Goal: Leave review/rating: Share an evaluation or opinion about a product, service, or content

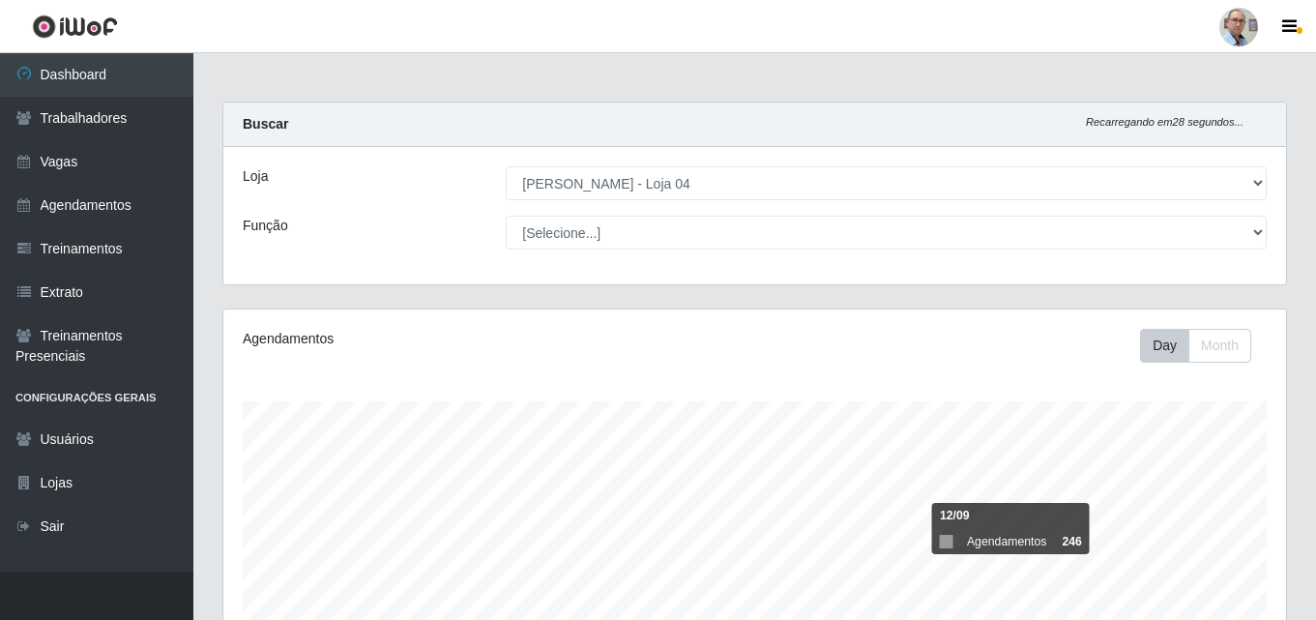
select select "251"
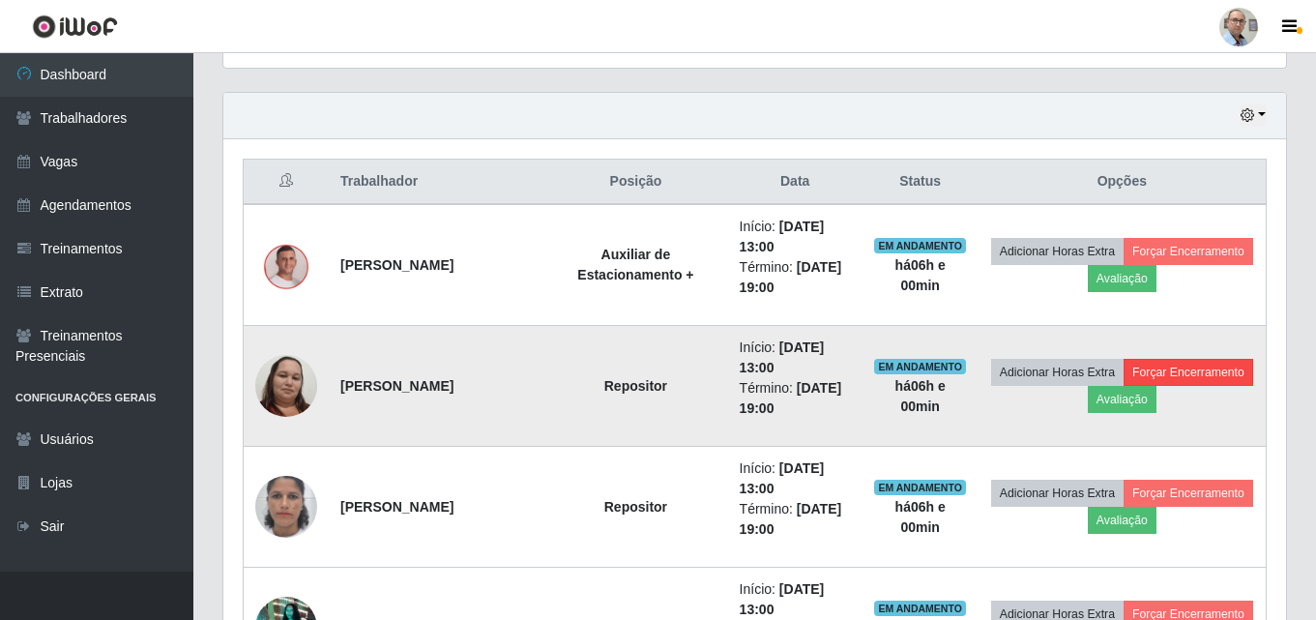
scroll to position [677, 0]
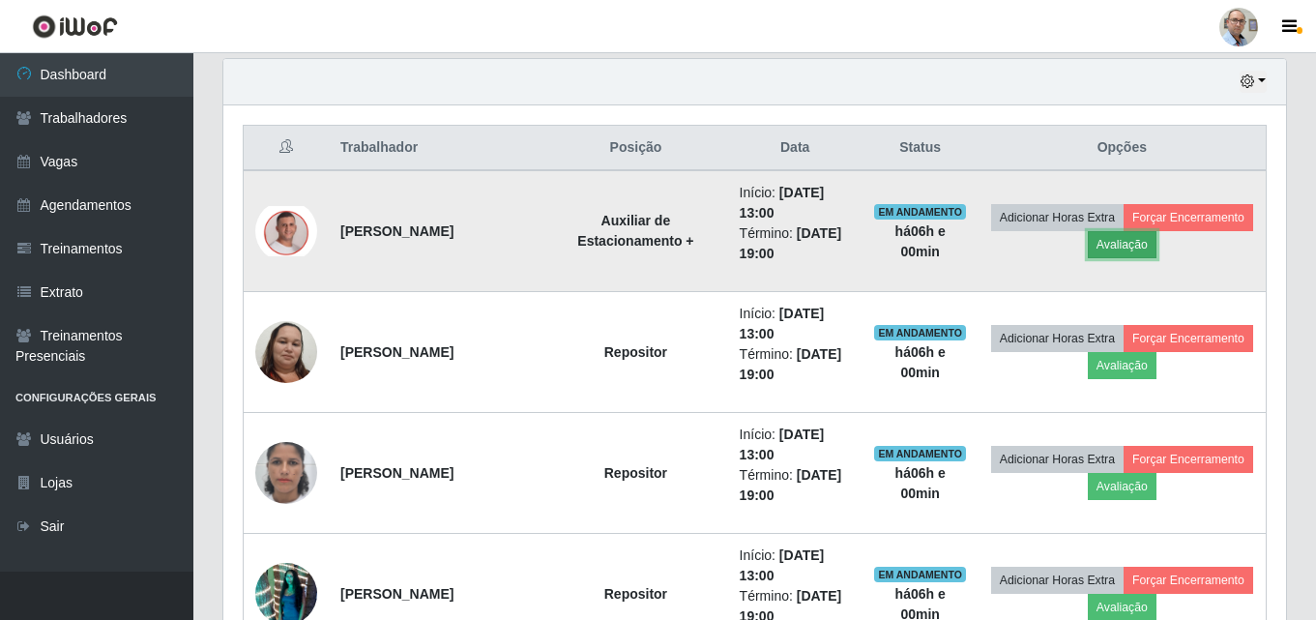
click at [1157, 245] on button "Avaliação" at bounding box center [1122, 244] width 69 height 27
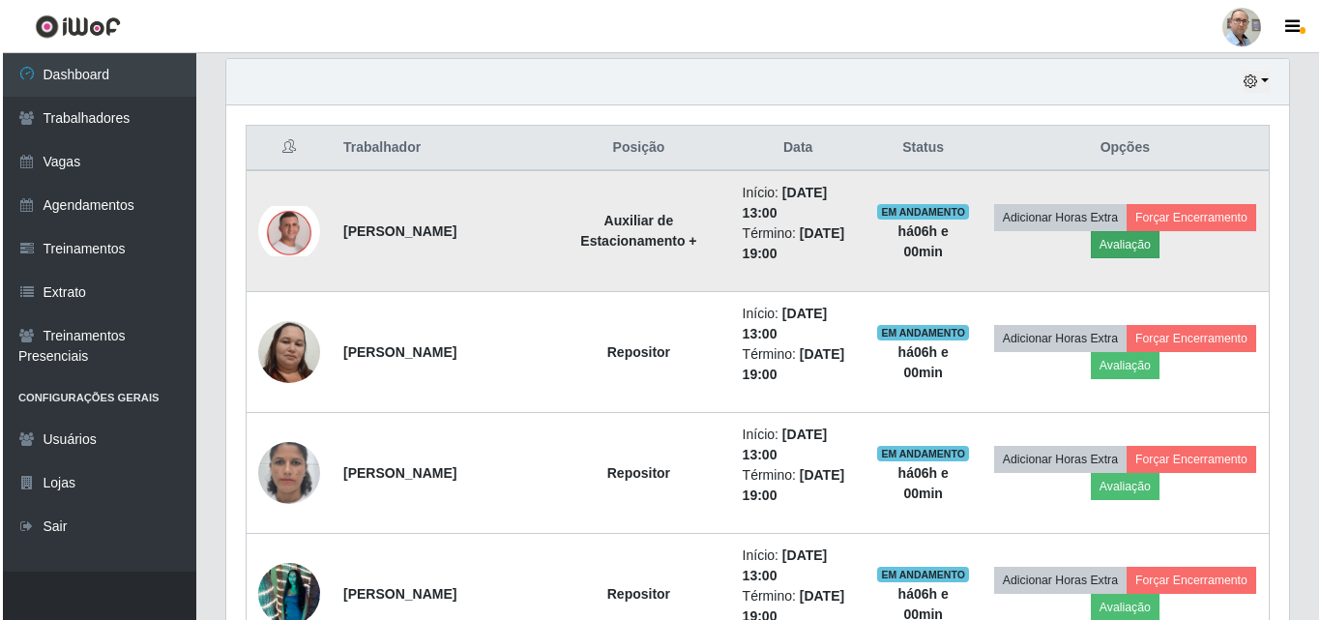
scroll to position [401, 1053]
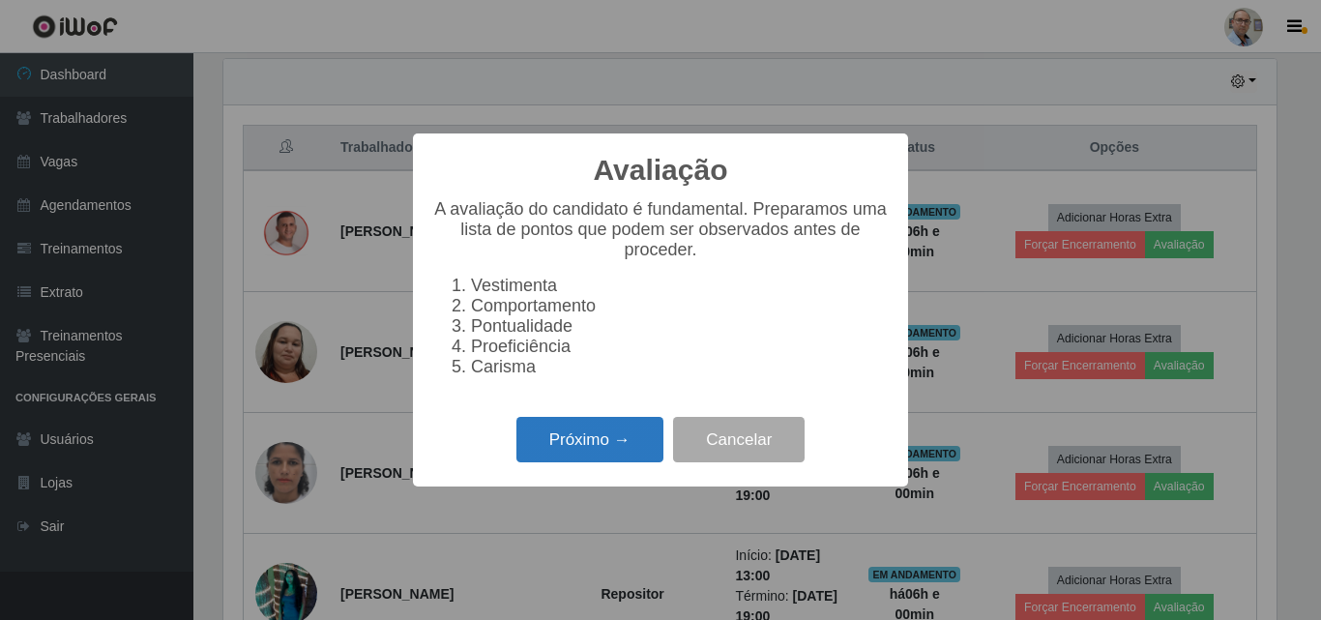
click at [599, 449] on button "Próximo →" at bounding box center [589, 439] width 147 height 45
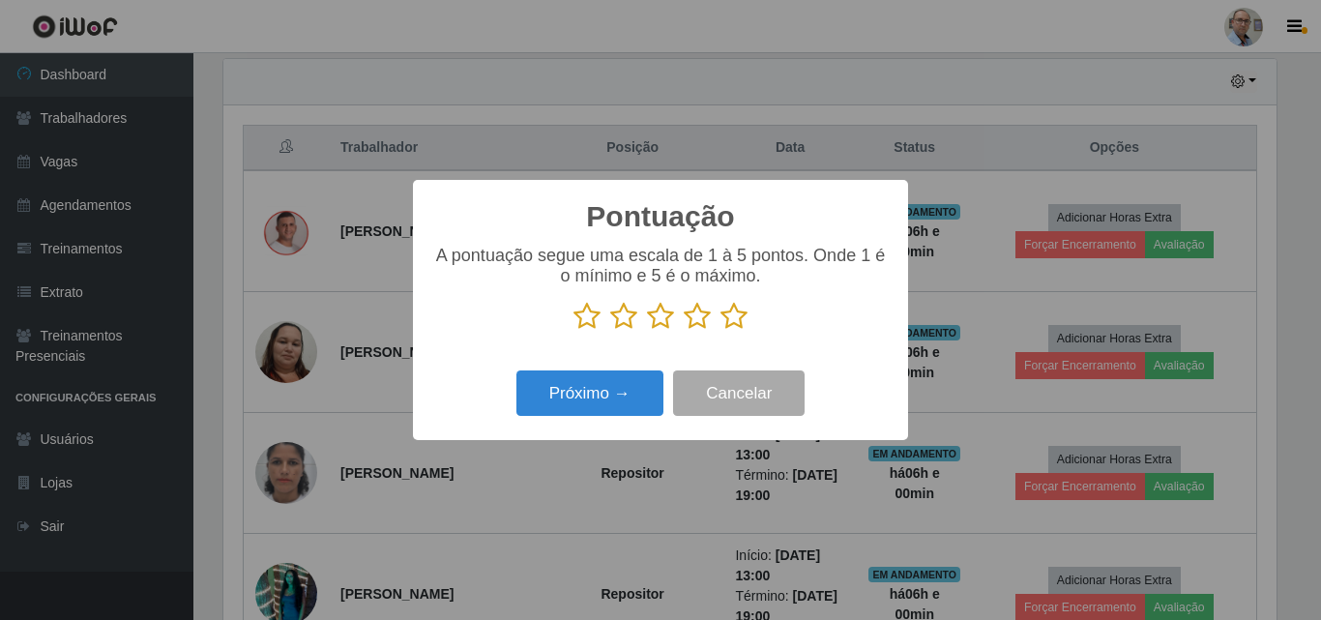
click at [740, 318] on icon at bounding box center [733, 316] width 27 height 29
click at [720, 331] on input "radio" at bounding box center [720, 331] width 0 height 0
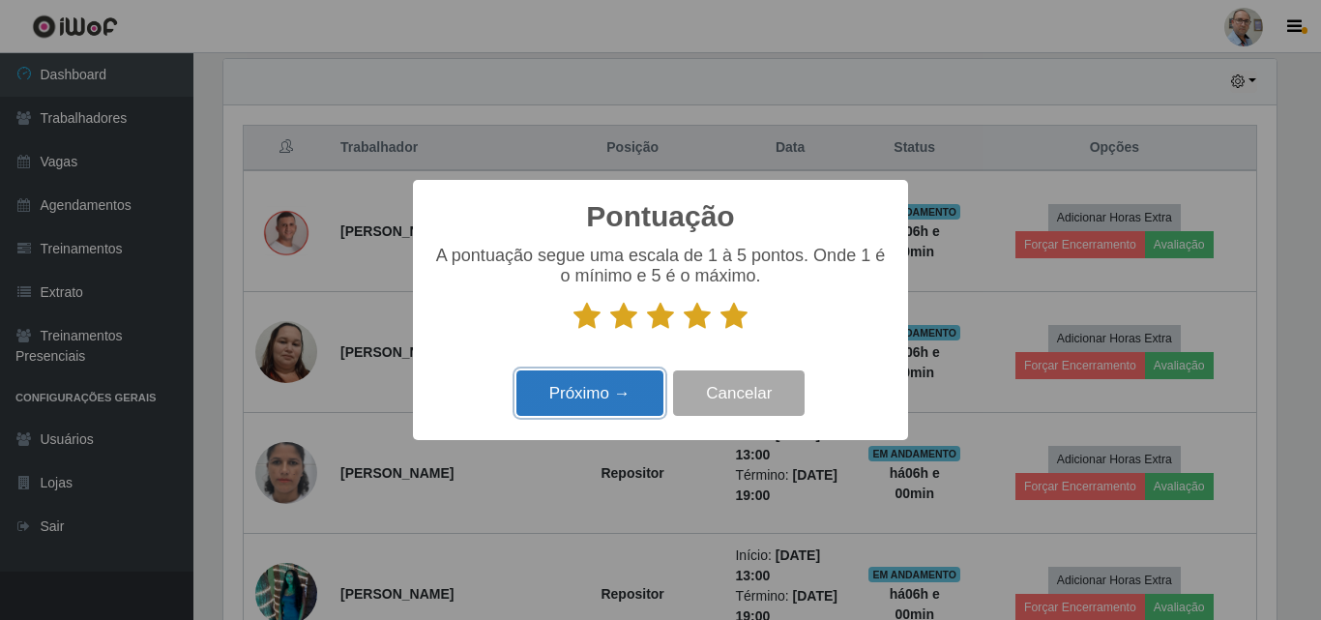
click at [618, 391] on button "Próximo →" at bounding box center [589, 392] width 147 height 45
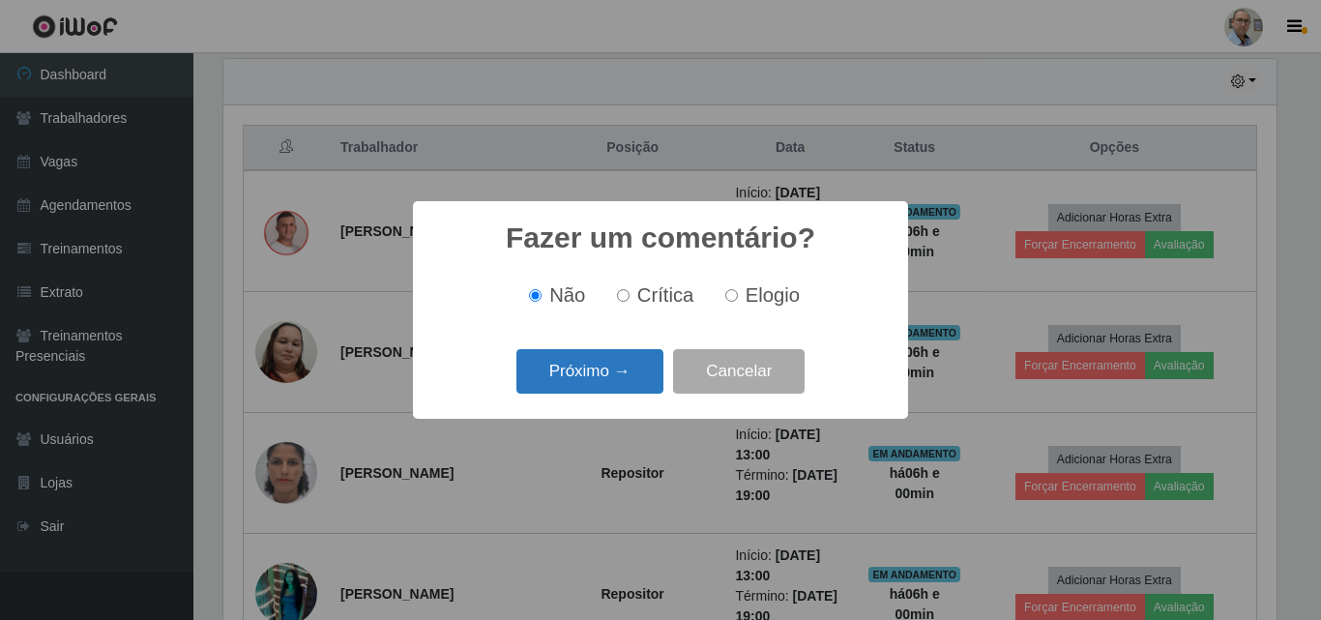
click at [590, 374] on button "Próximo →" at bounding box center [589, 371] width 147 height 45
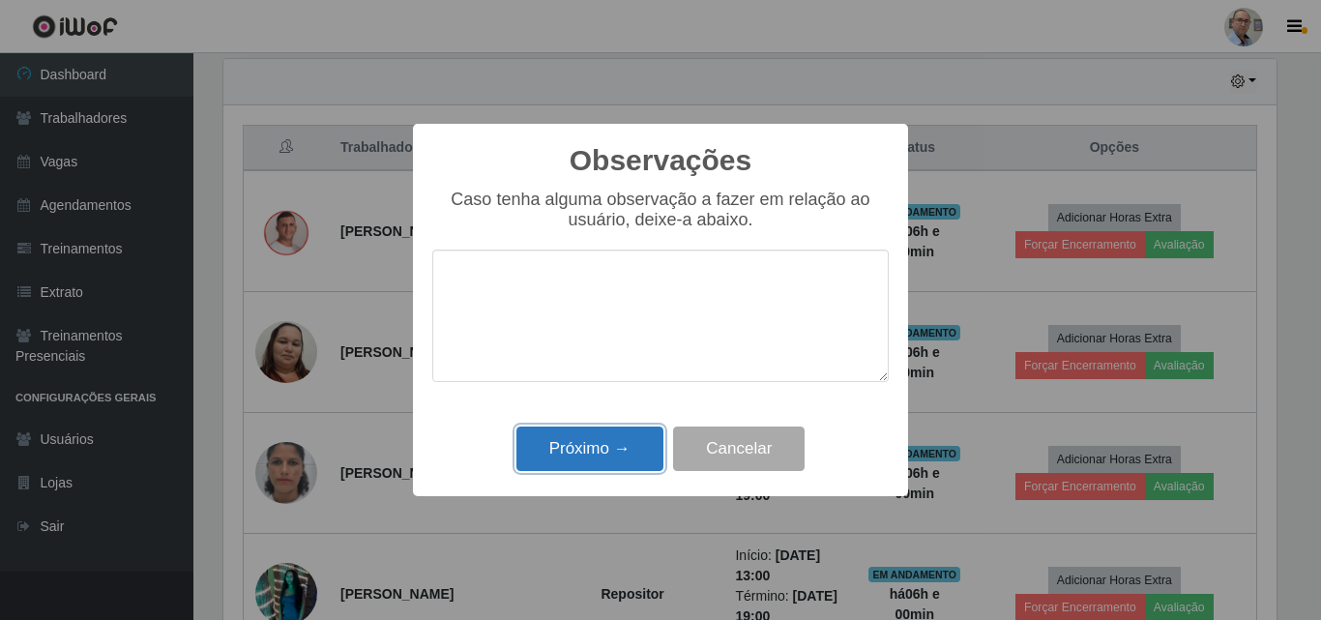
click at [576, 439] on button "Próximo →" at bounding box center [589, 448] width 147 height 45
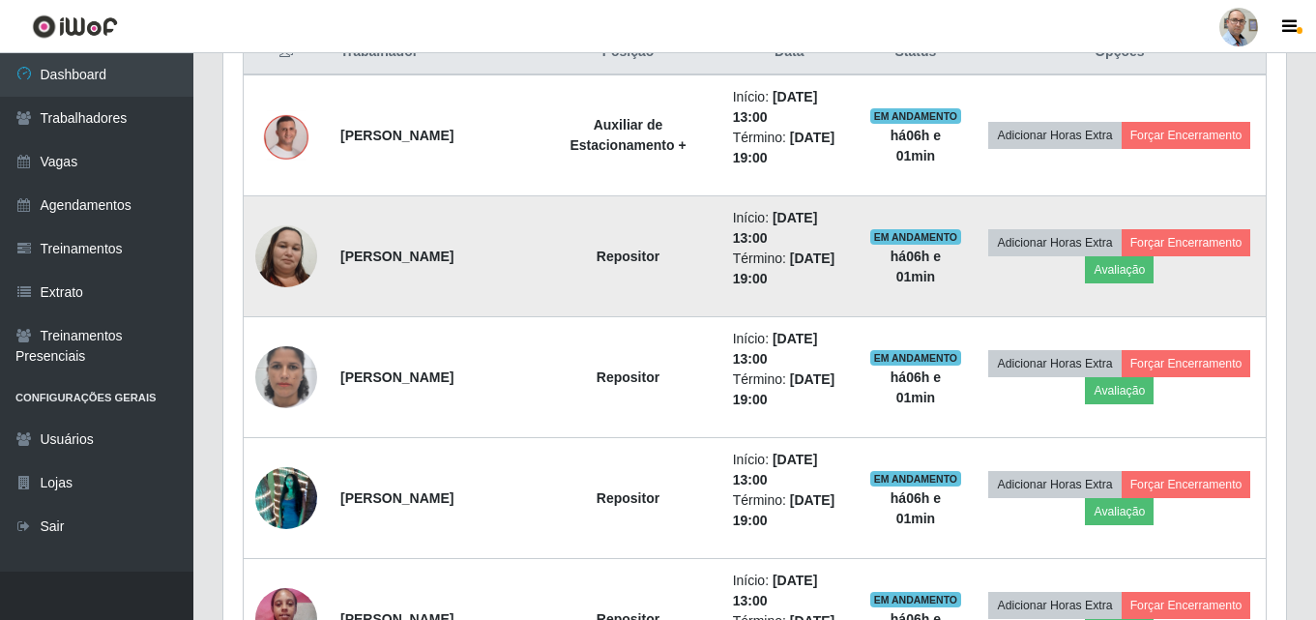
scroll to position [774, 0]
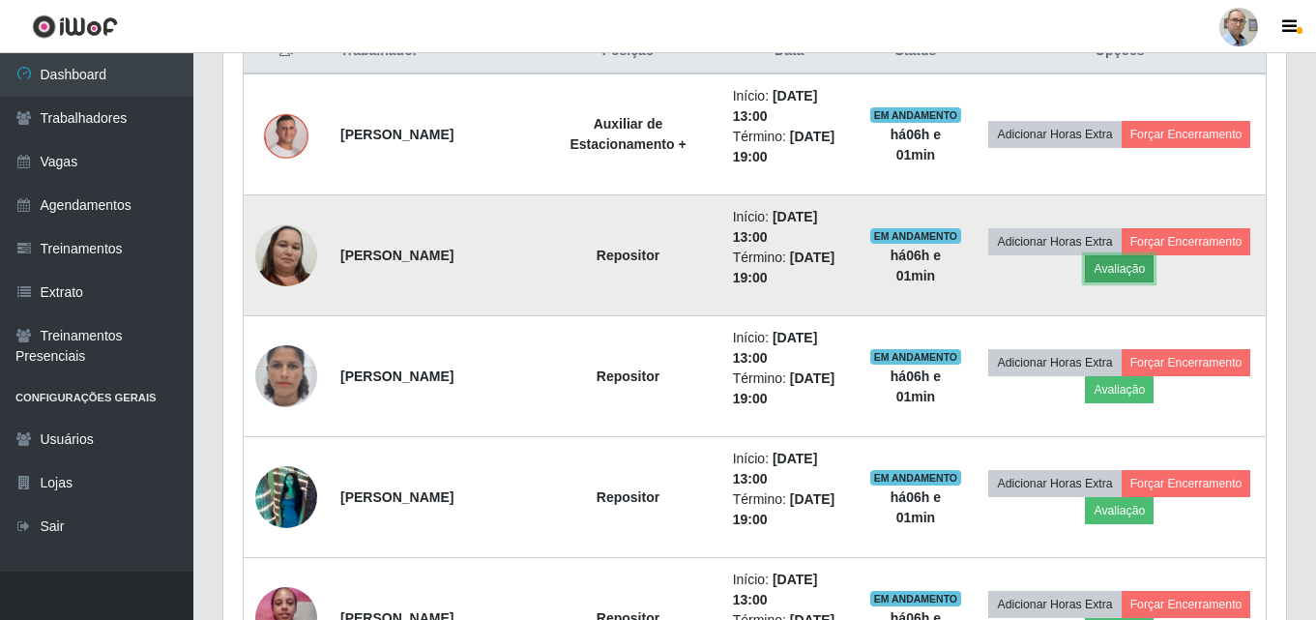
click at [1154, 261] on button "Avaliação" at bounding box center [1119, 268] width 69 height 27
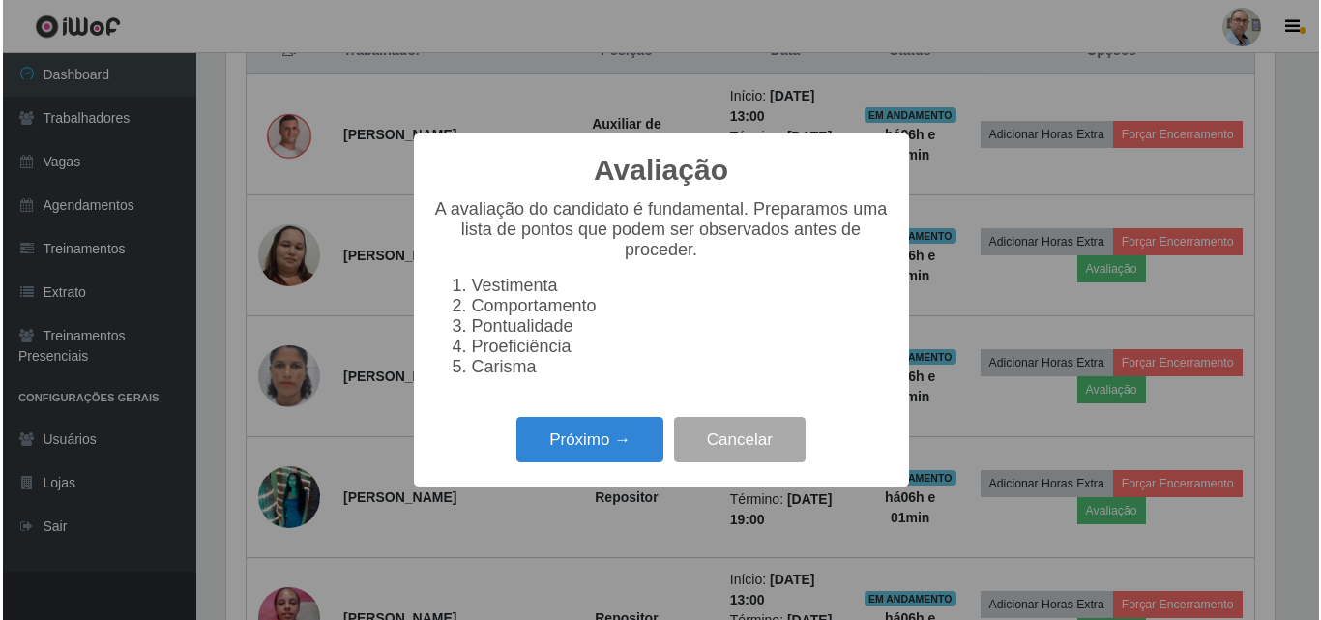
scroll to position [401, 1053]
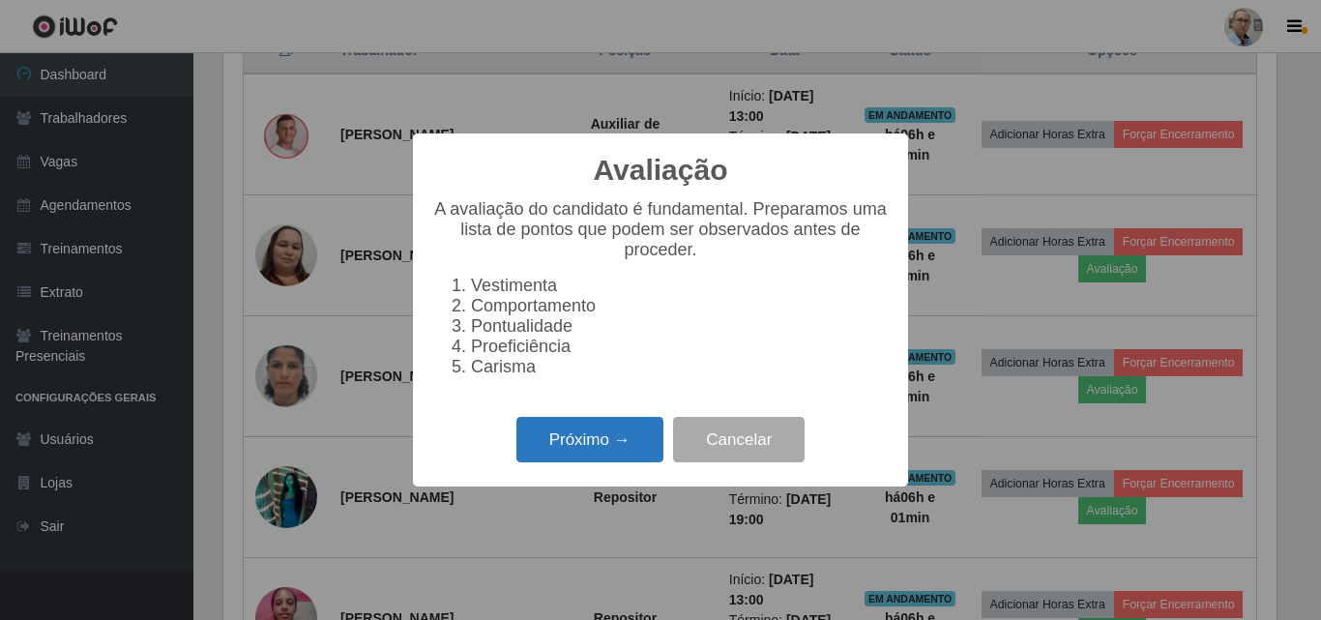
click at [577, 444] on button "Próximo →" at bounding box center [589, 439] width 147 height 45
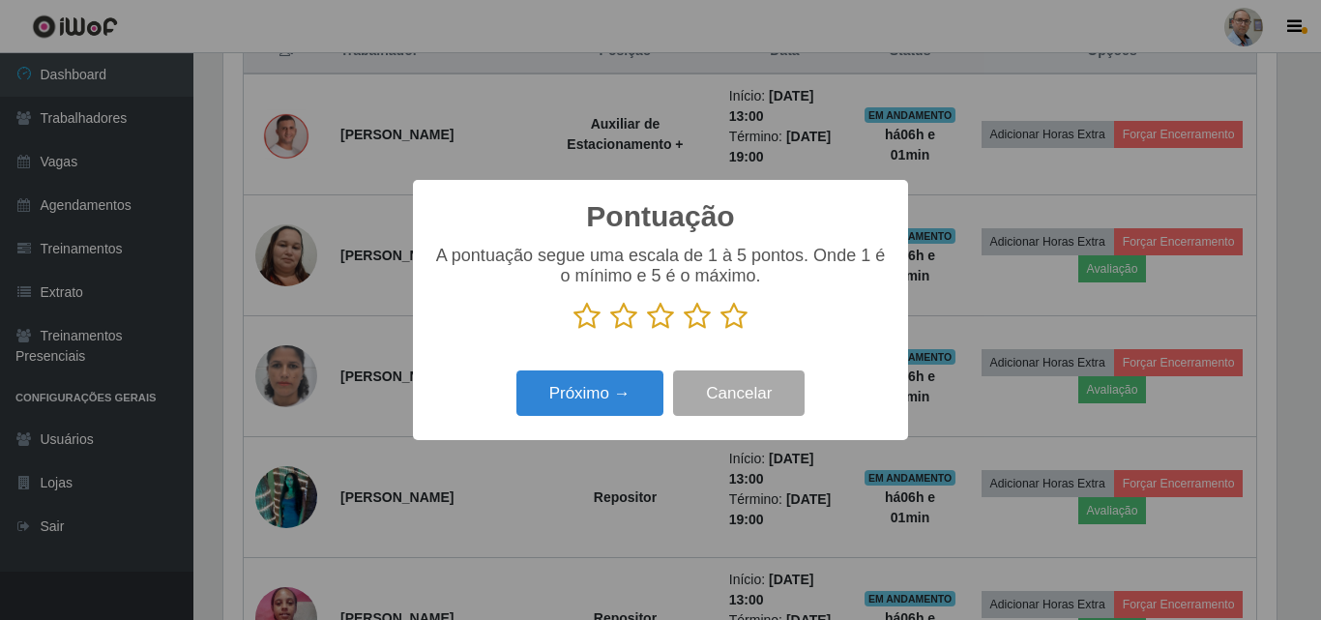
scroll to position [966607, 965955]
click at [660, 320] on icon at bounding box center [660, 316] width 27 height 29
click at [647, 331] on input "radio" at bounding box center [647, 331] width 0 height 0
click at [699, 319] on icon at bounding box center [697, 316] width 27 height 29
click at [684, 331] on input "radio" at bounding box center [684, 331] width 0 height 0
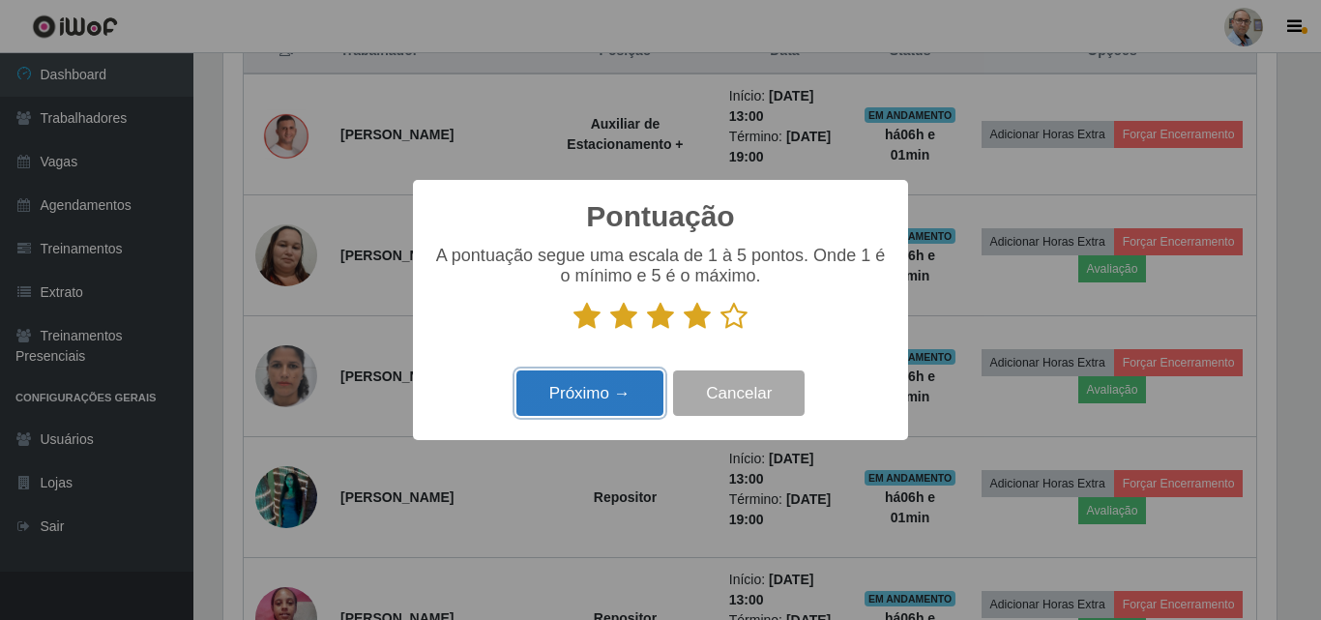
click at [595, 395] on button "Próximo →" at bounding box center [589, 392] width 147 height 45
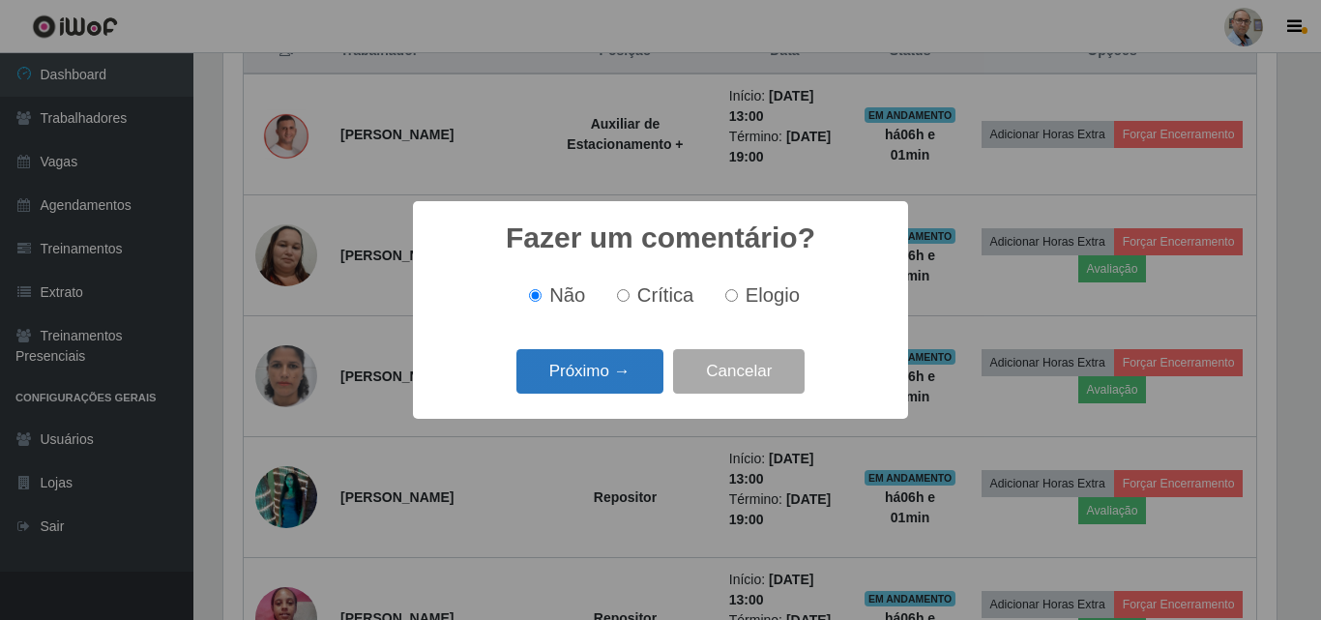
click at [586, 381] on button "Próximo →" at bounding box center [589, 371] width 147 height 45
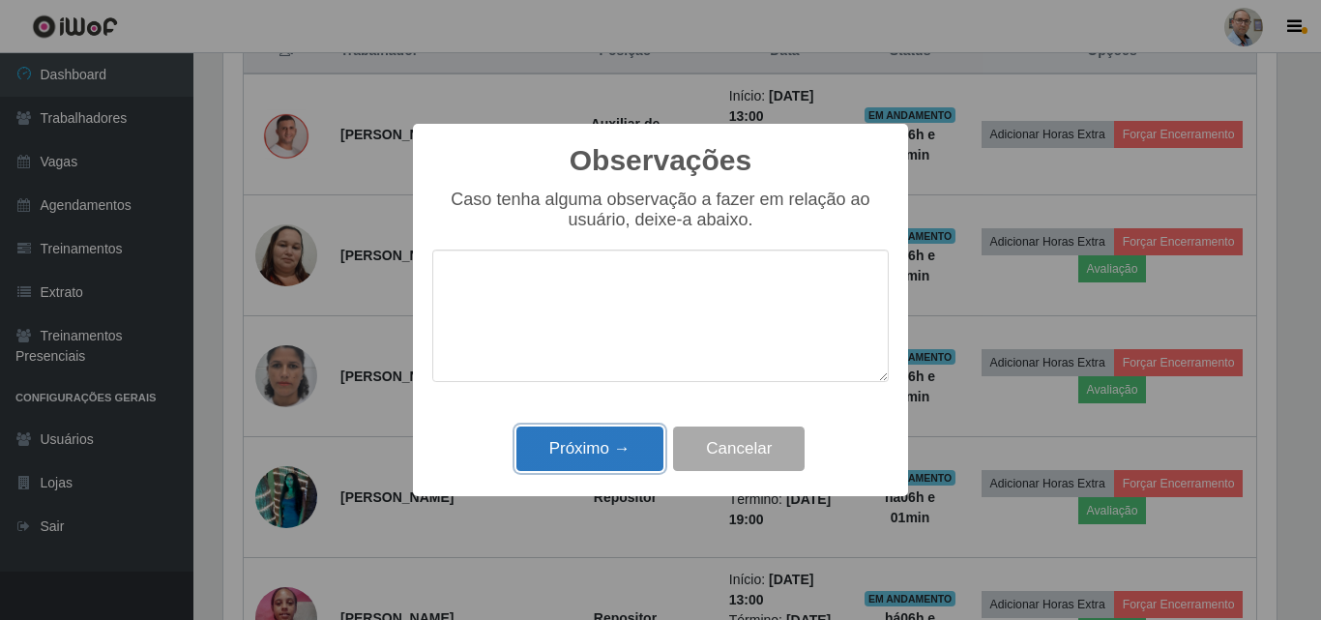
click at [542, 454] on button "Próximo →" at bounding box center [589, 448] width 147 height 45
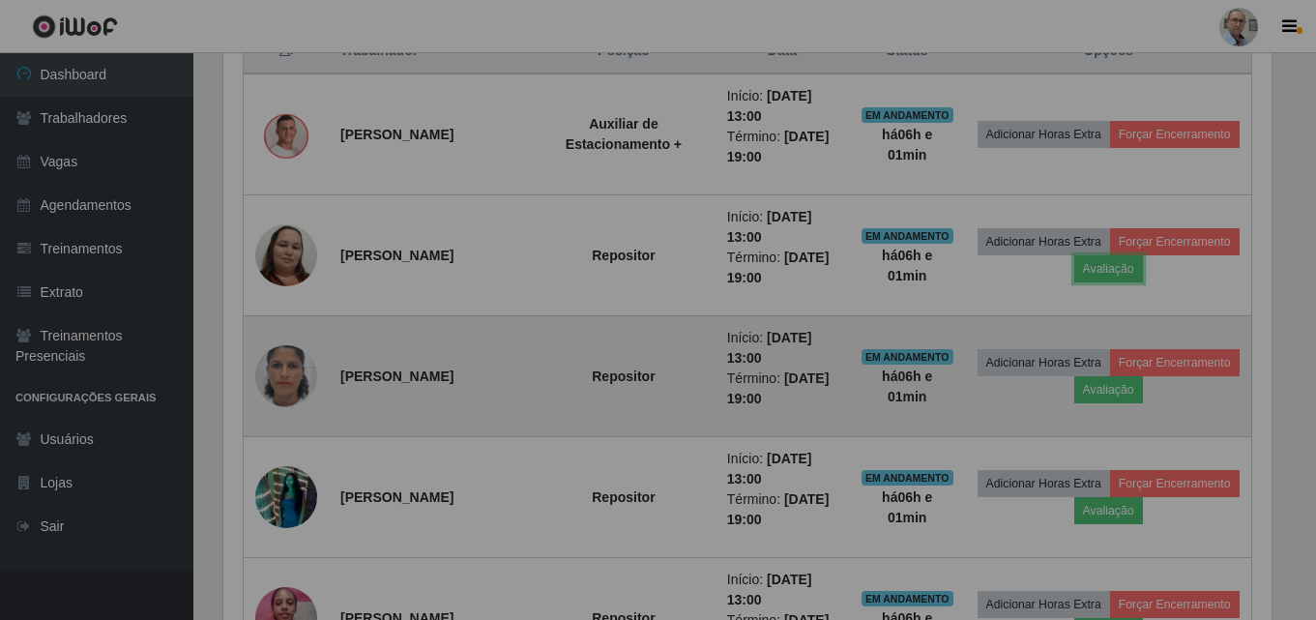
scroll to position [401, 1063]
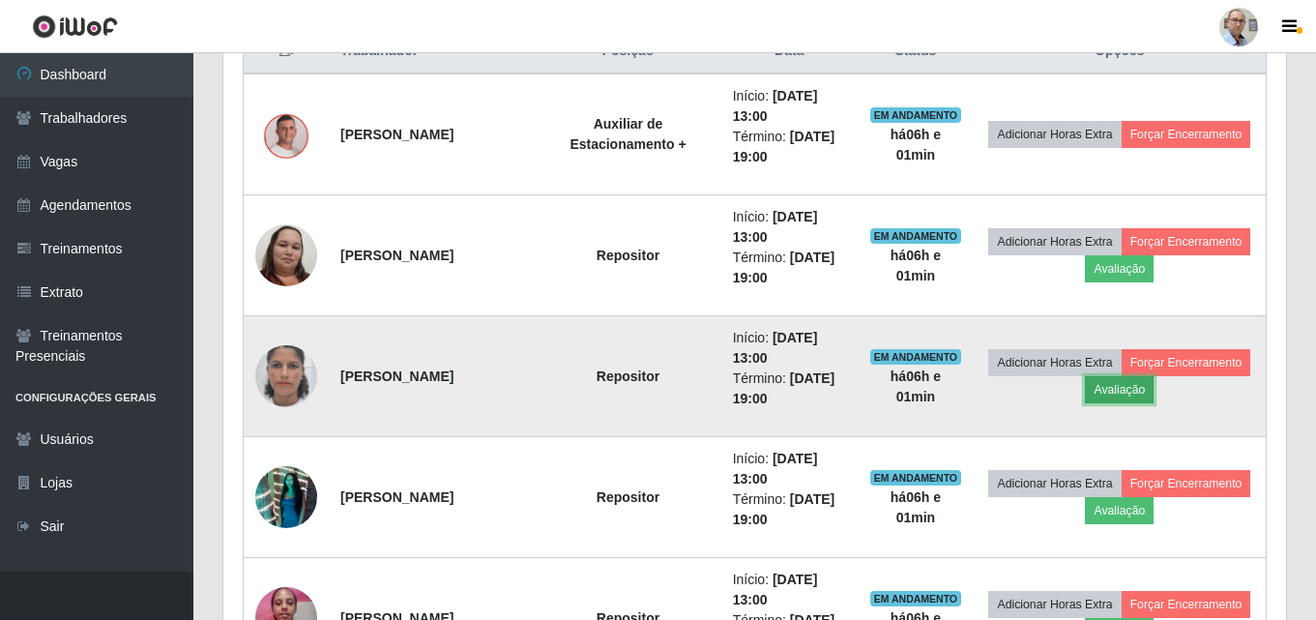
click at [1154, 387] on button "Avaliação" at bounding box center [1119, 389] width 69 height 27
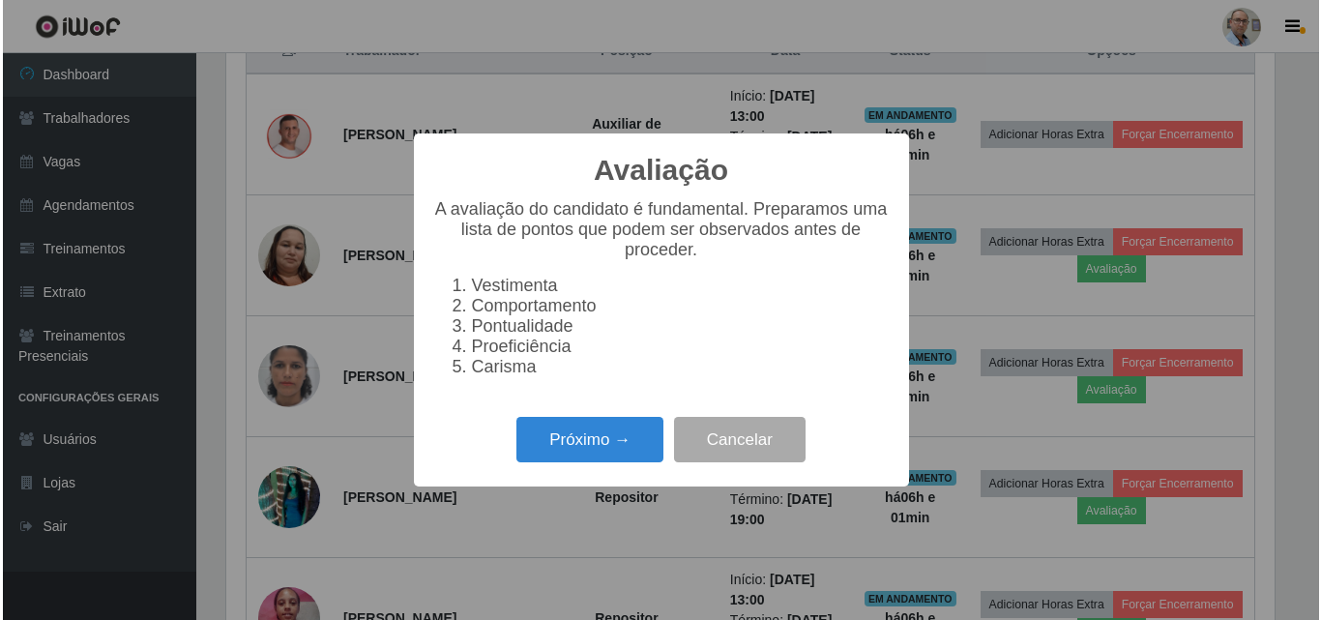
scroll to position [401, 1053]
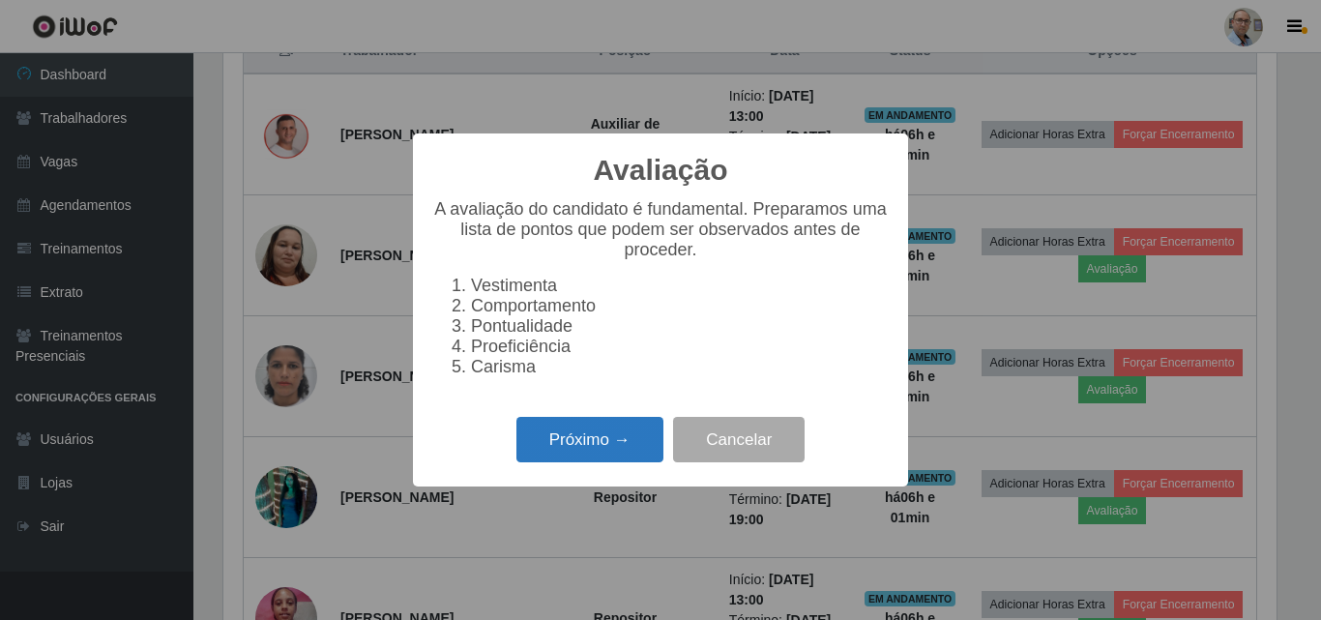
click at [576, 454] on button "Próximo →" at bounding box center [589, 439] width 147 height 45
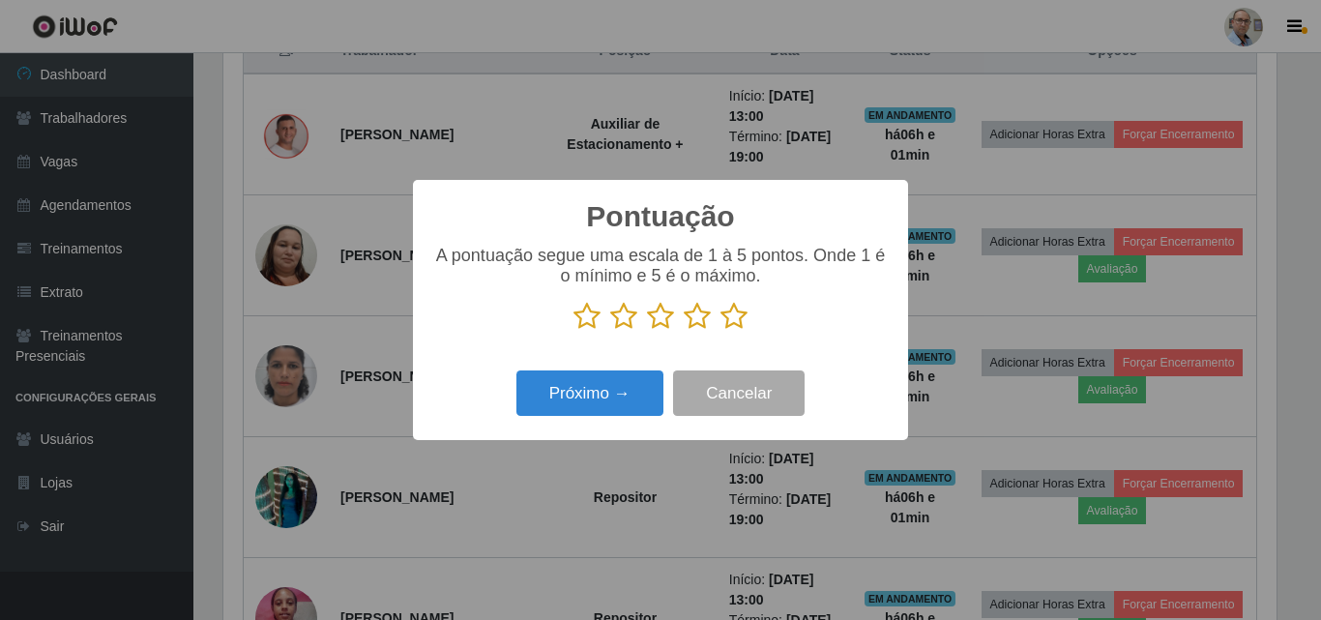
scroll to position [966607, 965955]
click at [733, 316] on icon at bounding box center [733, 316] width 27 height 29
click at [720, 331] on input "radio" at bounding box center [720, 331] width 0 height 0
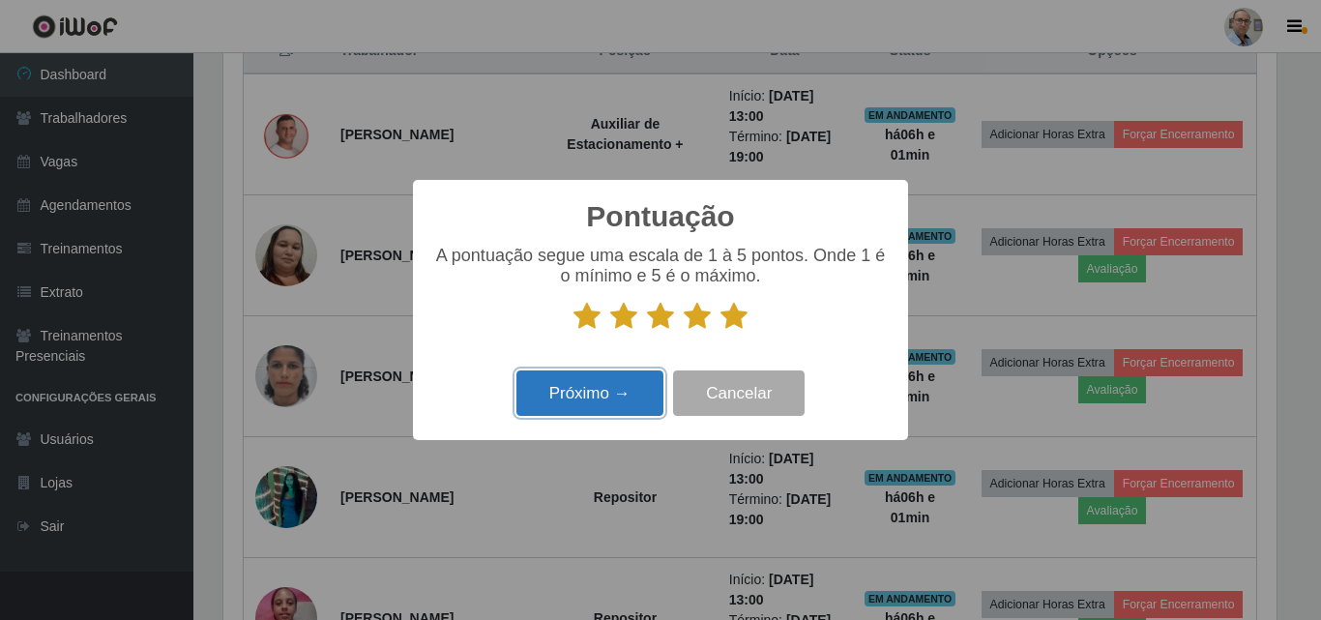
click at [593, 383] on button "Próximo →" at bounding box center [589, 392] width 147 height 45
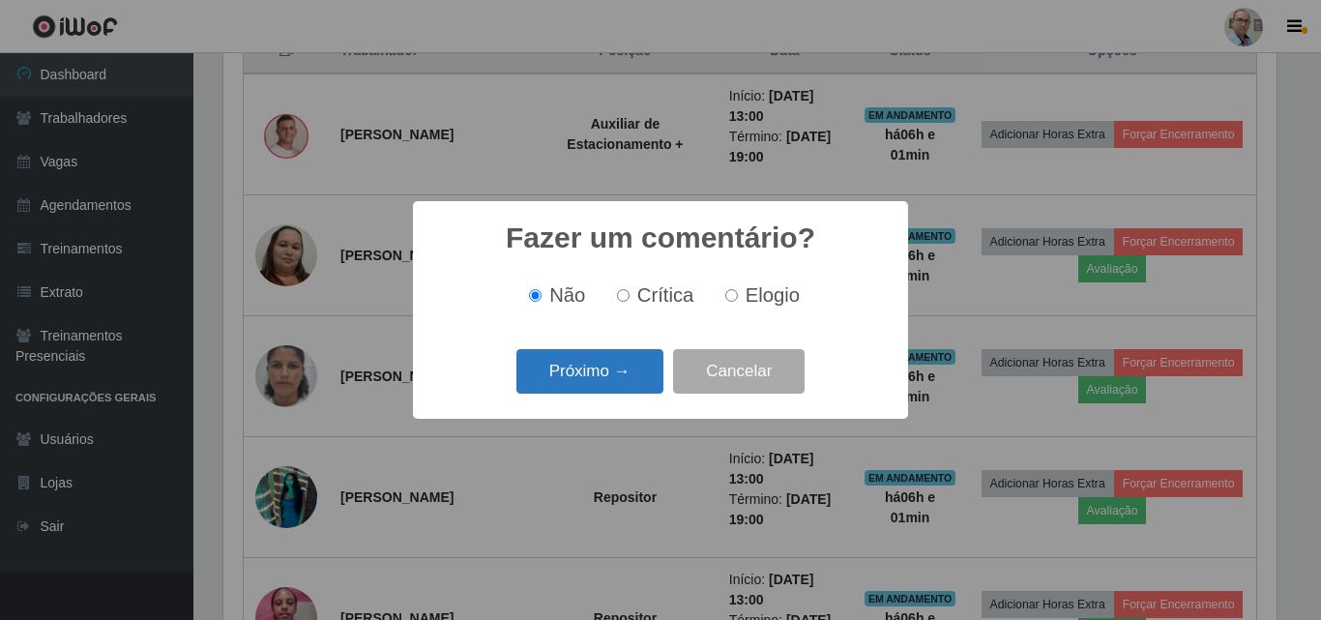
click at [582, 362] on button "Próximo →" at bounding box center [589, 371] width 147 height 45
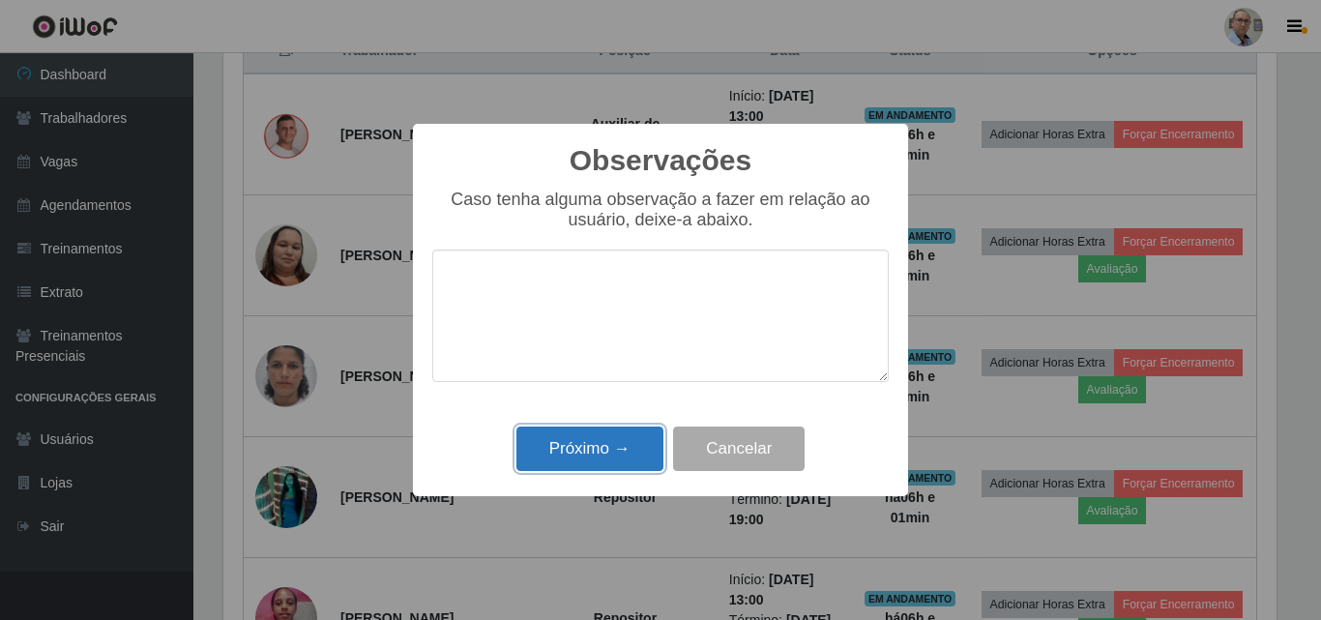
click at [558, 449] on button "Próximo →" at bounding box center [589, 448] width 147 height 45
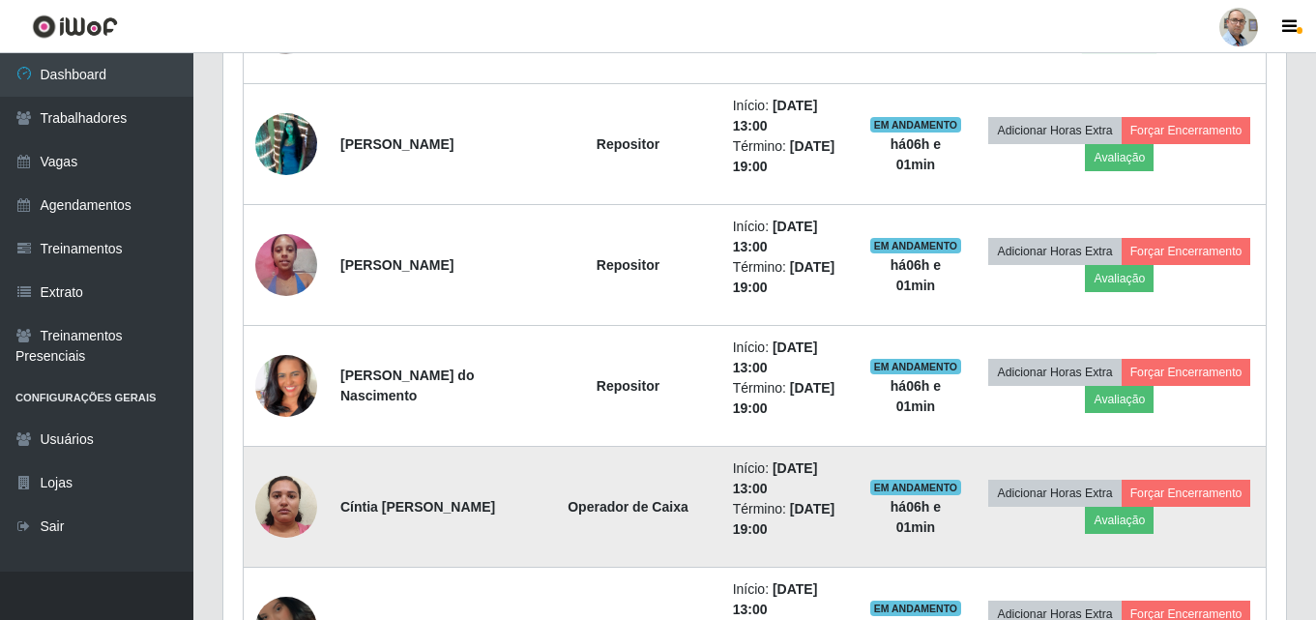
scroll to position [1160, 0]
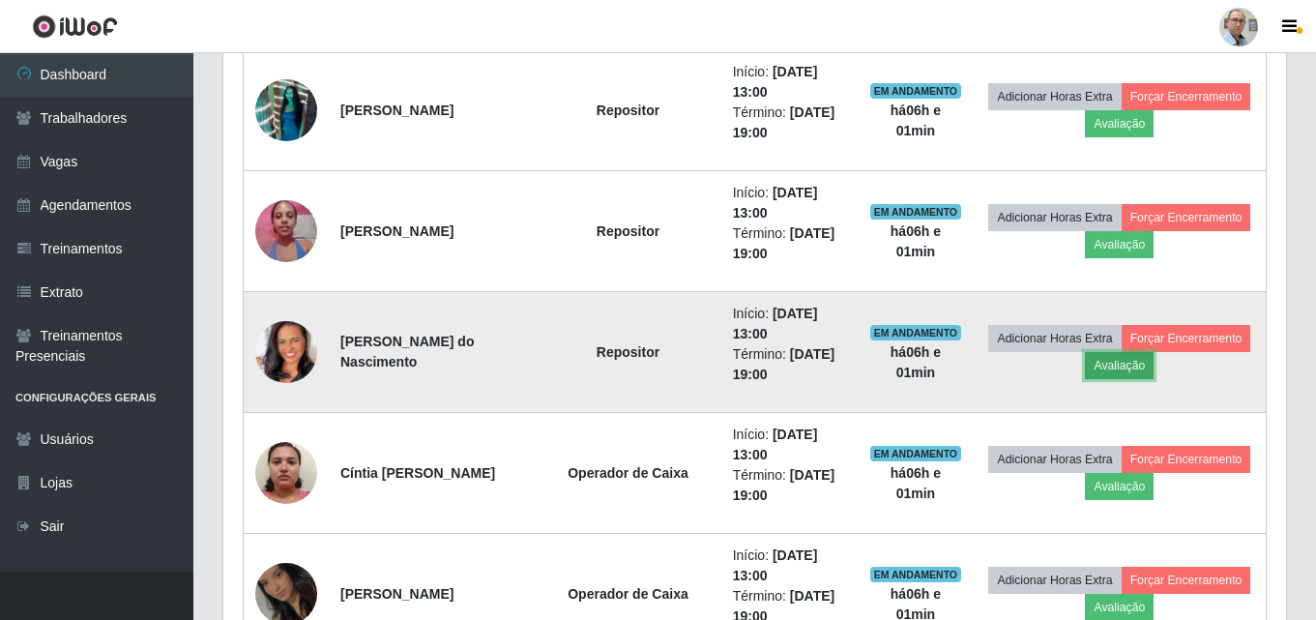
click at [1154, 372] on button "Avaliação" at bounding box center [1119, 365] width 69 height 27
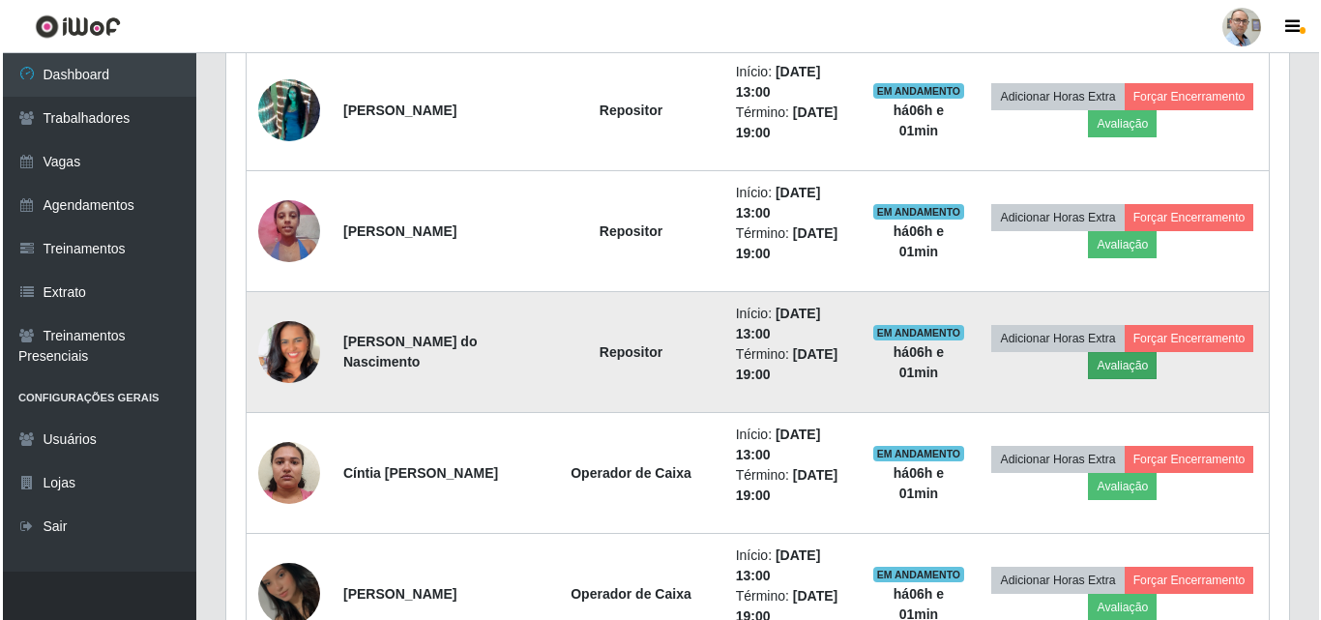
scroll to position [401, 1053]
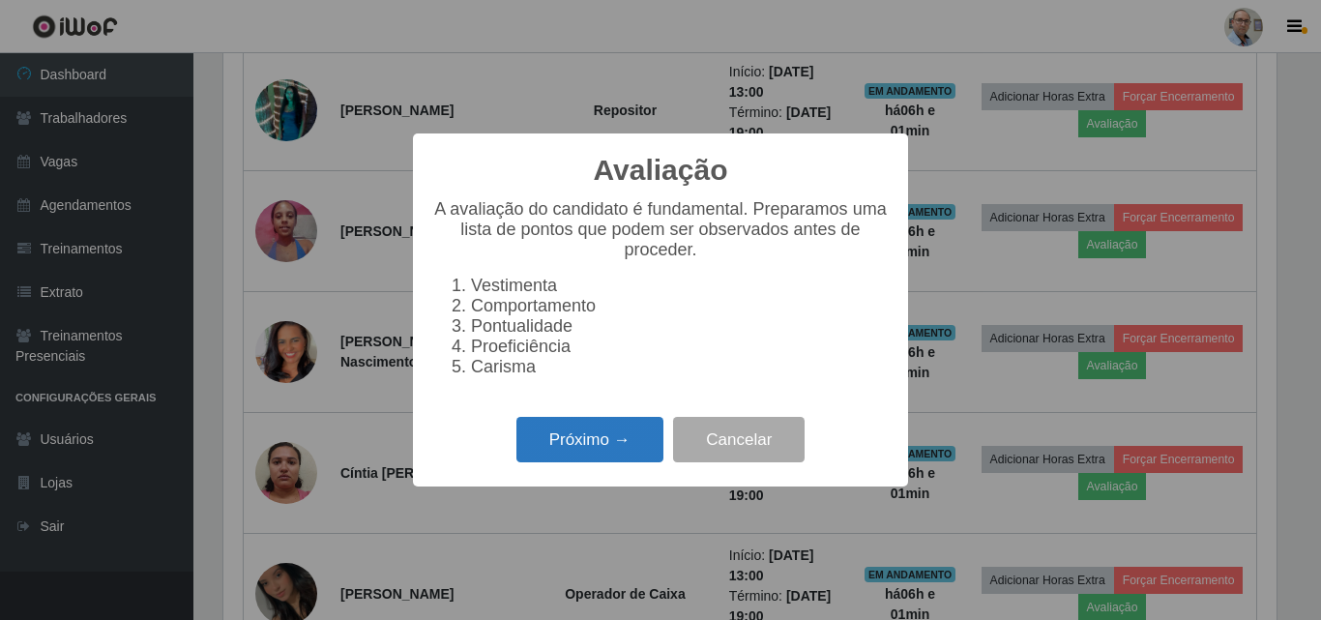
click at [572, 454] on button "Próximo →" at bounding box center [589, 439] width 147 height 45
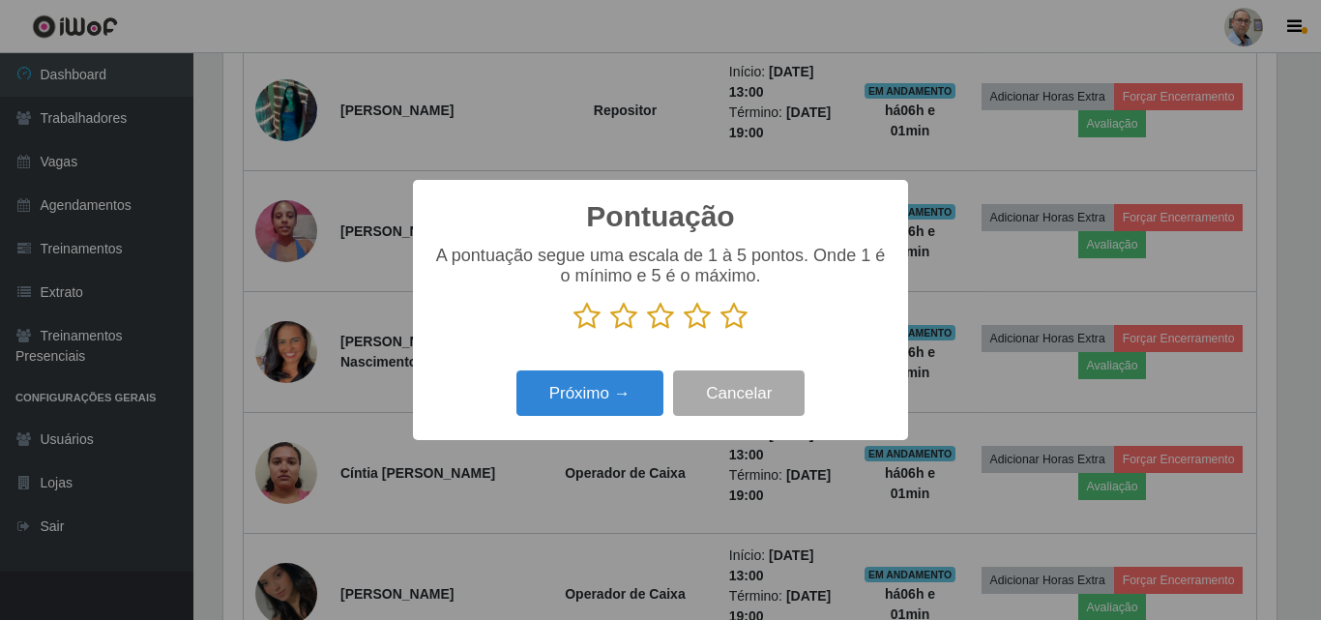
scroll to position [966607, 965955]
click at [742, 320] on icon at bounding box center [733, 316] width 27 height 29
click at [720, 331] on input "radio" at bounding box center [720, 331] width 0 height 0
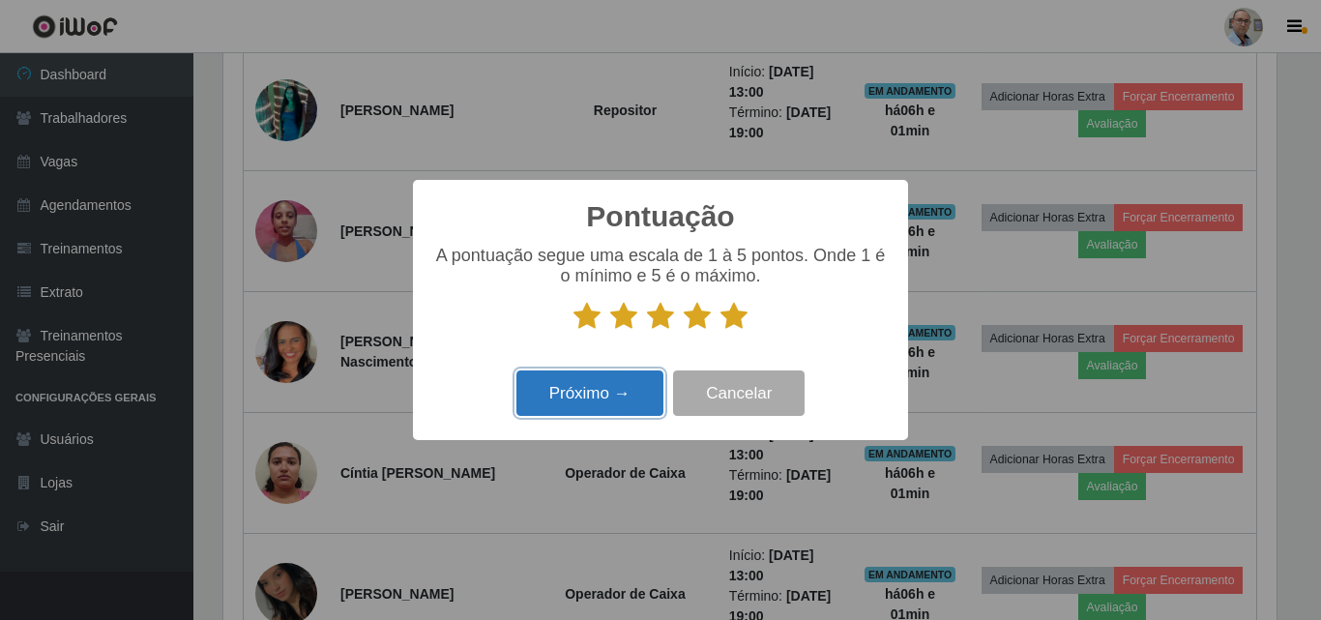
click at [593, 408] on button "Próximo →" at bounding box center [589, 392] width 147 height 45
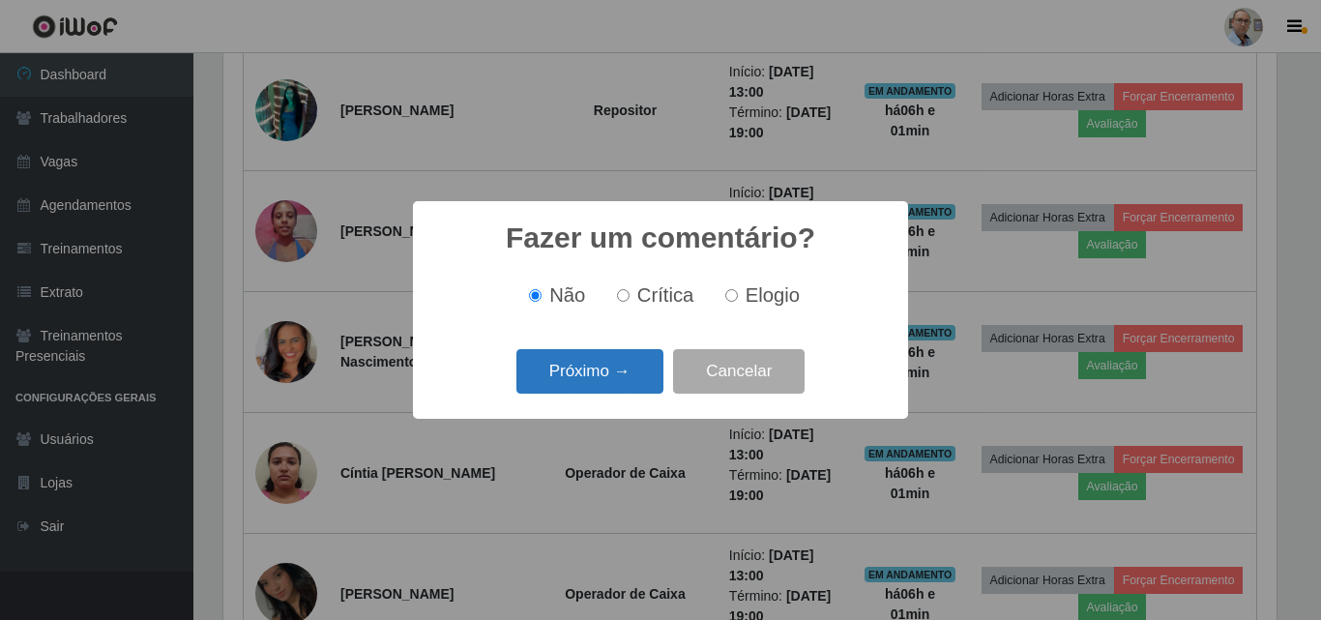
click at [585, 376] on button "Próximo →" at bounding box center [589, 371] width 147 height 45
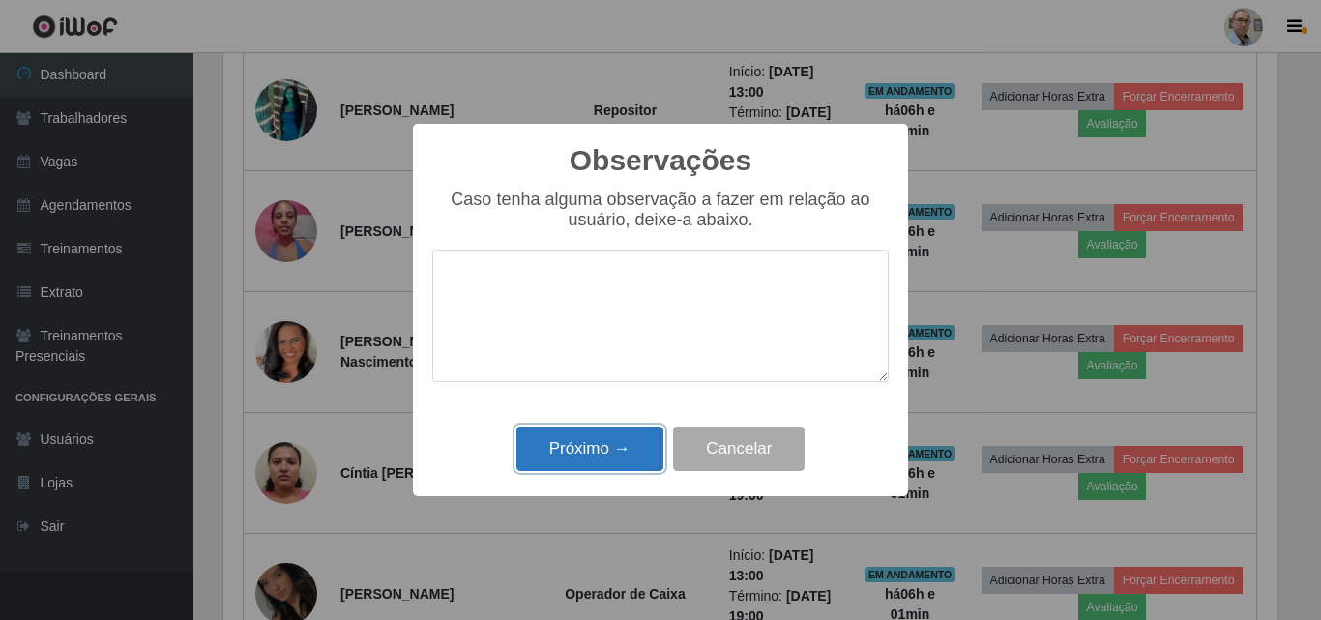
click at [571, 460] on button "Próximo →" at bounding box center [589, 448] width 147 height 45
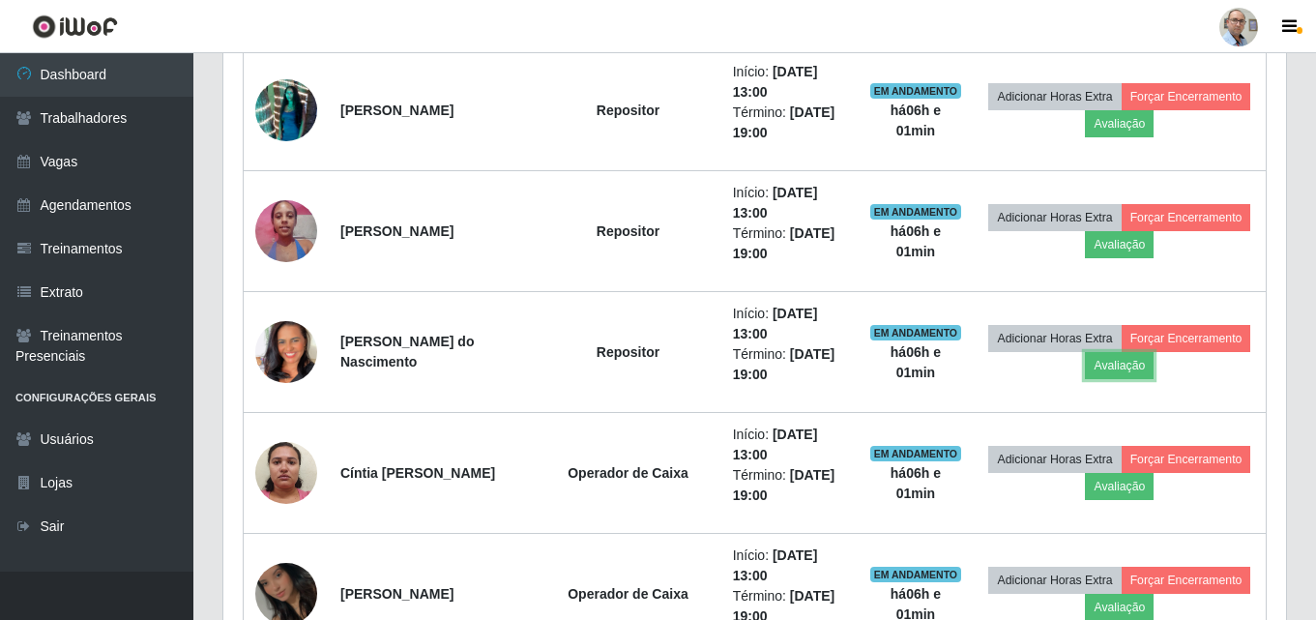
scroll to position [0, 0]
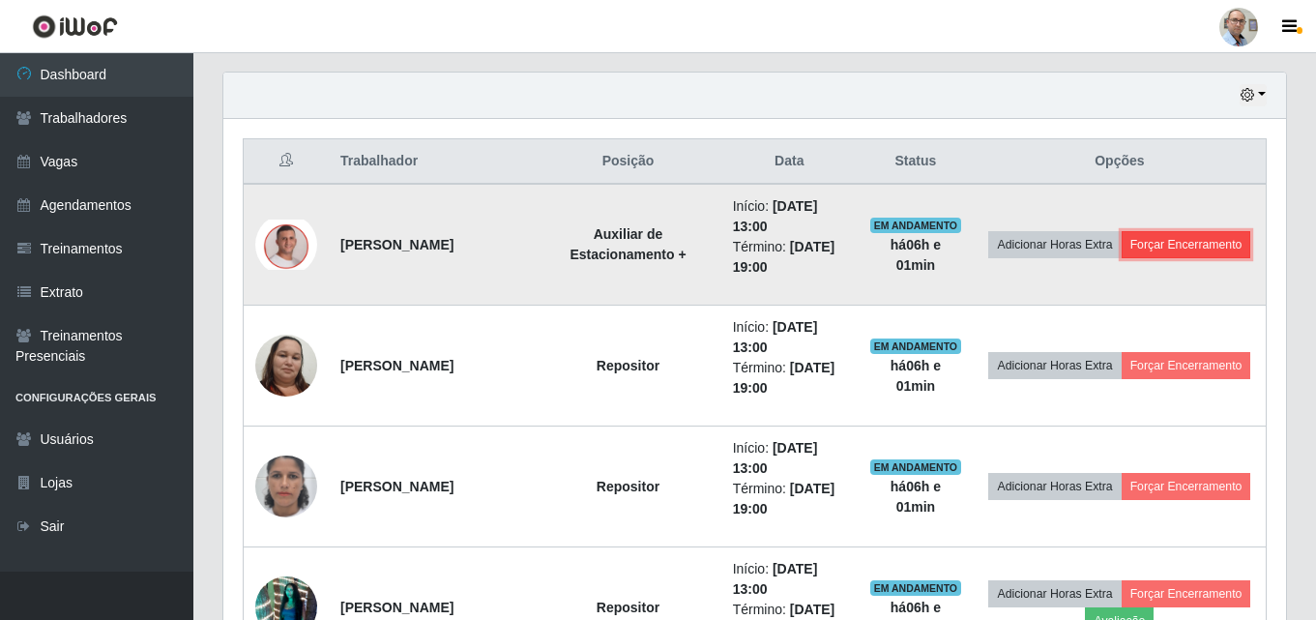
click at [1136, 256] on button "Forçar Encerramento" at bounding box center [1187, 244] width 130 height 27
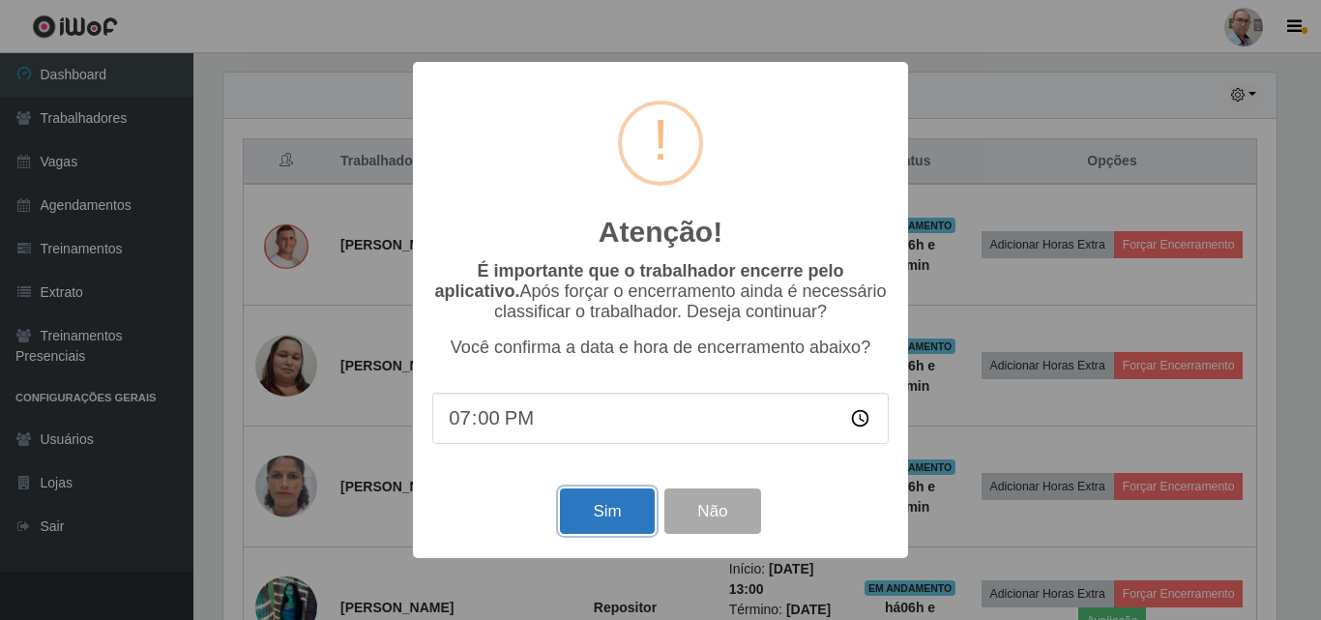
click at [600, 519] on button "Sim" at bounding box center [607, 510] width 94 height 45
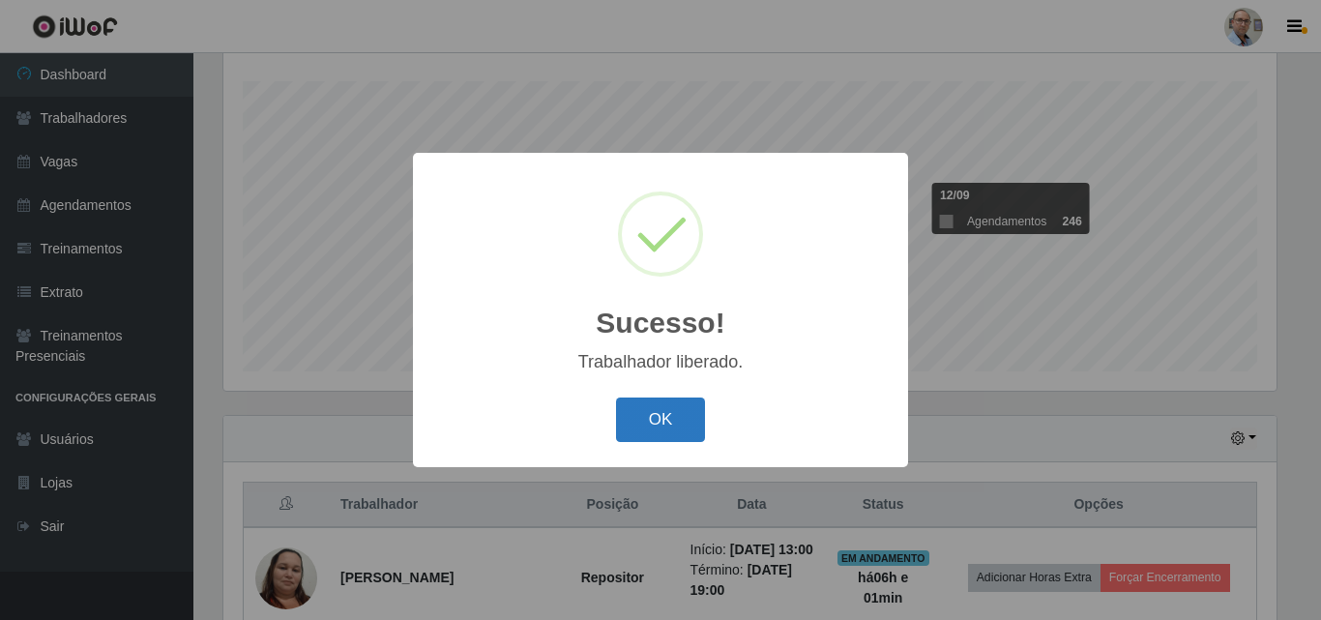
click at [655, 427] on button "OK" at bounding box center [661, 419] width 90 height 45
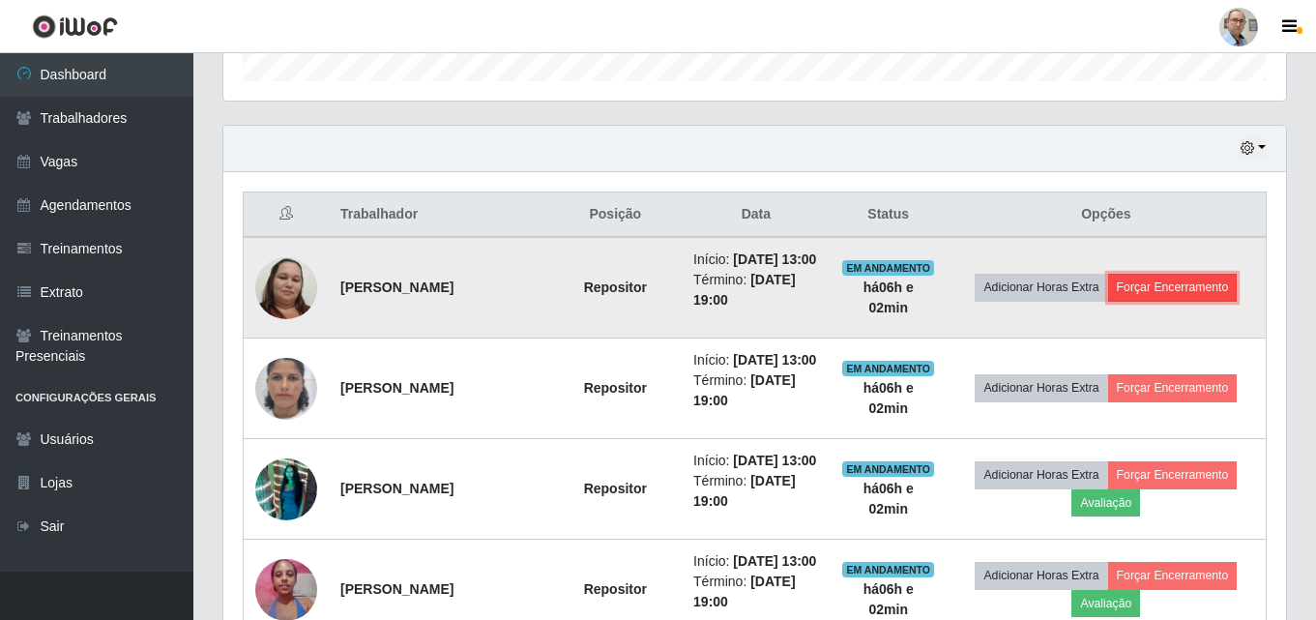
click at [1189, 293] on button "Forçar Encerramento" at bounding box center [1173, 287] width 130 height 27
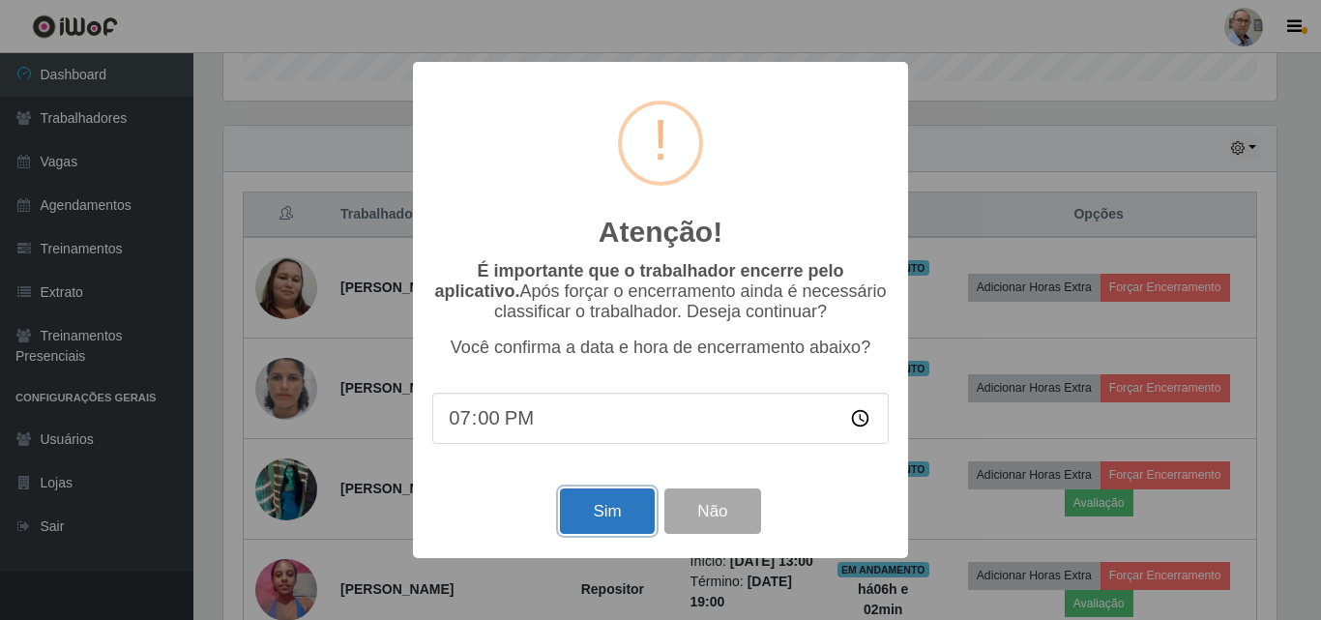
click at [609, 505] on button "Sim" at bounding box center [607, 510] width 94 height 45
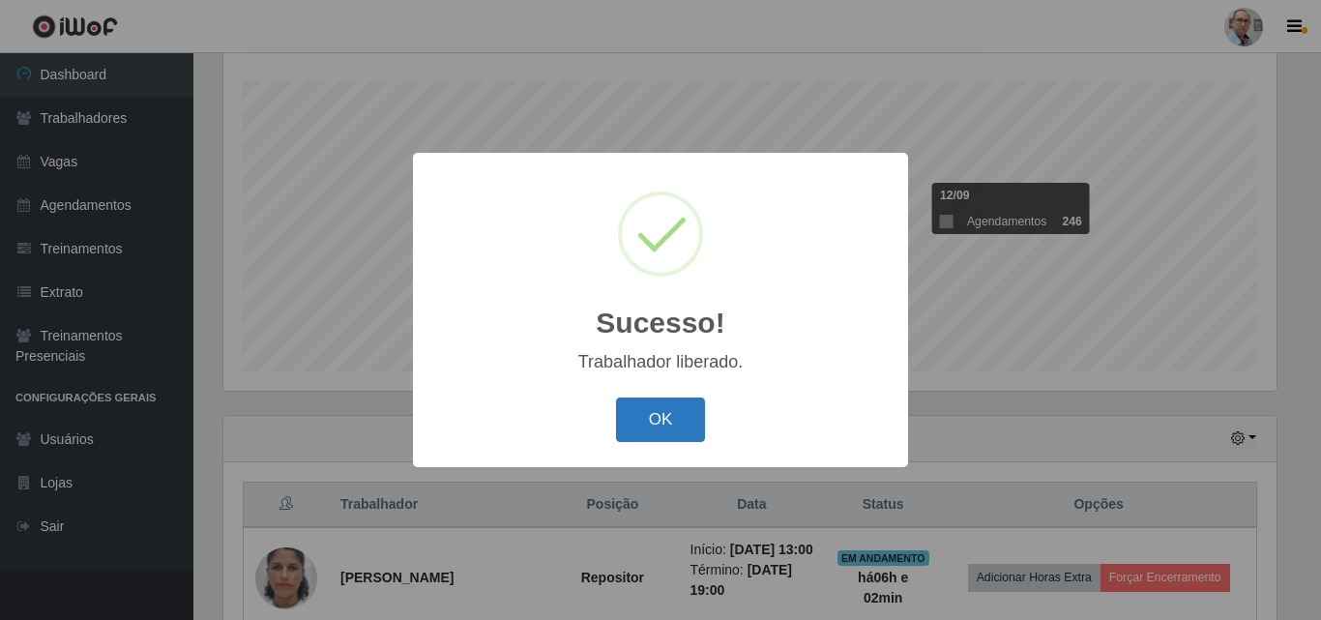
click at [665, 425] on button "OK" at bounding box center [661, 419] width 90 height 45
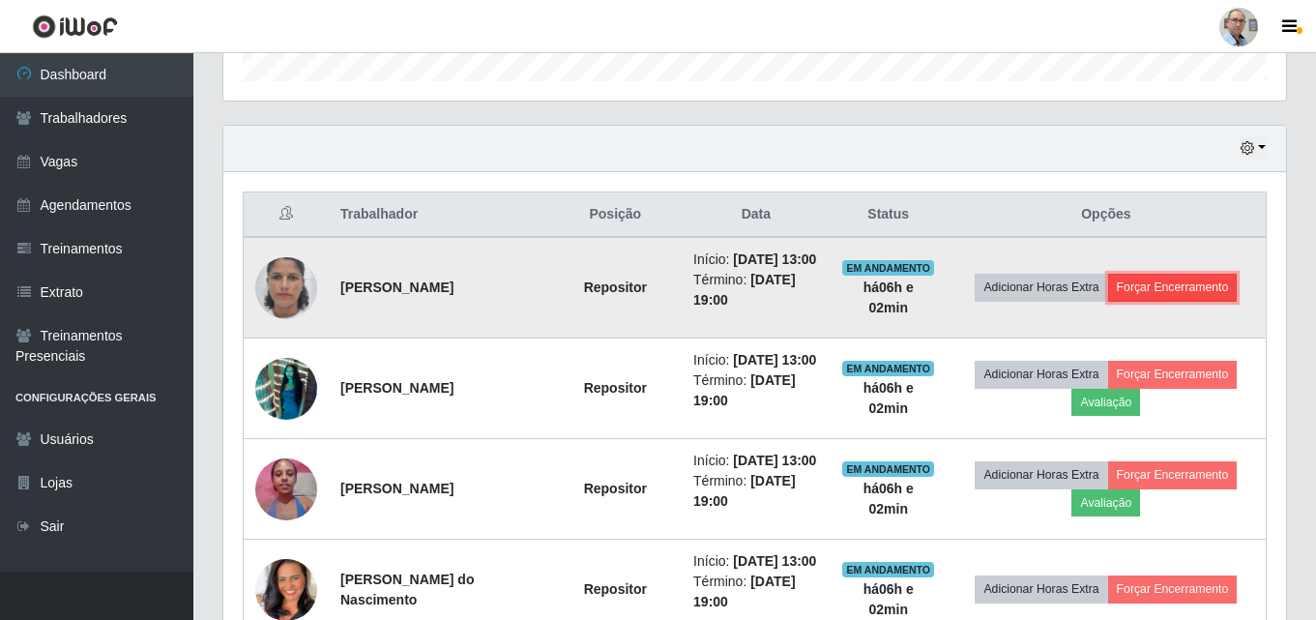
click at [1201, 288] on button "Forçar Encerramento" at bounding box center [1173, 287] width 130 height 27
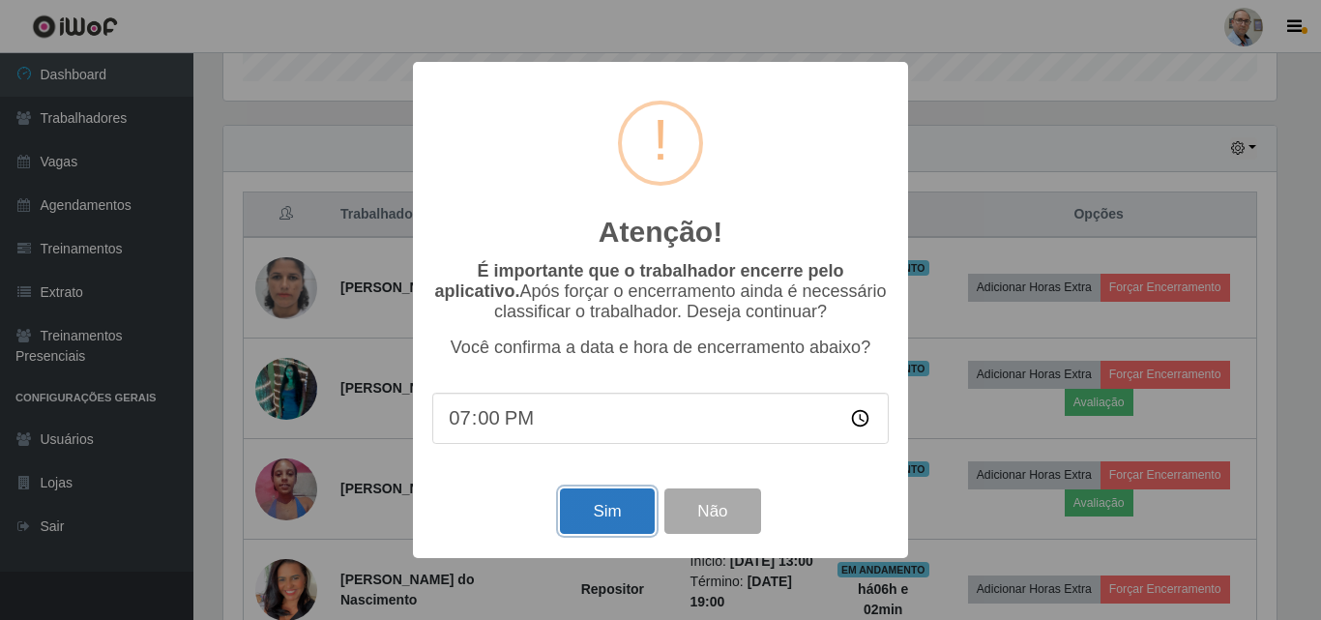
click at [596, 508] on button "Sim" at bounding box center [607, 510] width 94 height 45
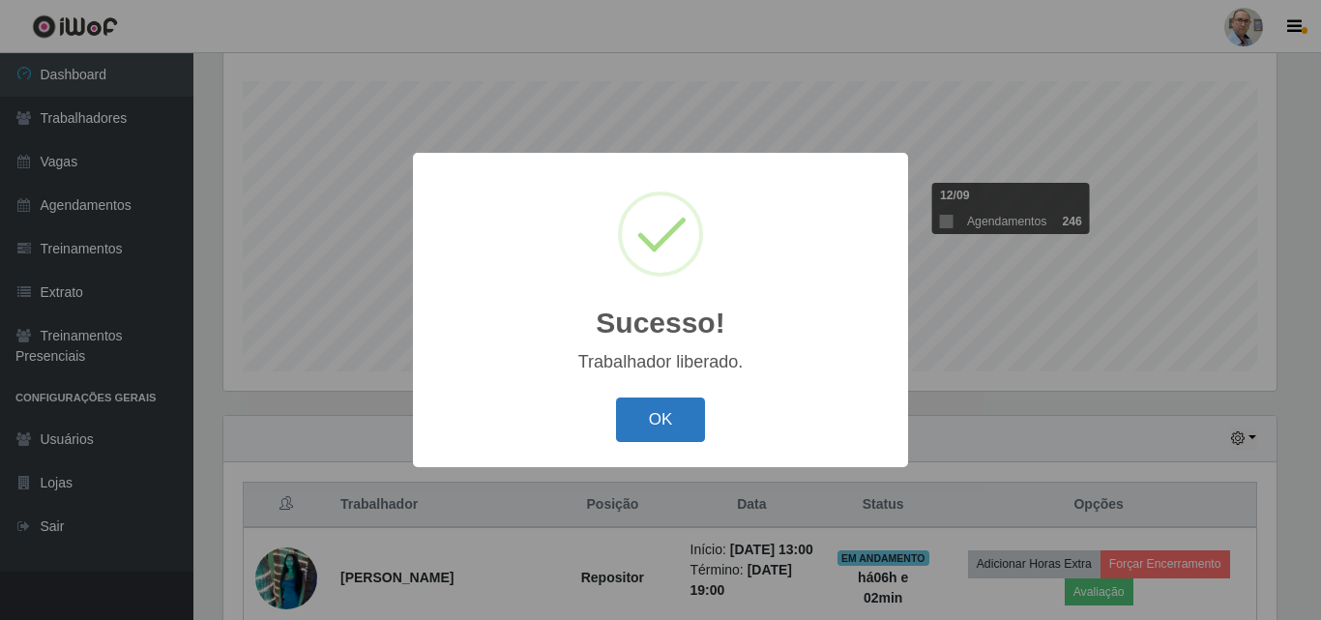
click at [655, 425] on button "OK" at bounding box center [661, 419] width 90 height 45
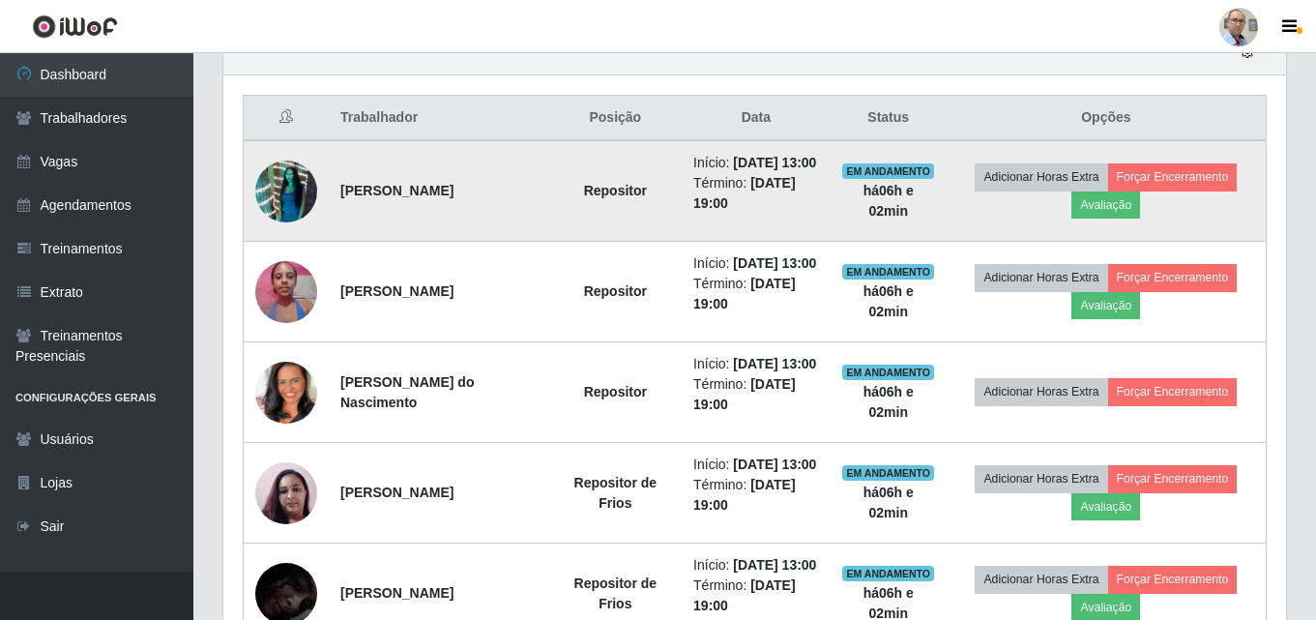
click at [284, 196] on img at bounding box center [286, 191] width 62 height 110
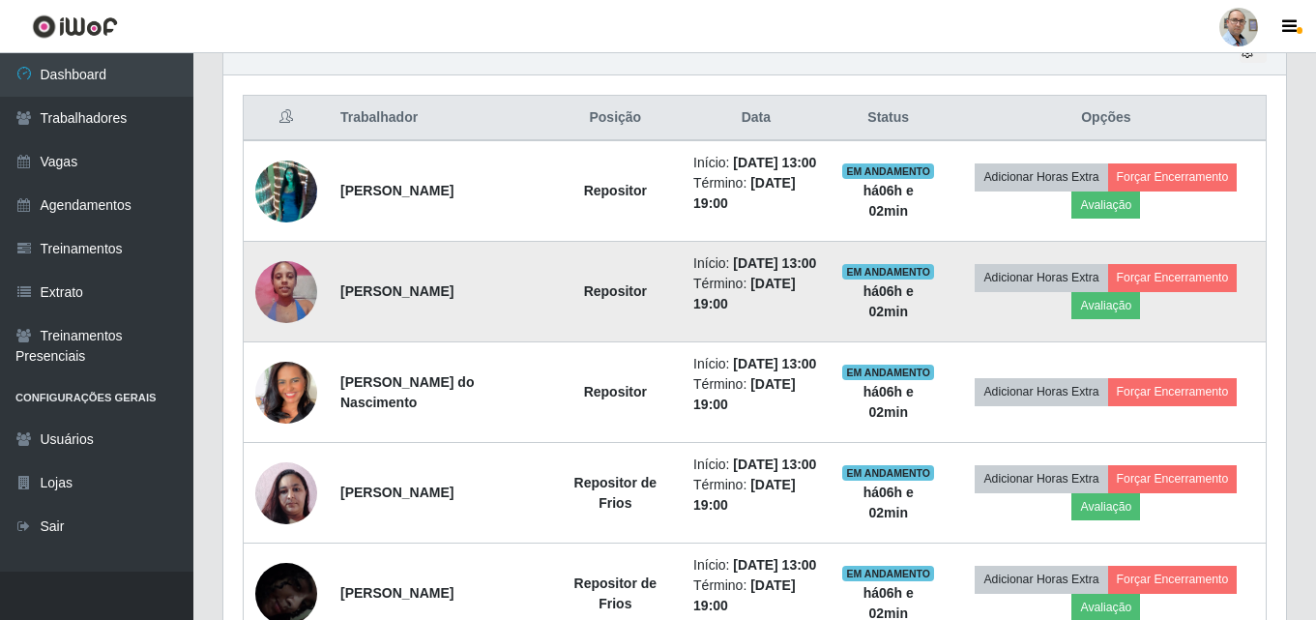
click at [284, 312] on img at bounding box center [286, 291] width 62 height 82
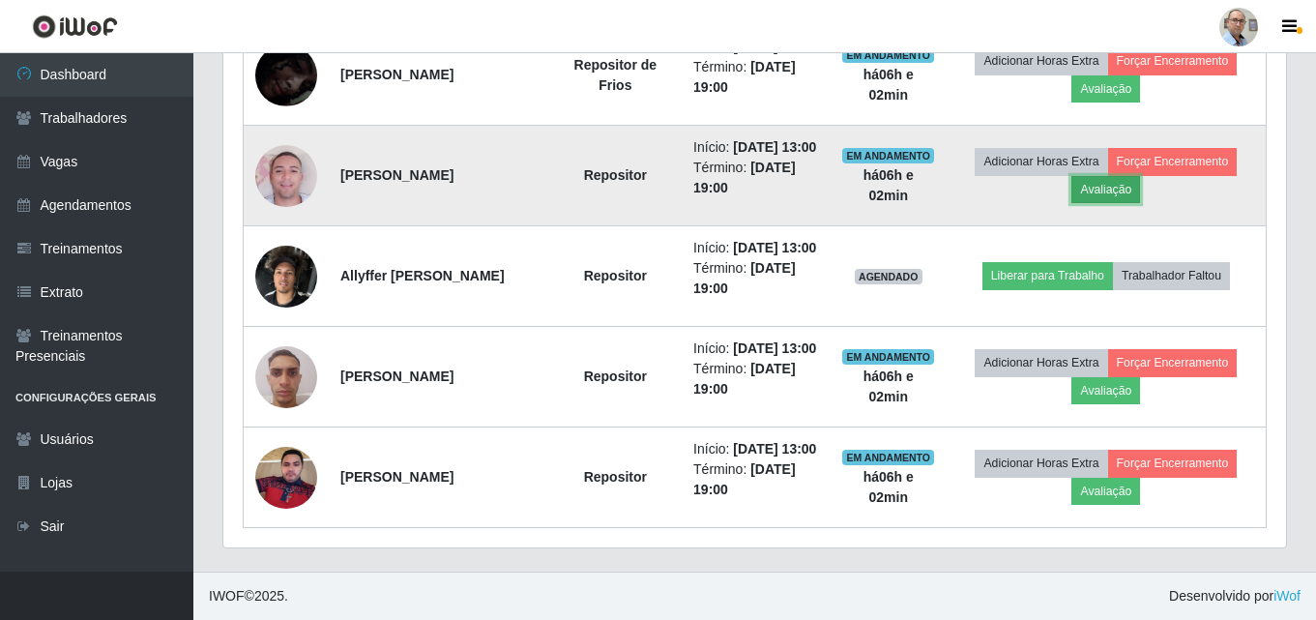
click at [1123, 203] on button "Avaliação" at bounding box center [1105, 189] width 69 height 27
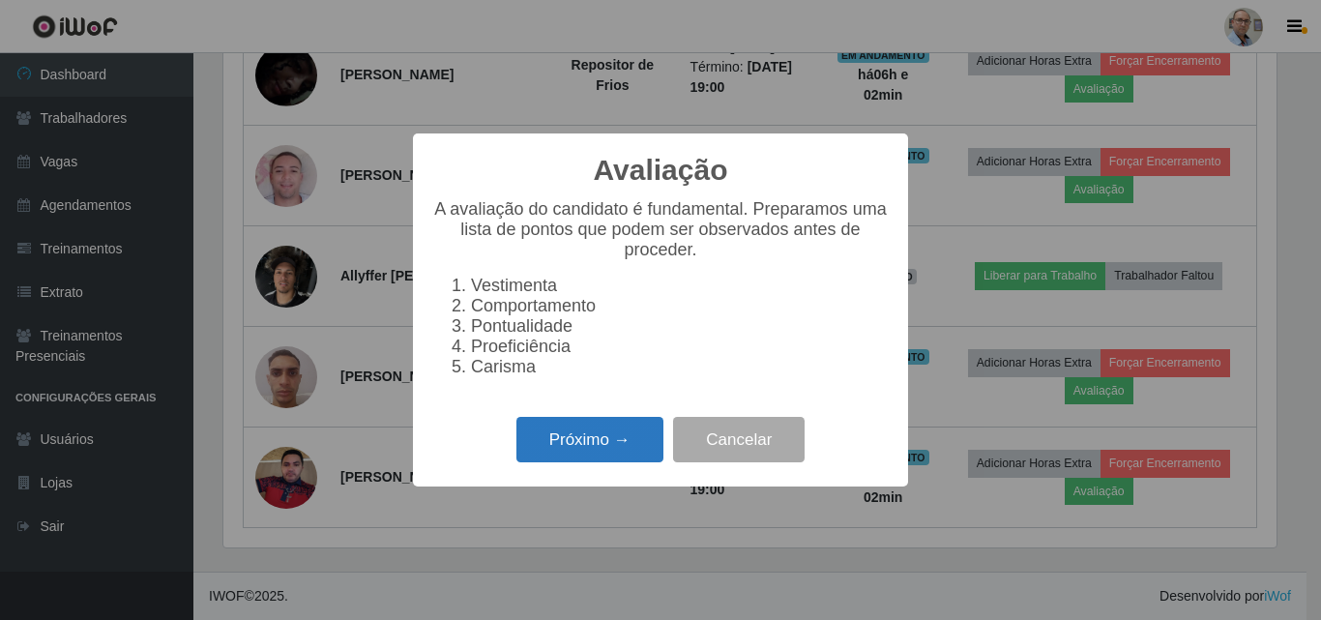
click at [605, 446] on button "Próximo →" at bounding box center [589, 439] width 147 height 45
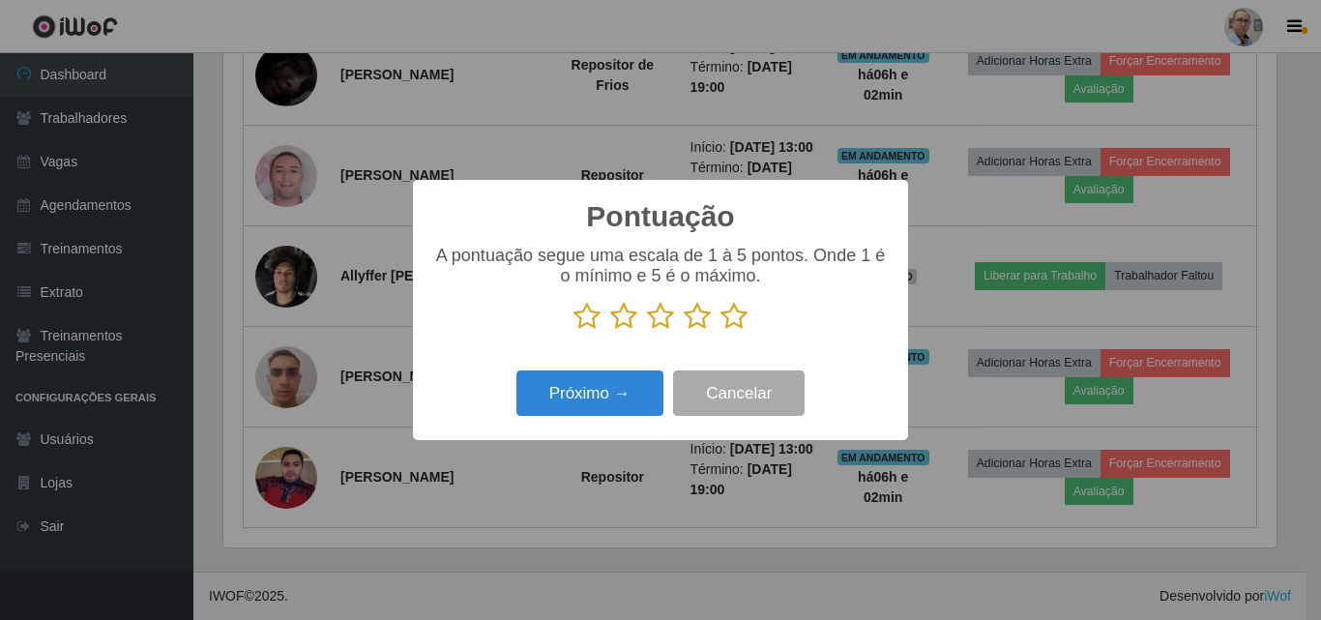
click at [656, 322] on icon at bounding box center [660, 316] width 27 height 29
click at [647, 331] on input "radio" at bounding box center [647, 331] width 0 height 0
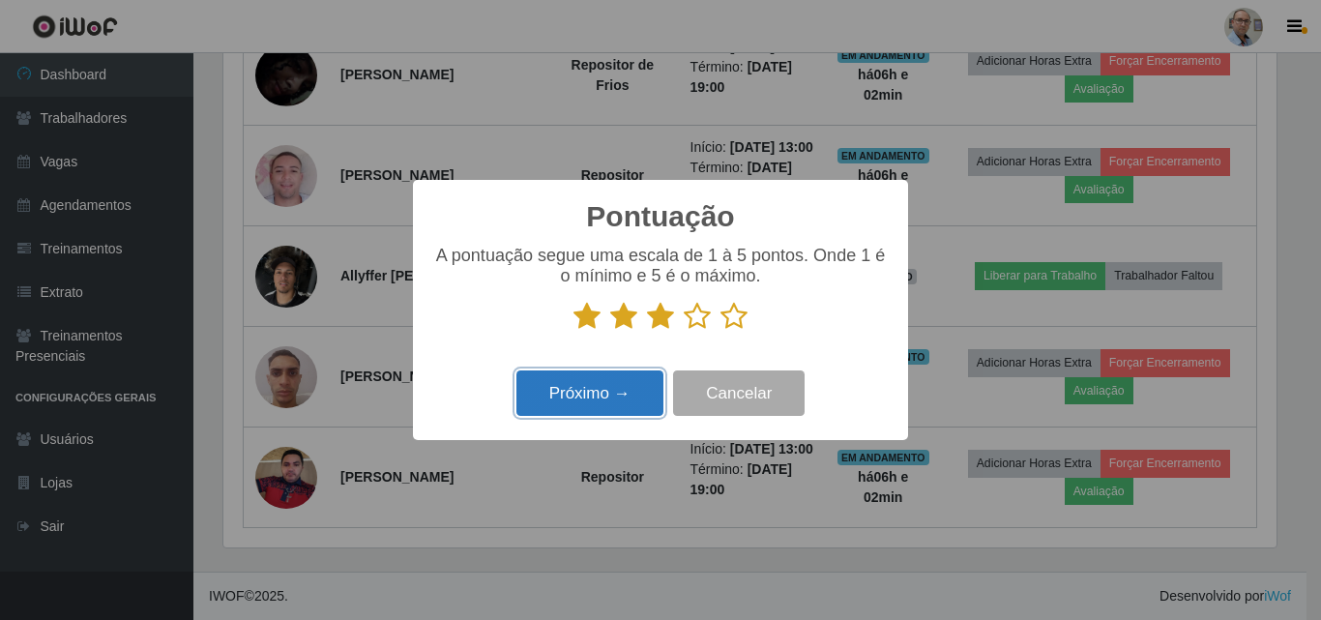
click at [591, 392] on button "Próximo →" at bounding box center [589, 392] width 147 height 45
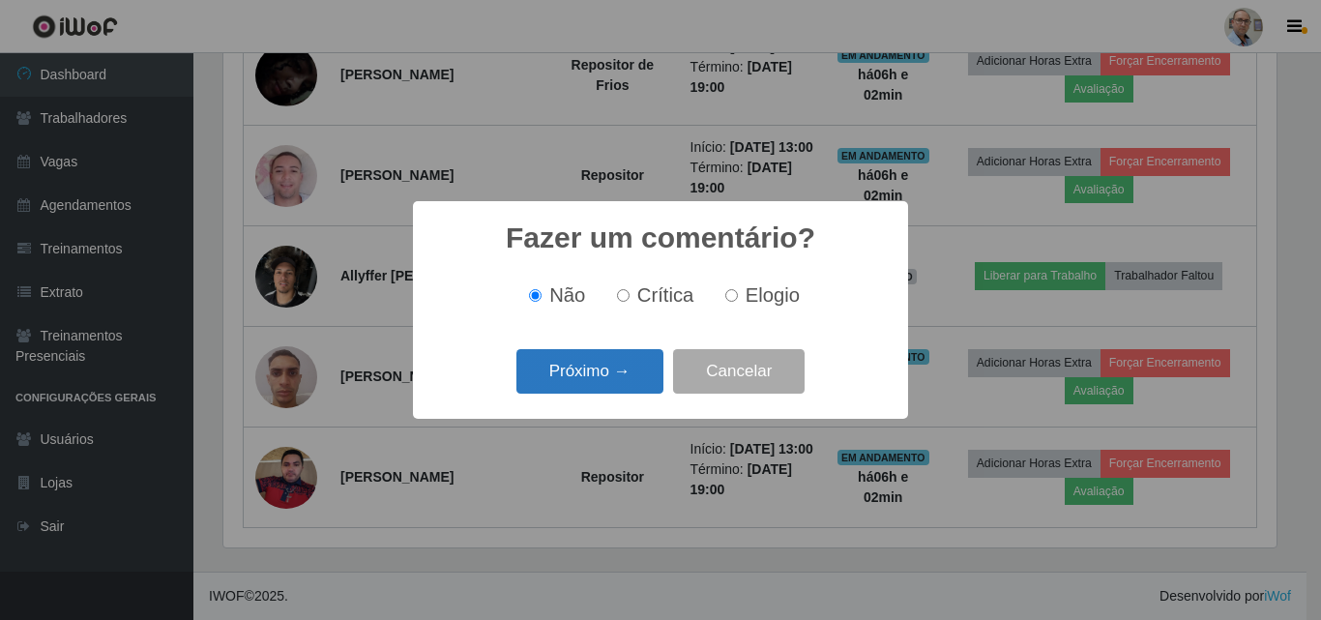
click at [591, 378] on button "Próximo →" at bounding box center [589, 371] width 147 height 45
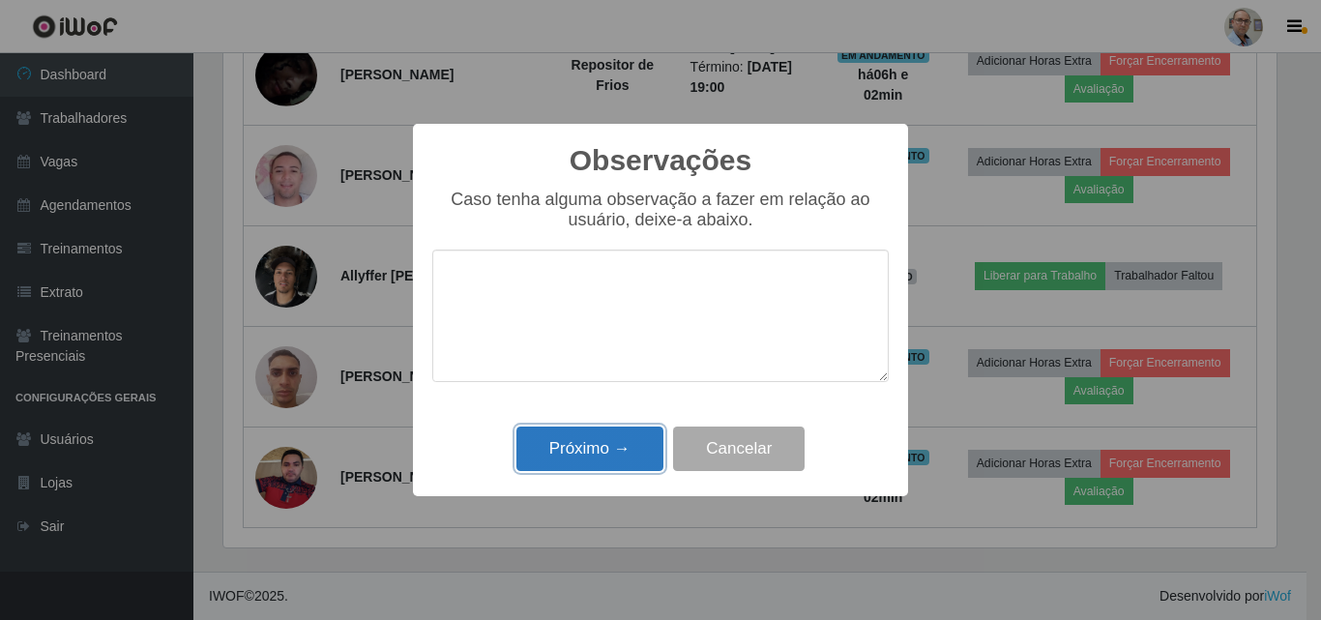
click at [613, 462] on button "Próximo →" at bounding box center [589, 448] width 147 height 45
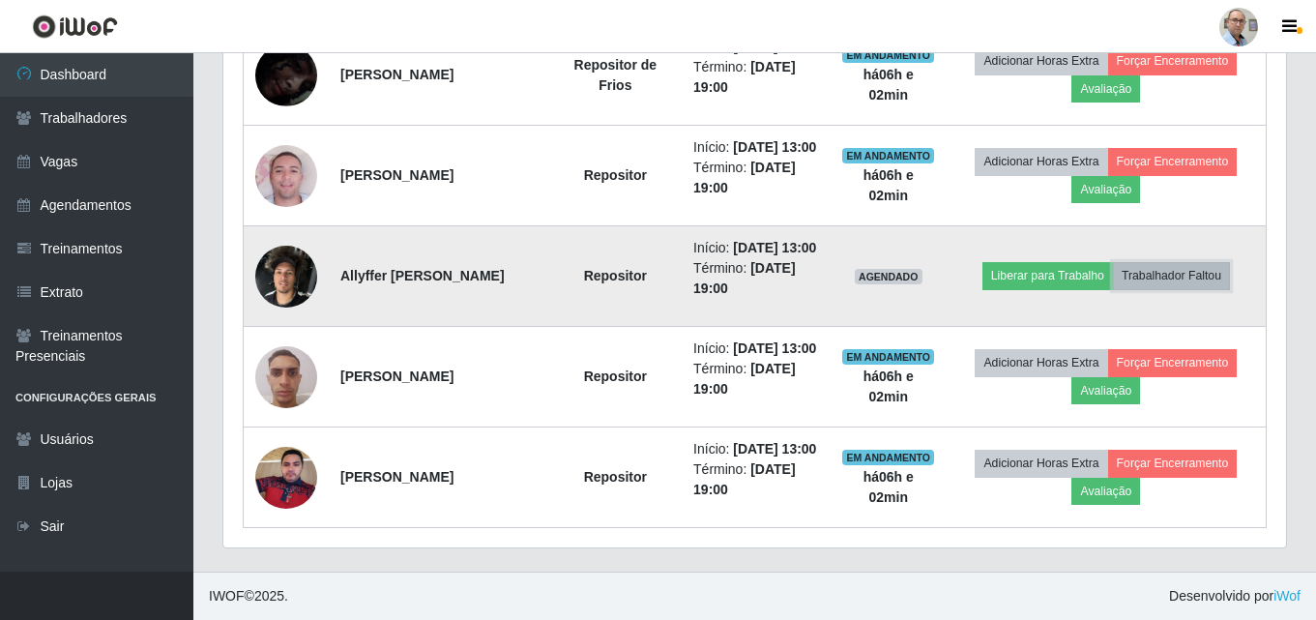
click at [1187, 289] on button "Trabalhador Faltou" at bounding box center [1171, 275] width 117 height 27
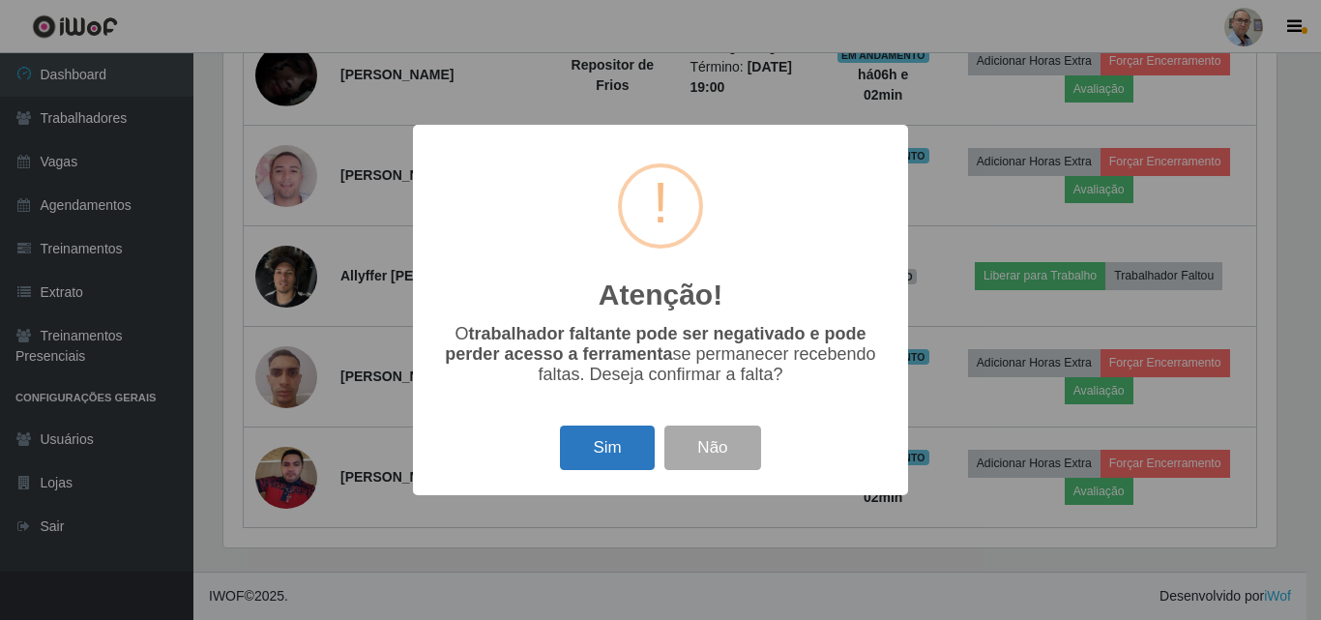
click at [606, 446] on button "Sim" at bounding box center [607, 447] width 94 height 45
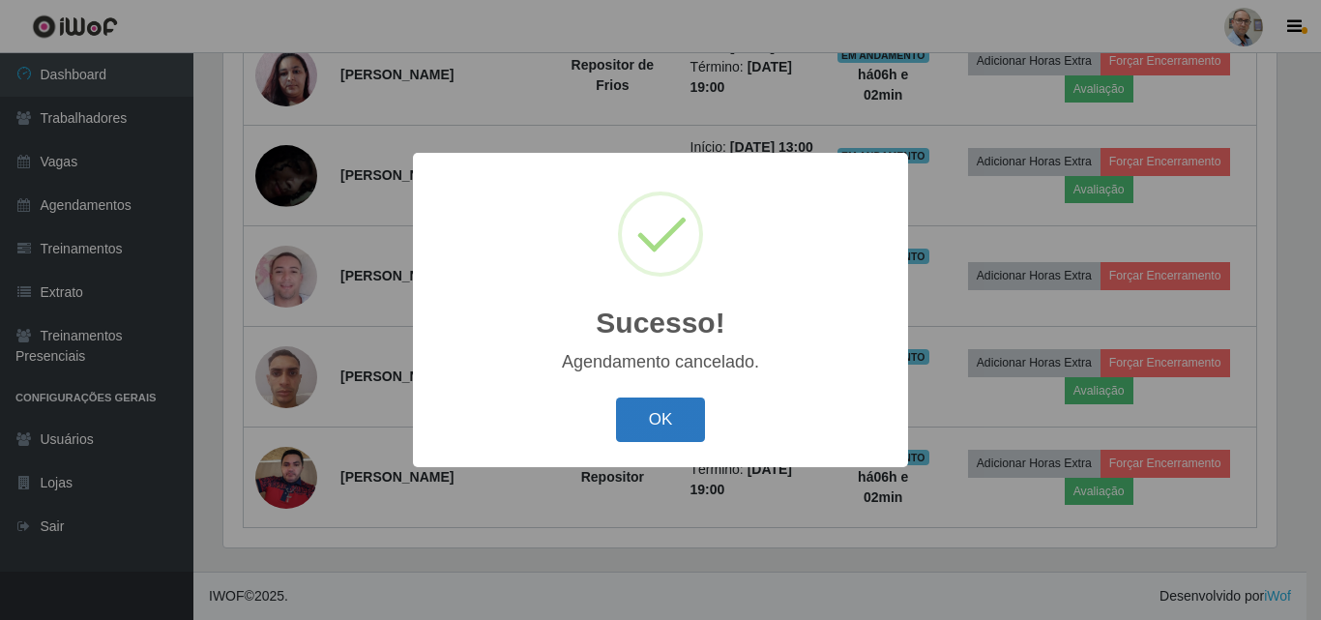
click at [659, 415] on button "OK" at bounding box center [661, 419] width 90 height 45
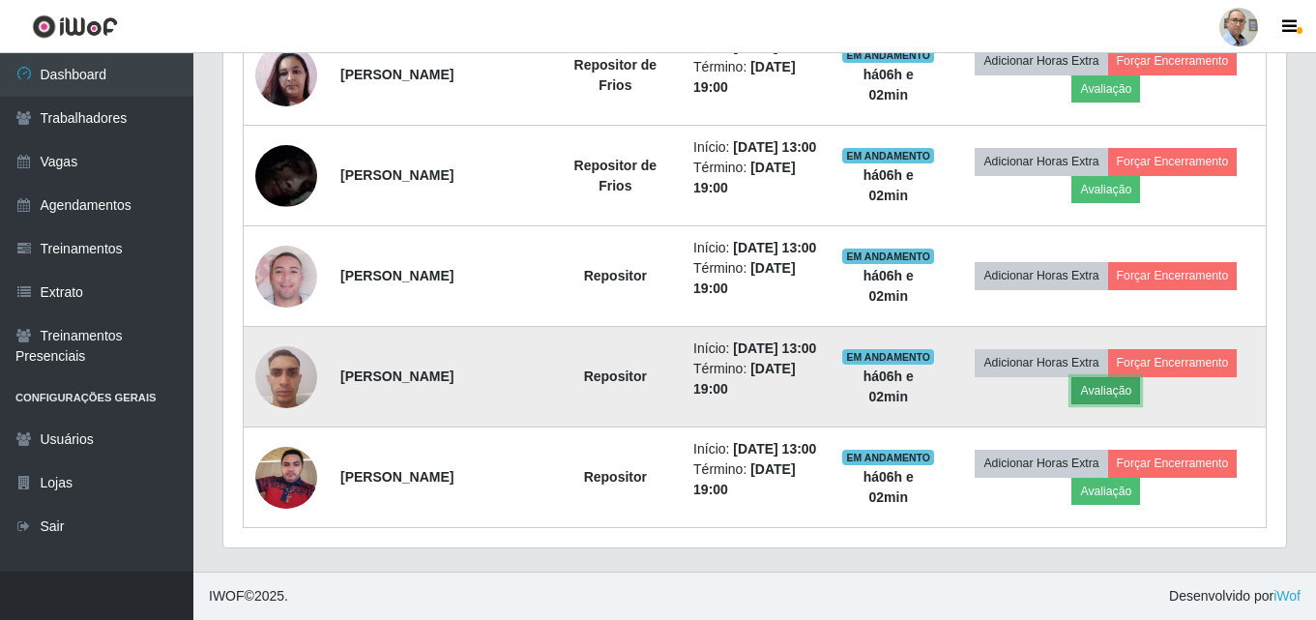
click at [1119, 404] on button "Avaliação" at bounding box center [1105, 390] width 69 height 27
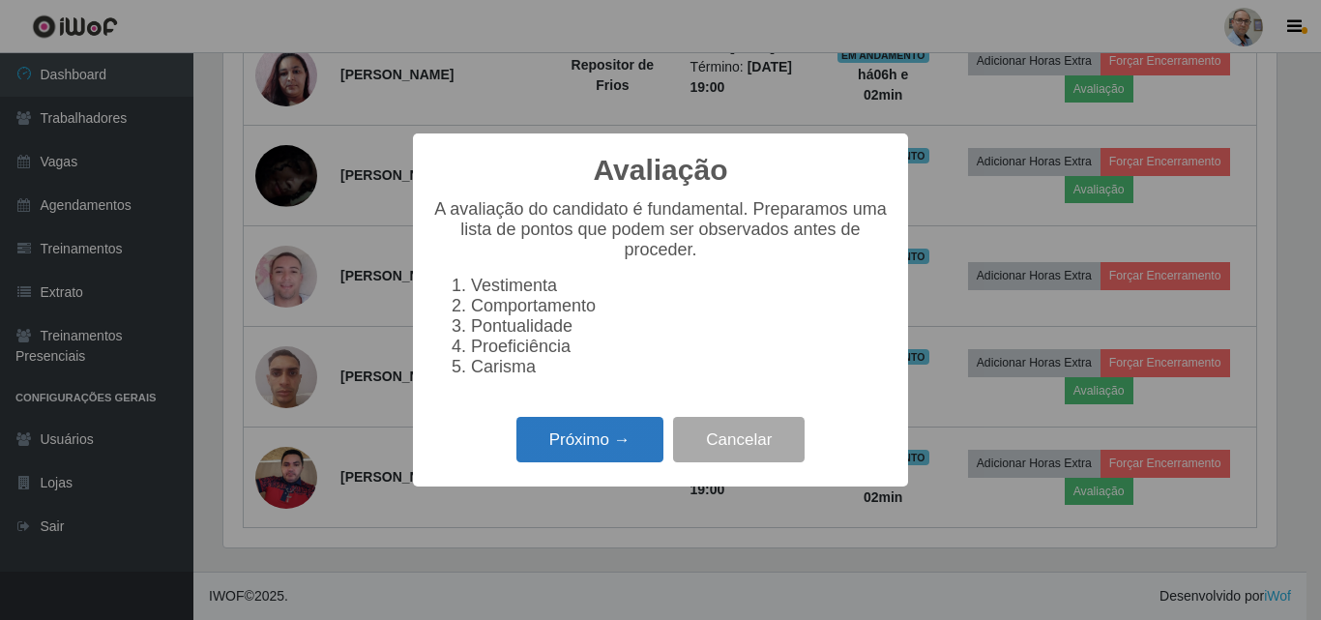
click at [602, 443] on button "Próximo →" at bounding box center [589, 439] width 147 height 45
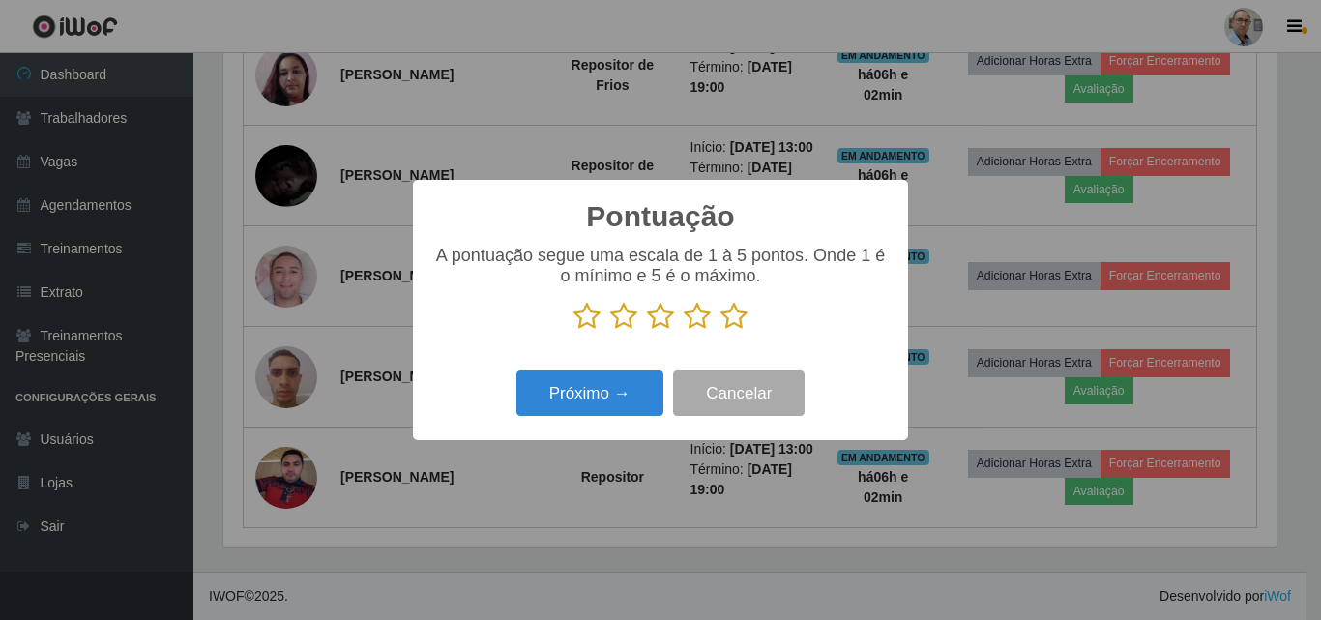
click at [703, 317] on icon at bounding box center [697, 316] width 27 height 29
click at [684, 331] on input "radio" at bounding box center [684, 331] width 0 height 0
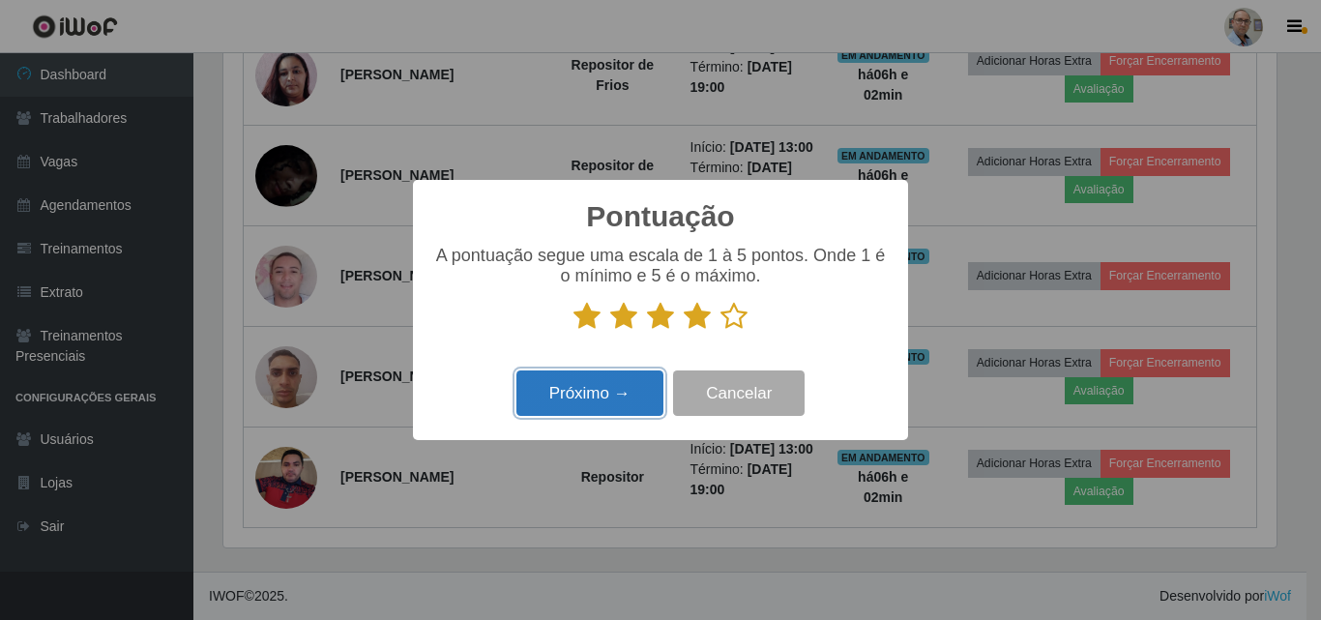
click at [579, 381] on button "Próximo →" at bounding box center [589, 392] width 147 height 45
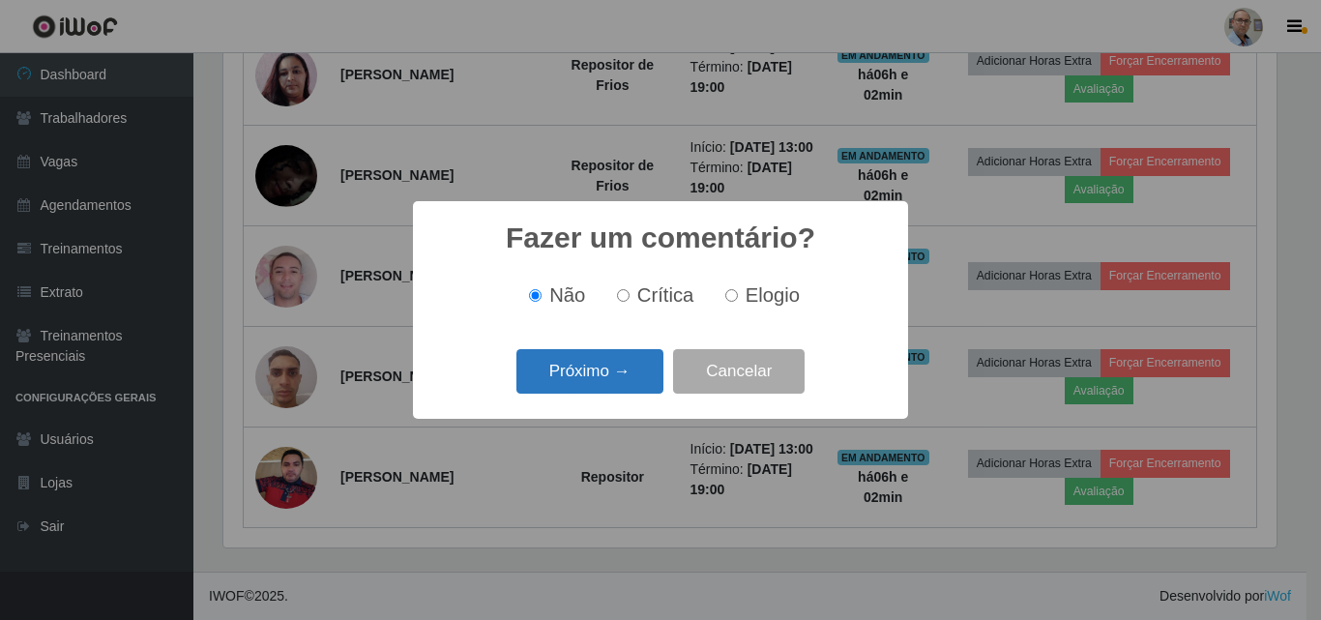
click at [576, 385] on button "Próximo →" at bounding box center [589, 371] width 147 height 45
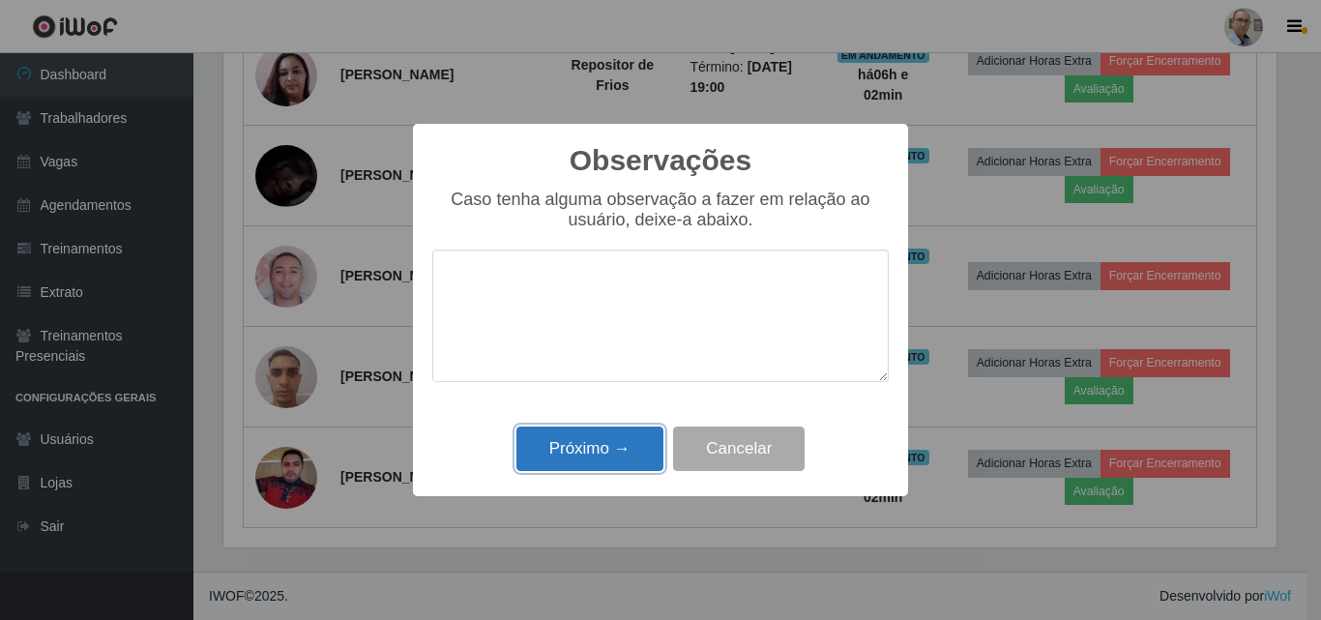
click at [580, 454] on button "Próximo →" at bounding box center [589, 448] width 147 height 45
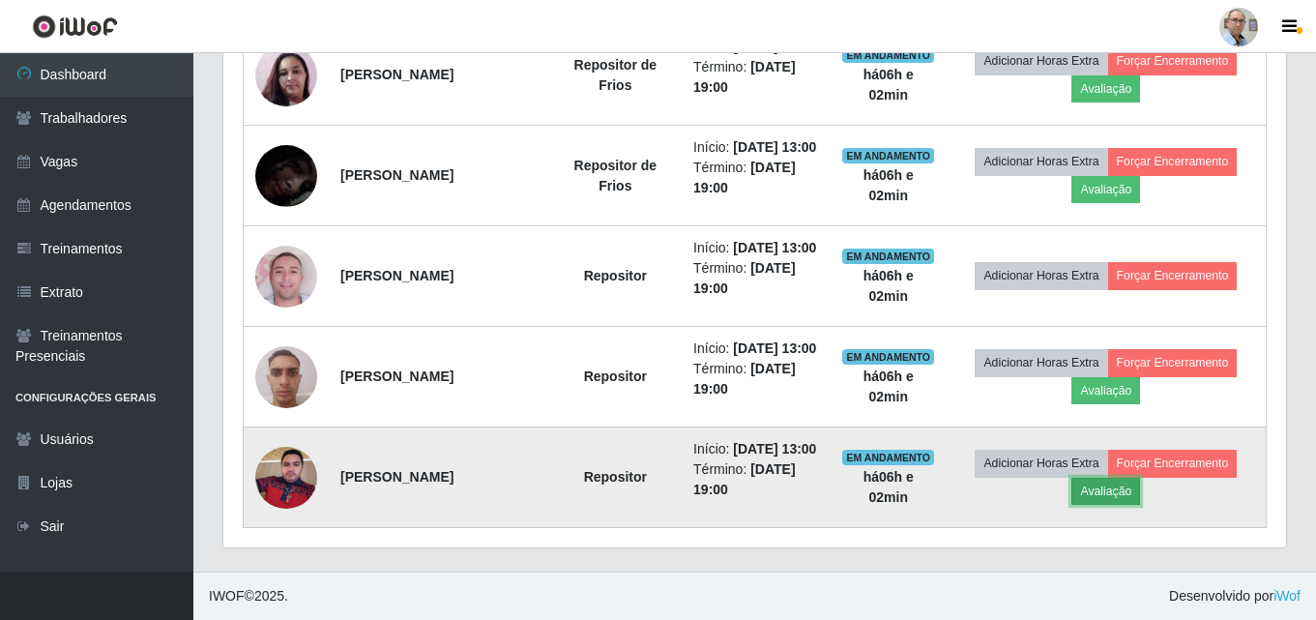
click at [1105, 481] on button "Avaliação" at bounding box center [1105, 491] width 69 height 27
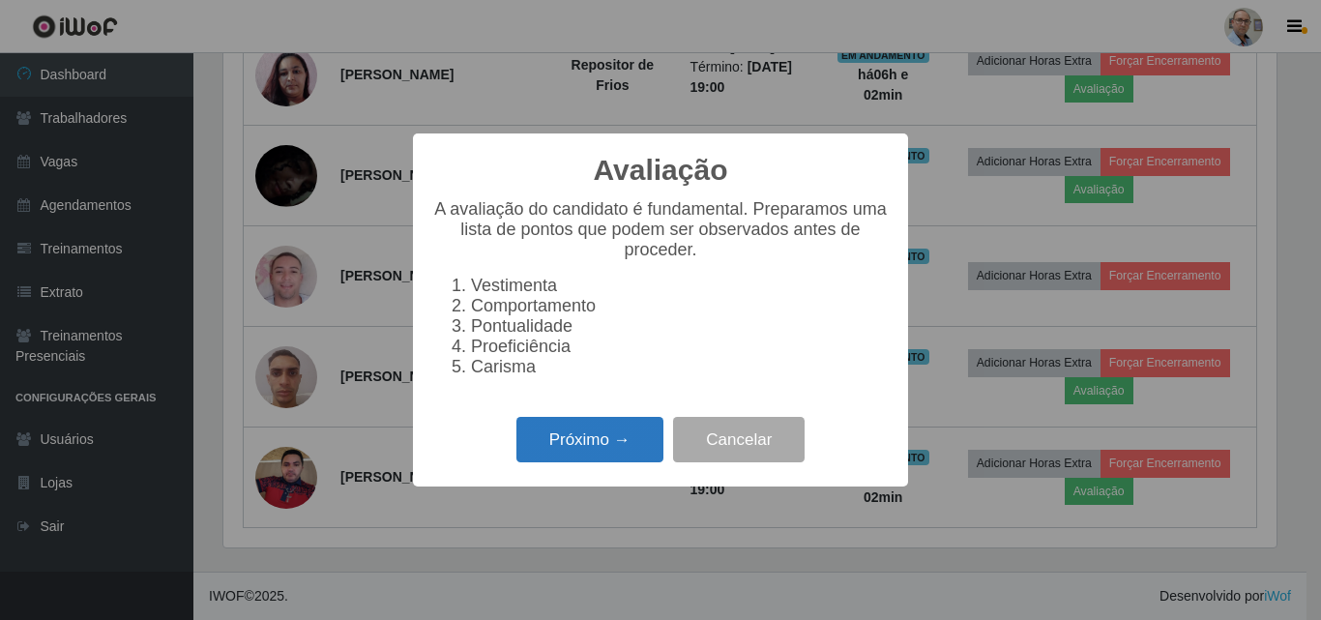
click at [590, 458] on button "Próximo →" at bounding box center [589, 439] width 147 height 45
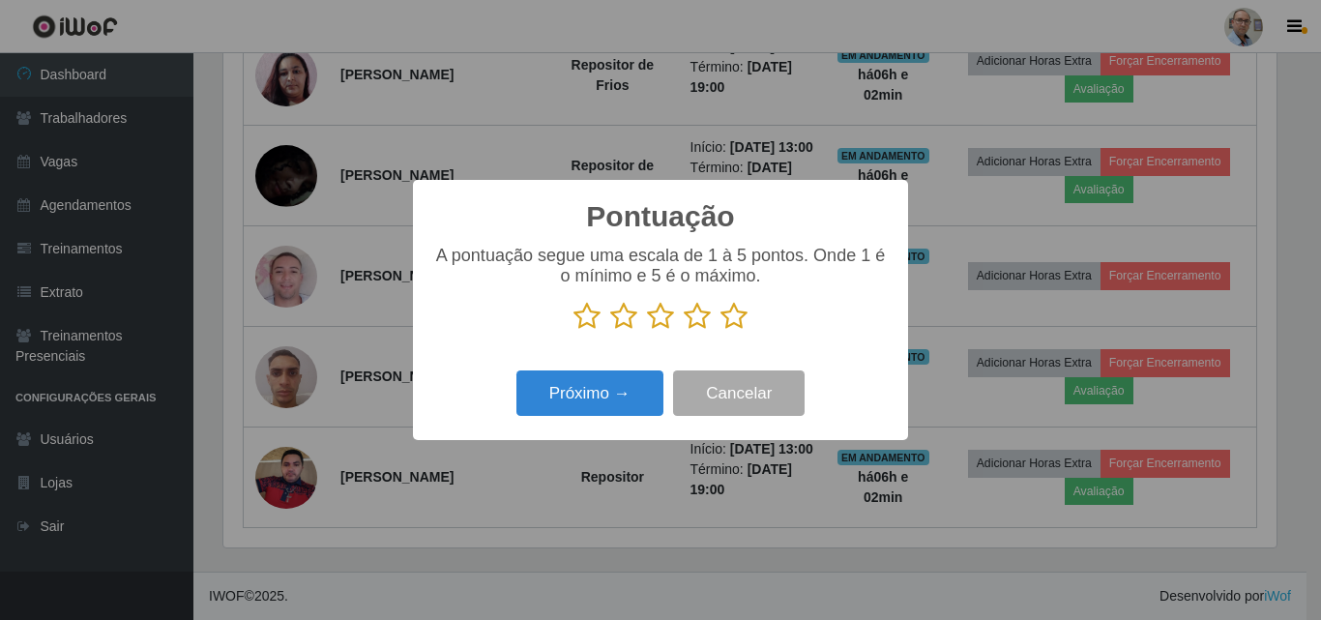
click at [741, 325] on icon at bounding box center [733, 316] width 27 height 29
click at [720, 331] on input "radio" at bounding box center [720, 331] width 0 height 0
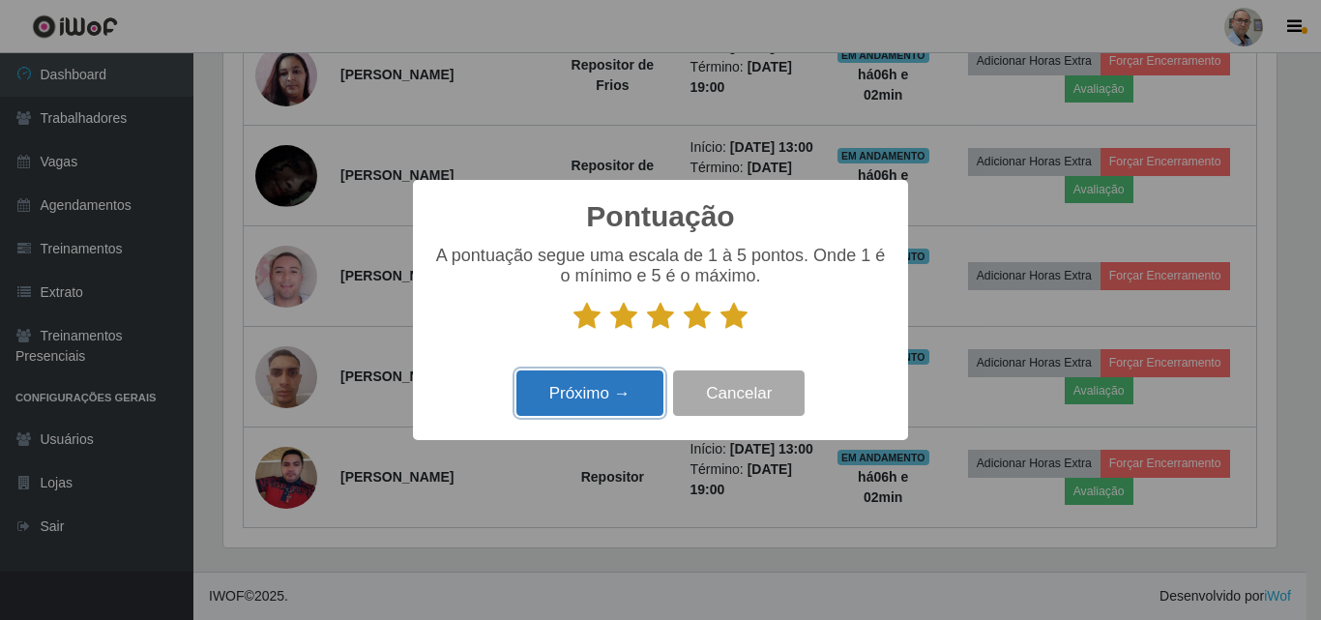
click at [603, 412] on button "Próximo →" at bounding box center [589, 392] width 147 height 45
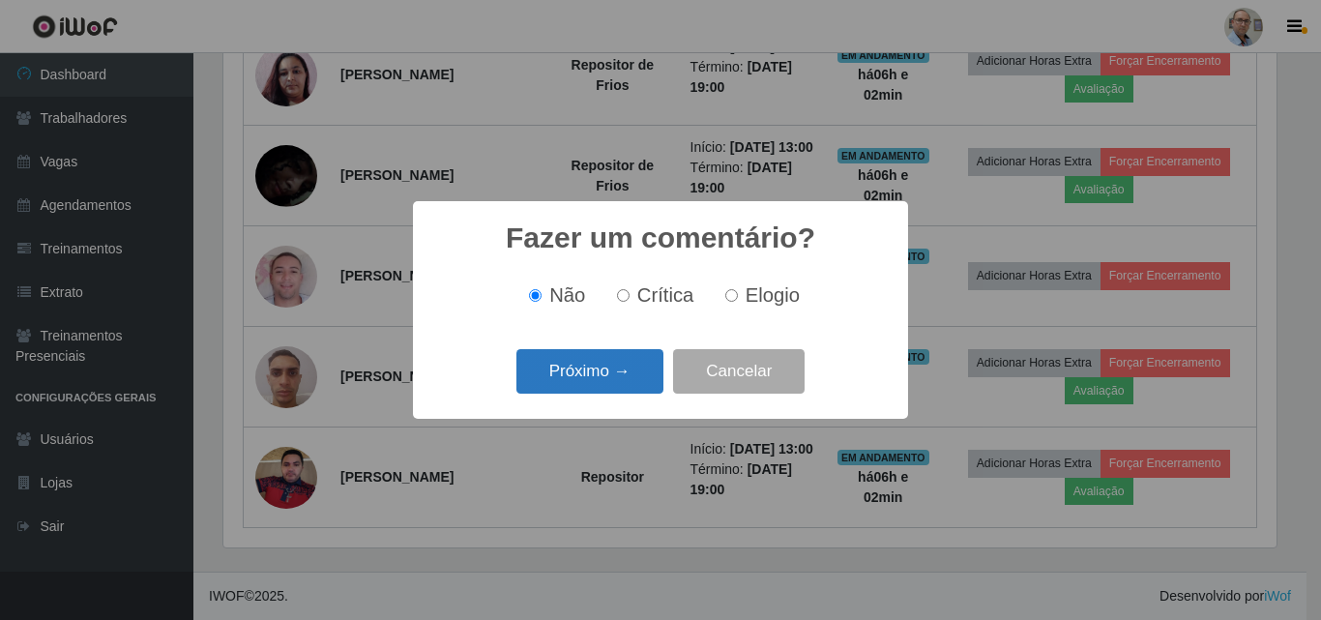
click at [575, 366] on button "Próximo →" at bounding box center [589, 371] width 147 height 45
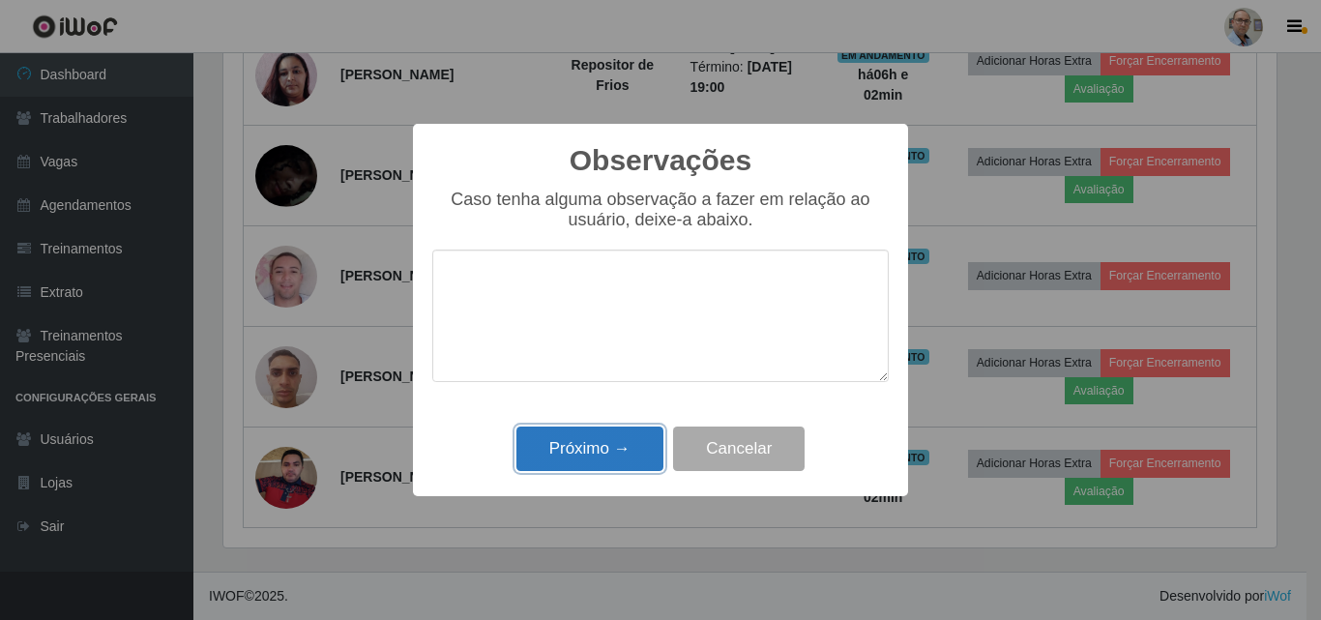
click at [600, 453] on button "Próximo →" at bounding box center [589, 448] width 147 height 45
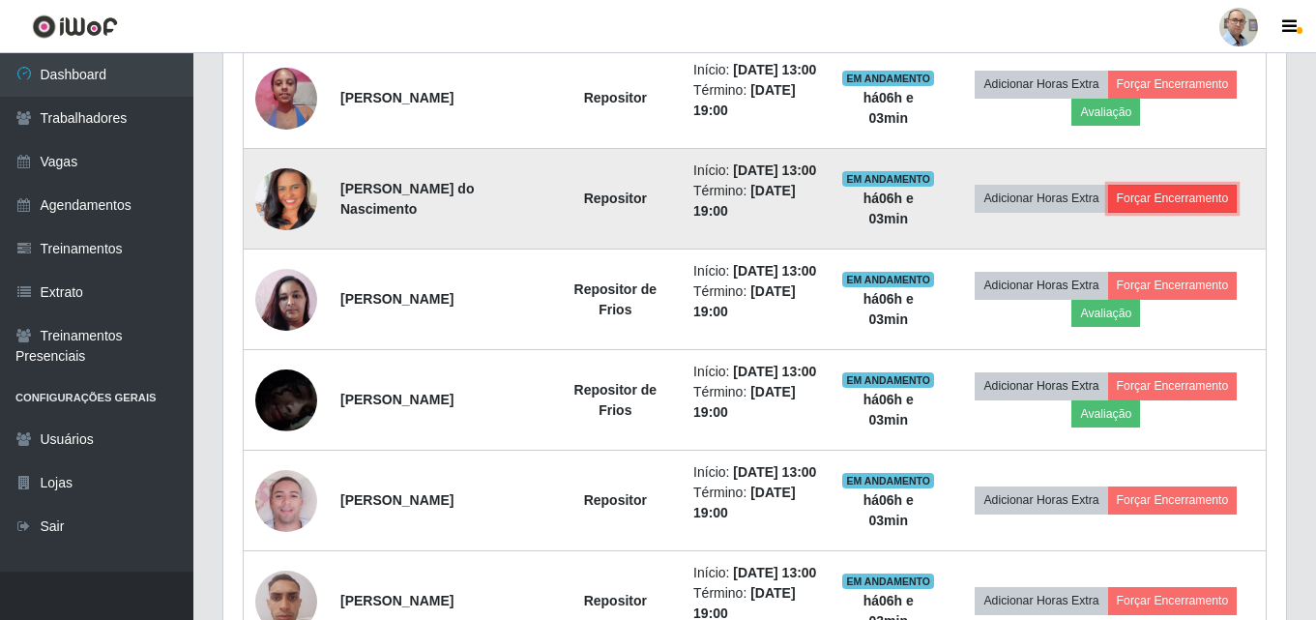
click at [1182, 212] on button "Forçar Encerramento" at bounding box center [1173, 198] width 130 height 27
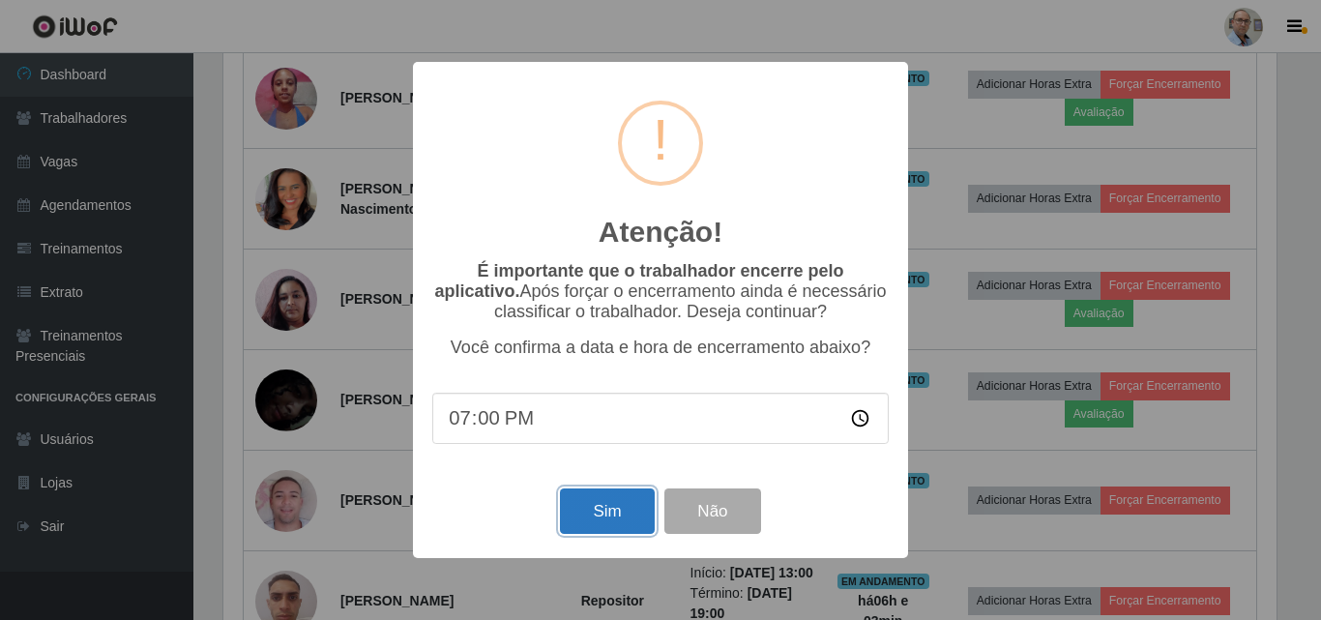
click at [619, 507] on button "Sim" at bounding box center [607, 510] width 94 height 45
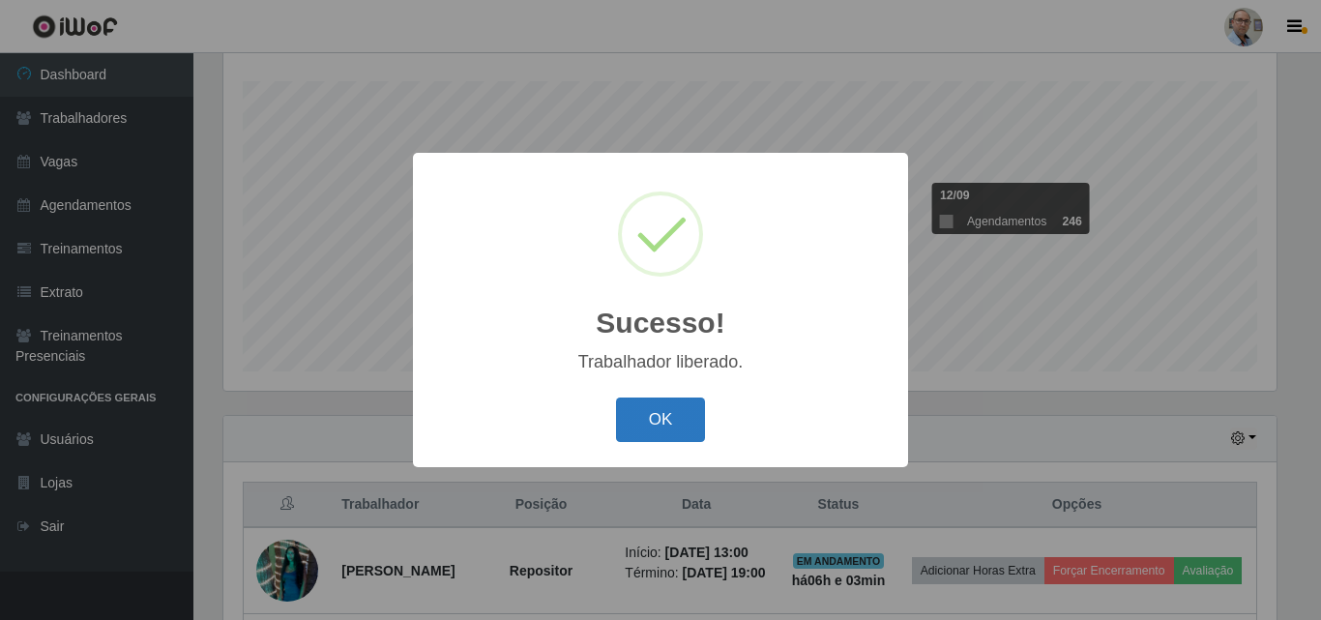
click at [633, 419] on button "OK" at bounding box center [661, 419] width 90 height 45
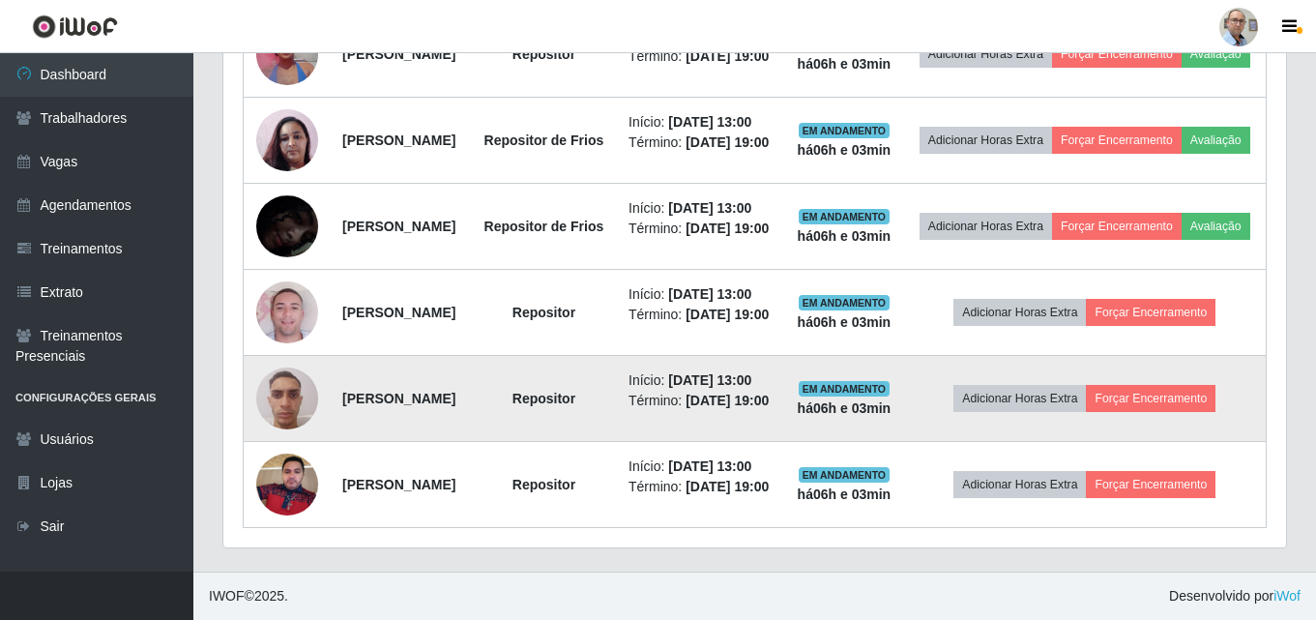
scroll to position [900, 0]
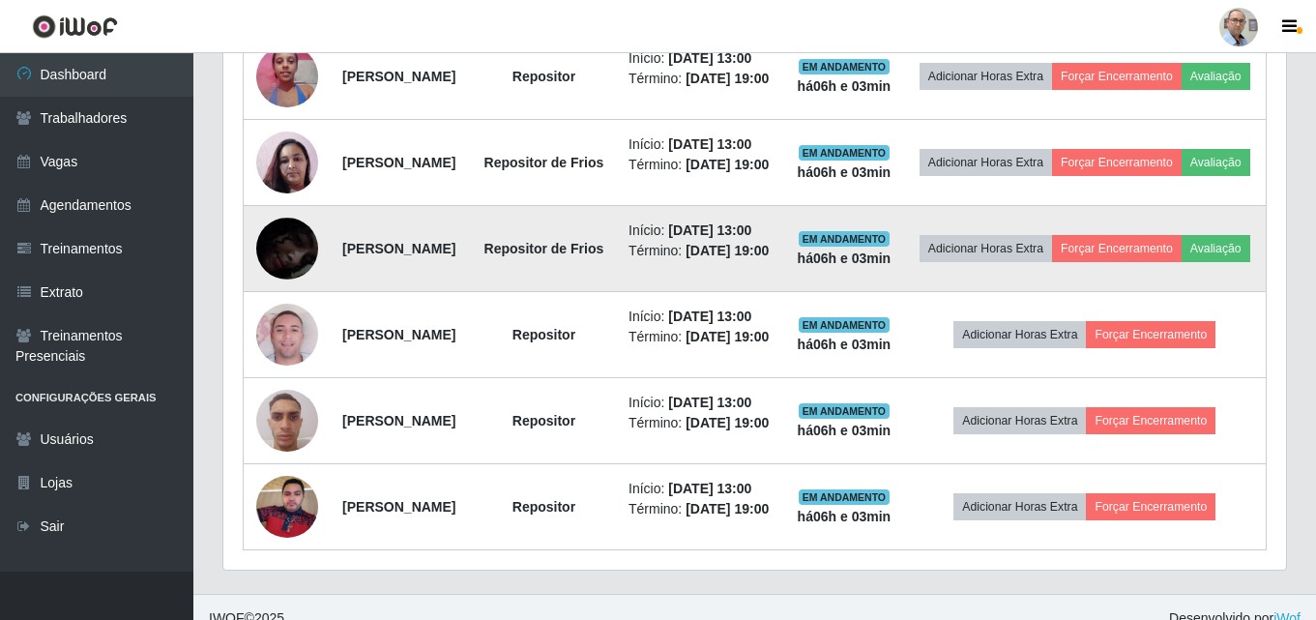
click at [295, 316] on img at bounding box center [287, 249] width 62 height 134
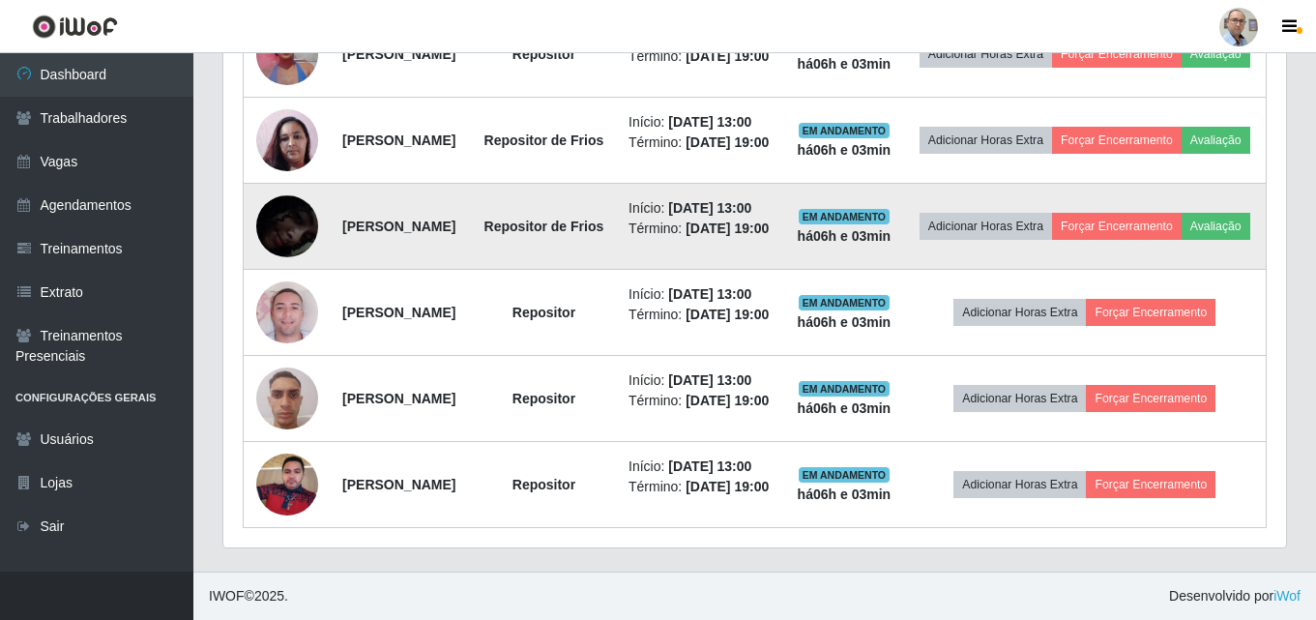
scroll to position [1166, 0]
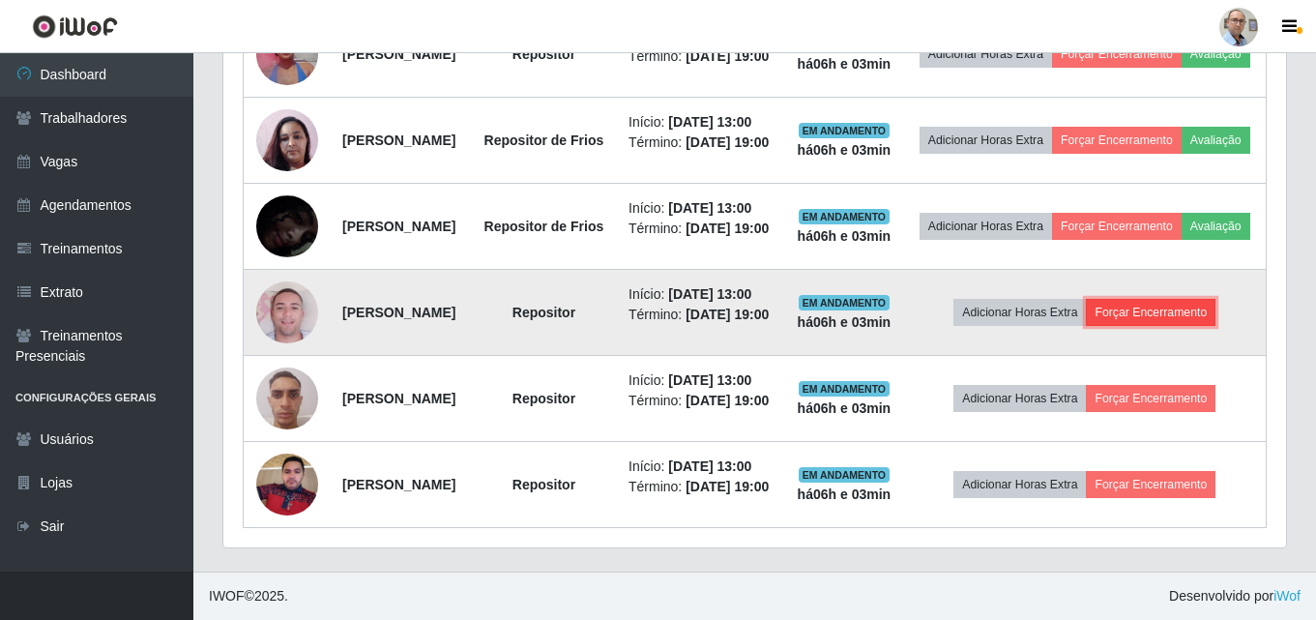
click at [1200, 299] on button "Forçar Encerramento" at bounding box center [1151, 312] width 130 height 27
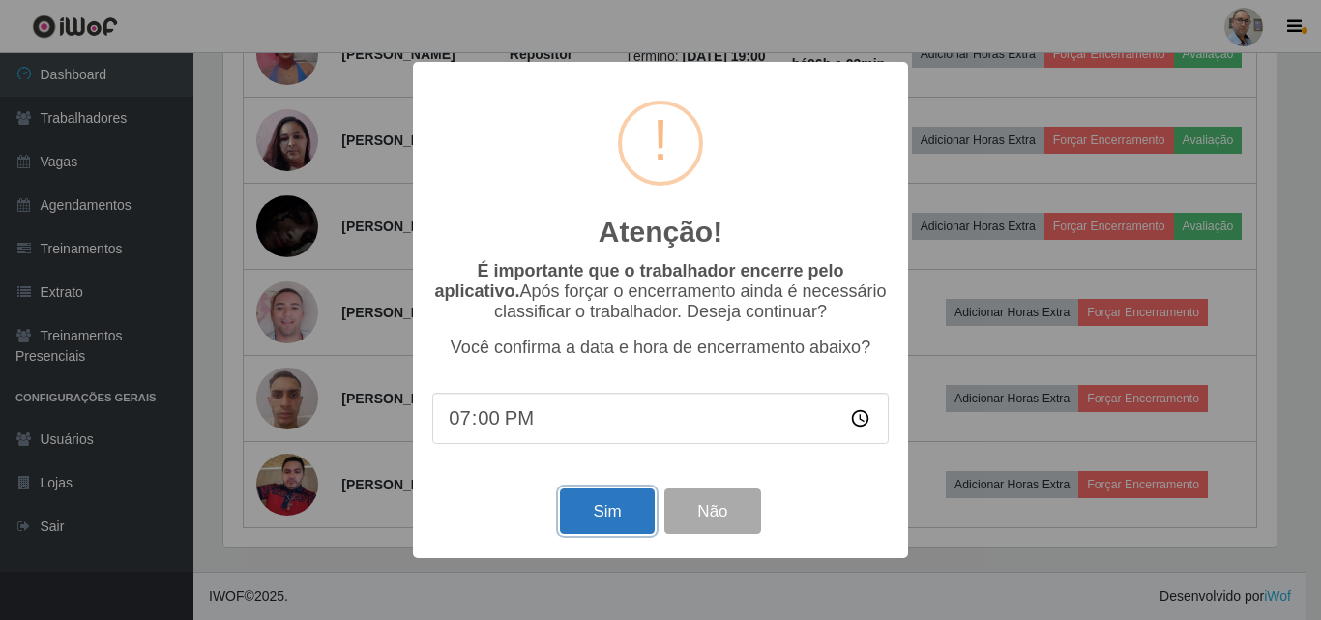
click at [581, 520] on button "Sim" at bounding box center [607, 510] width 94 height 45
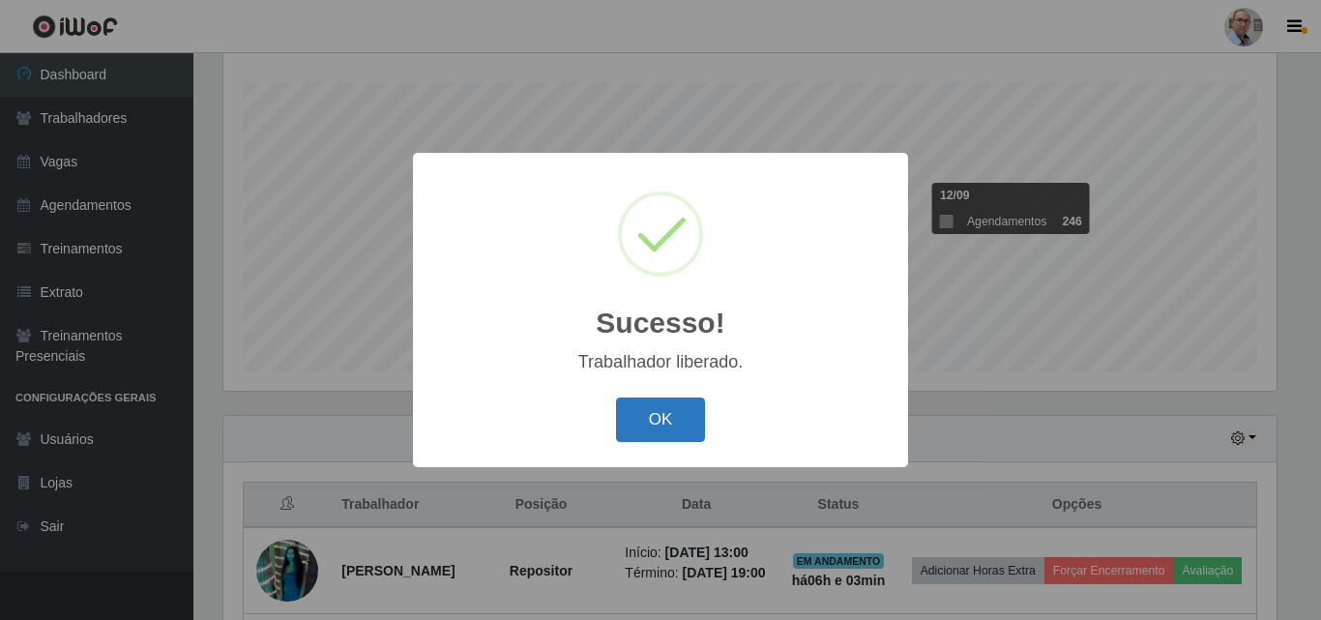
click at [665, 417] on button "OK" at bounding box center [661, 419] width 90 height 45
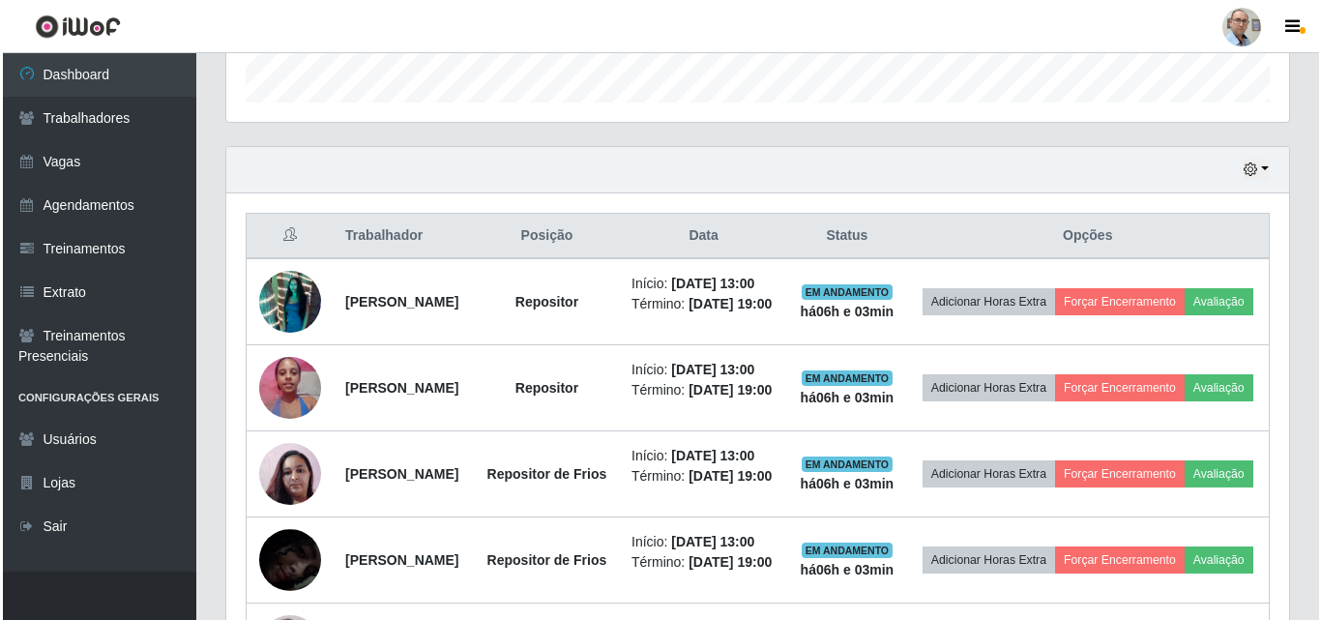
scroll to position [610, 0]
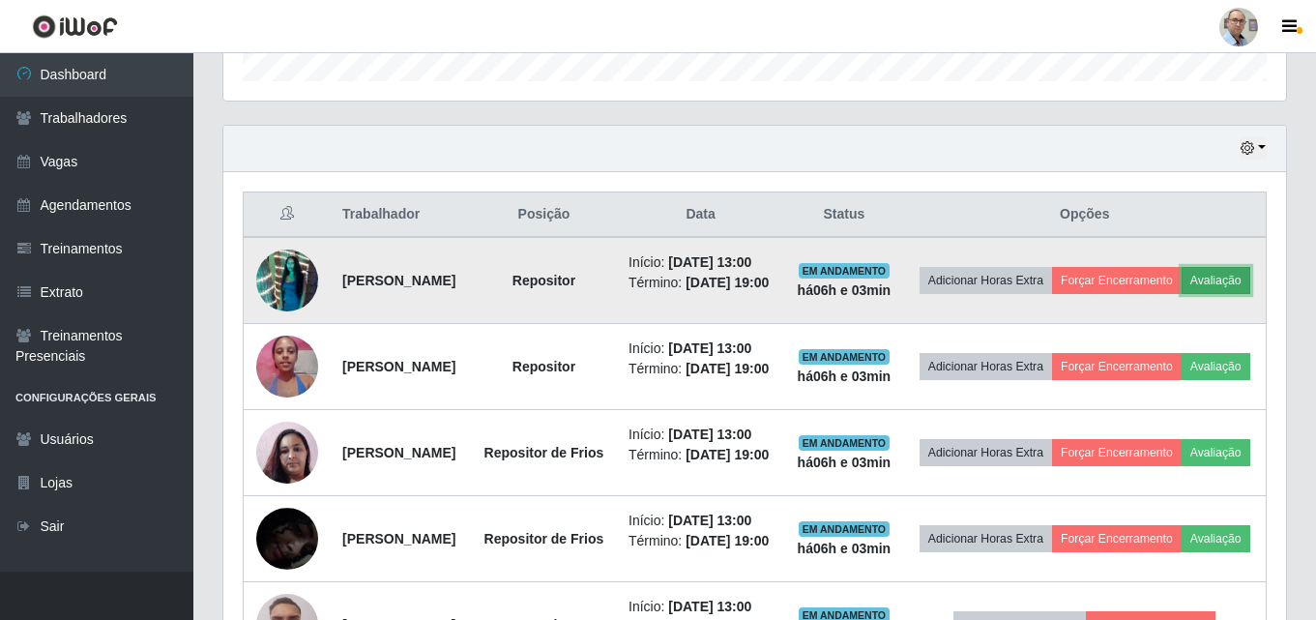
click at [1182, 294] on button "Avaliação" at bounding box center [1216, 280] width 69 height 27
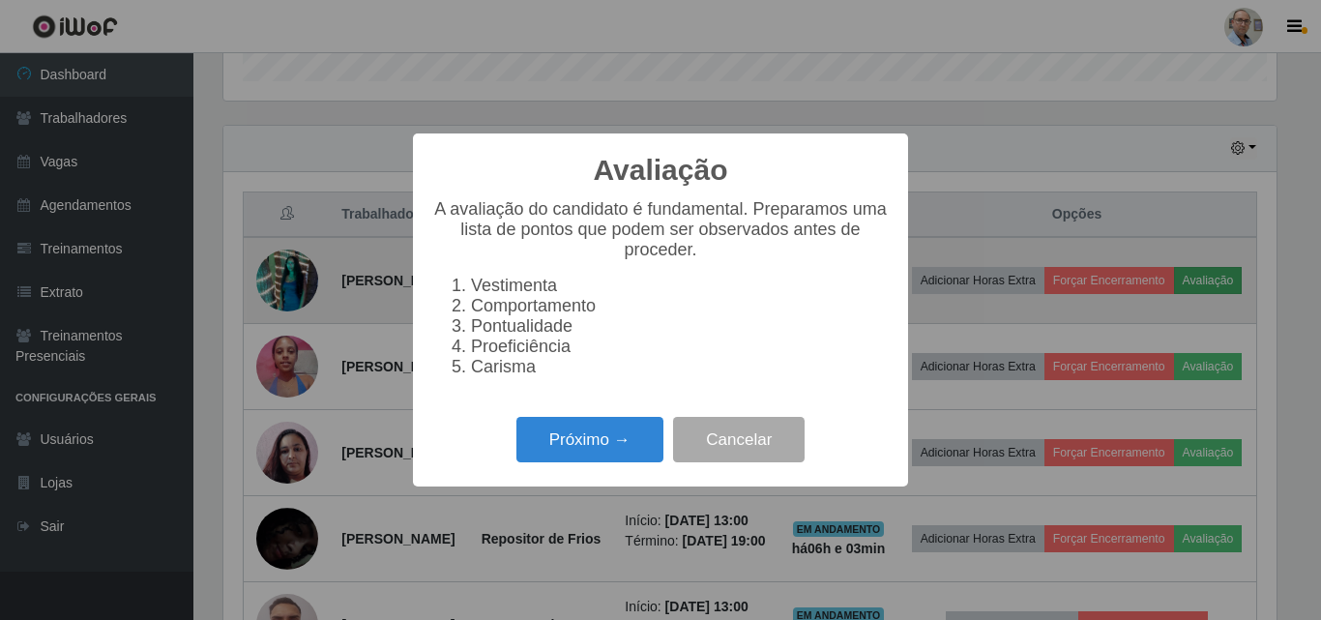
scroll to position [401, 1053]
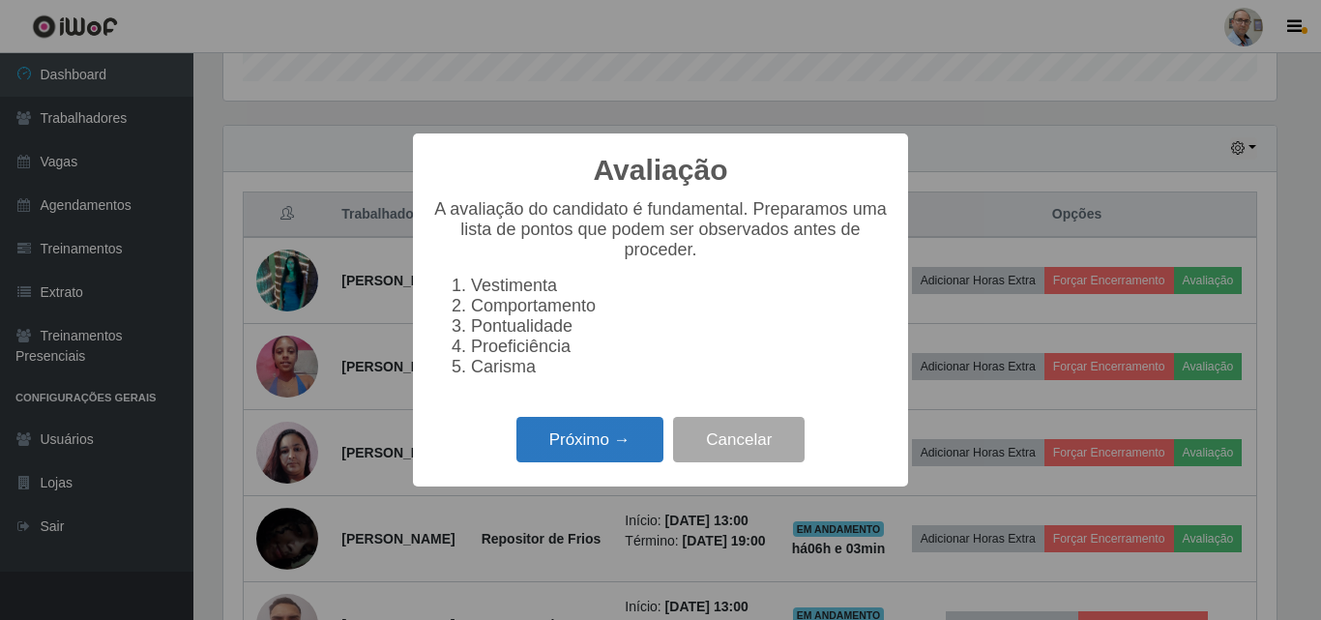
click at [593, 453] on button "Próximo →" at bounding box center [589, 439] width 147 height 45
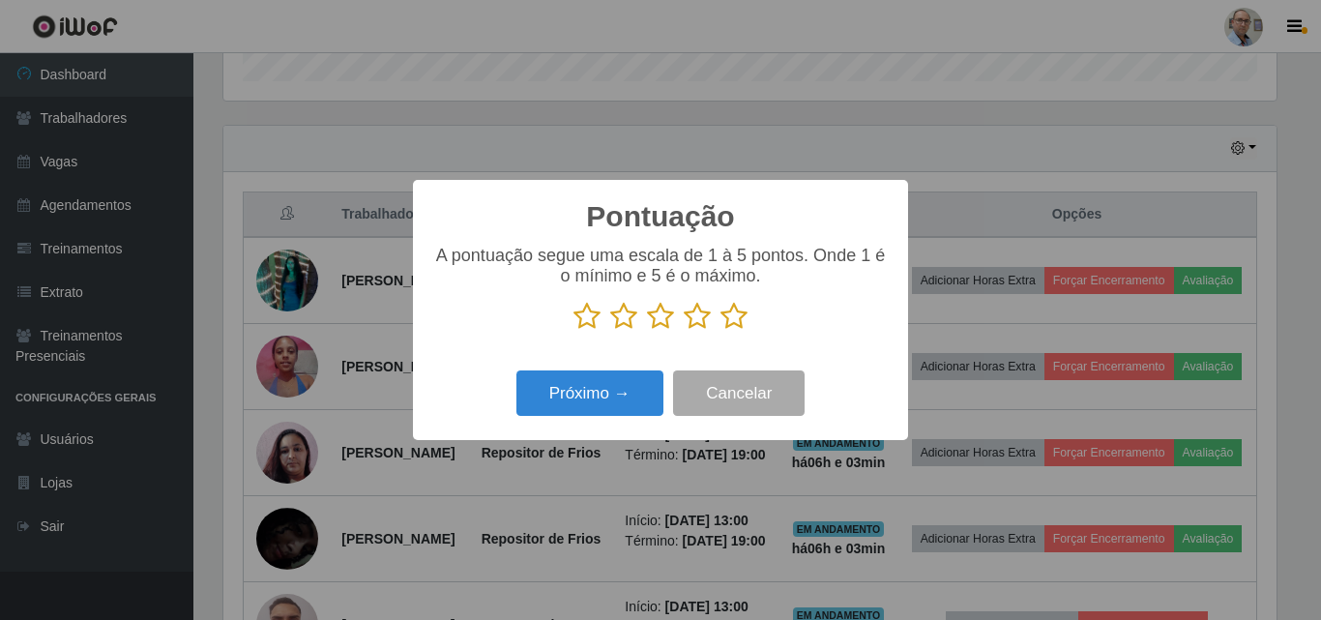
click at [624, 319] on icon at bounding box center [623, 316] width 27 height 29
click at [610, 331] on input "radio" at bounding box center [610, 331] width 0 height 0
click at [583, 399] on button "Próximo →" at bounding box center [589, 392] width 147 height 45
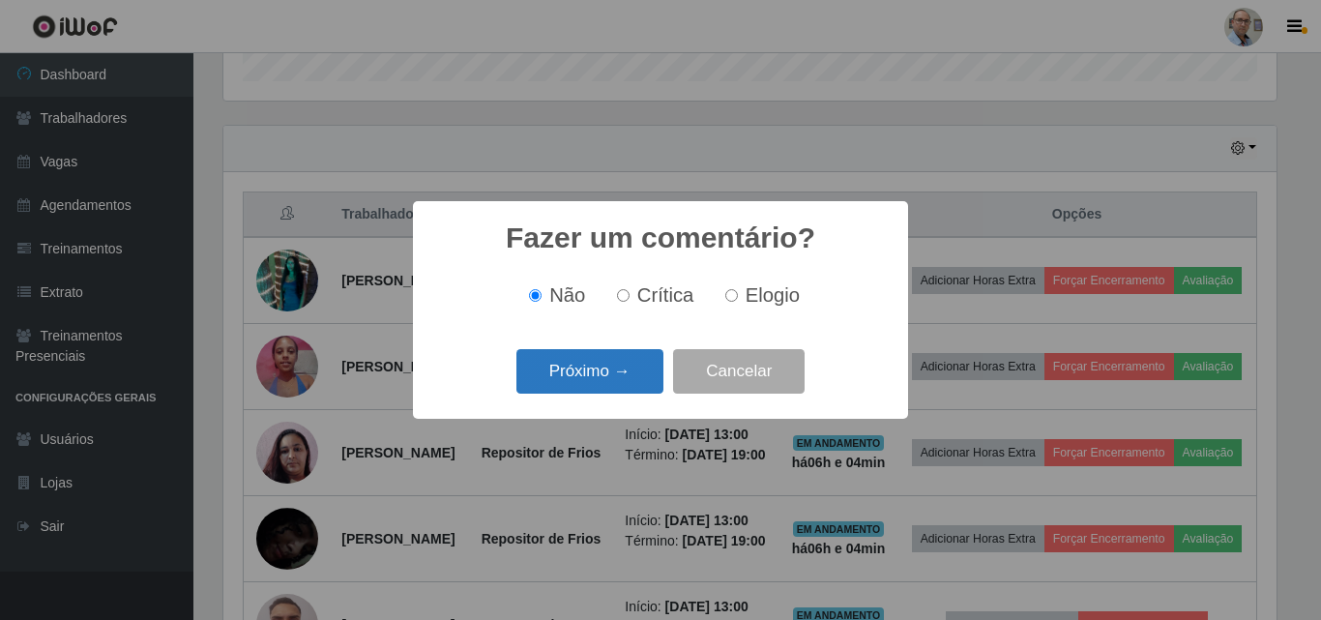
click at [594, 374] on button "Próximo →" at bounding box center [589, 371] width 147 height 45
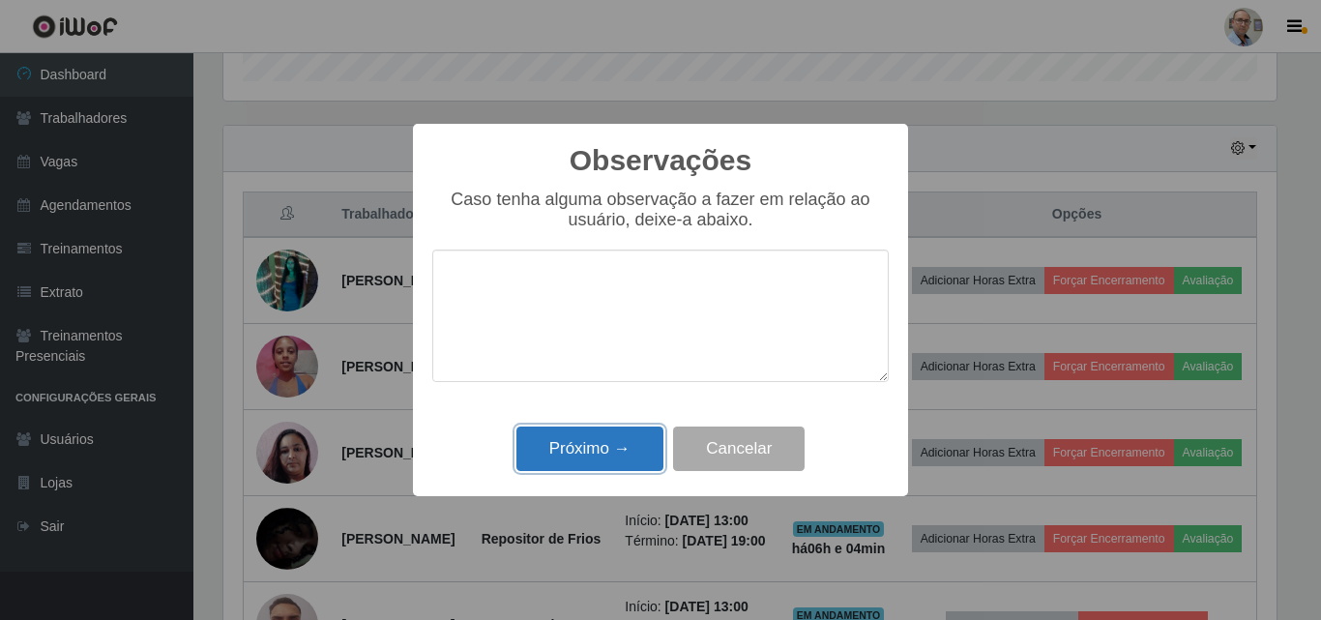
click at [577, 442] on button "Próximo →" at bounding box center [589, 448] width 147 height 45
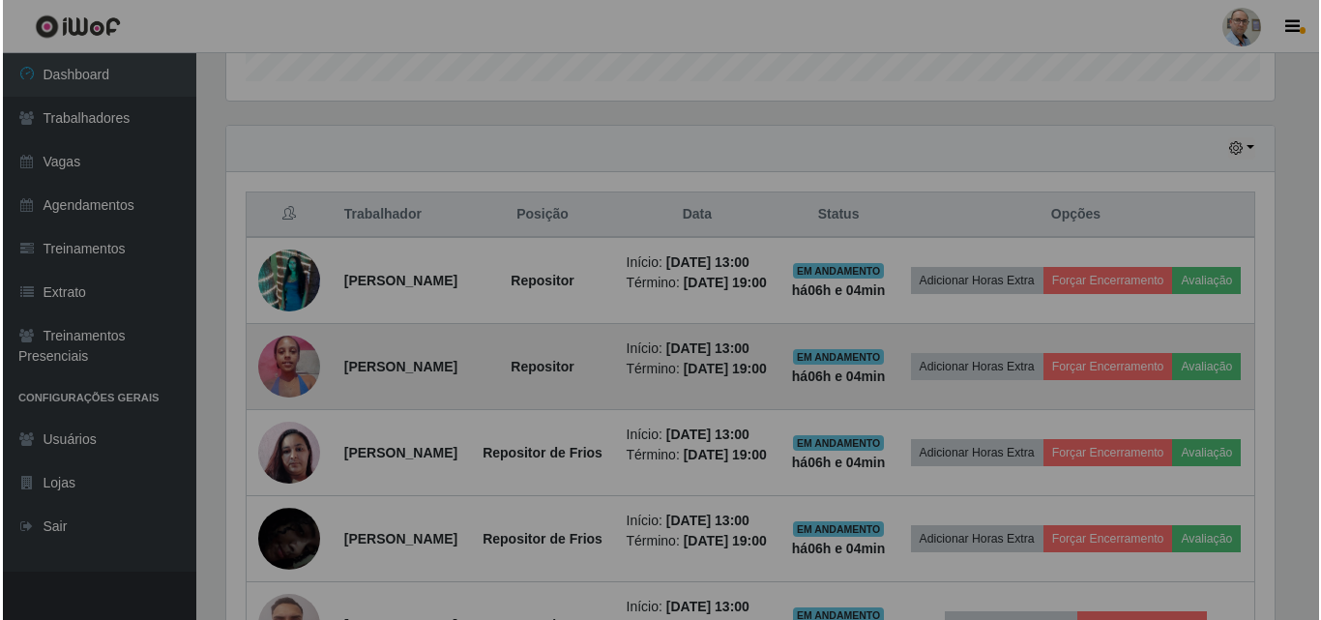
scroll to position [401, 1063]
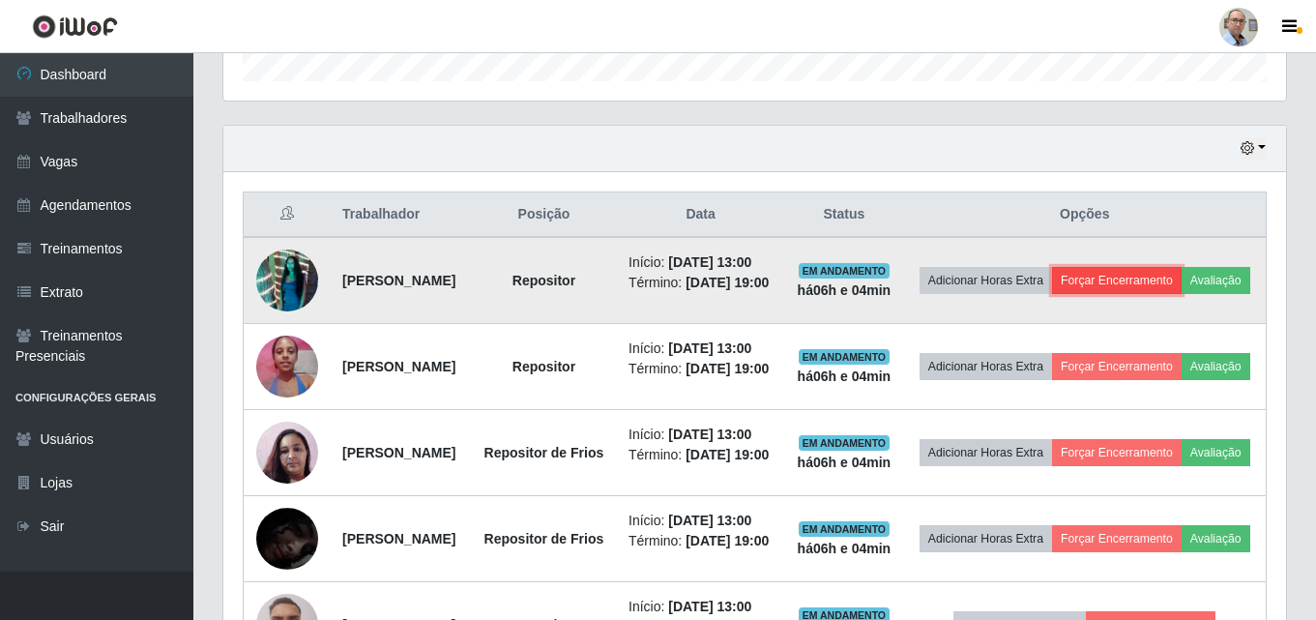
click at [1182, 283] on button "Forçar Encerramento" at bounding box center [1117, 280] width 130 height 27
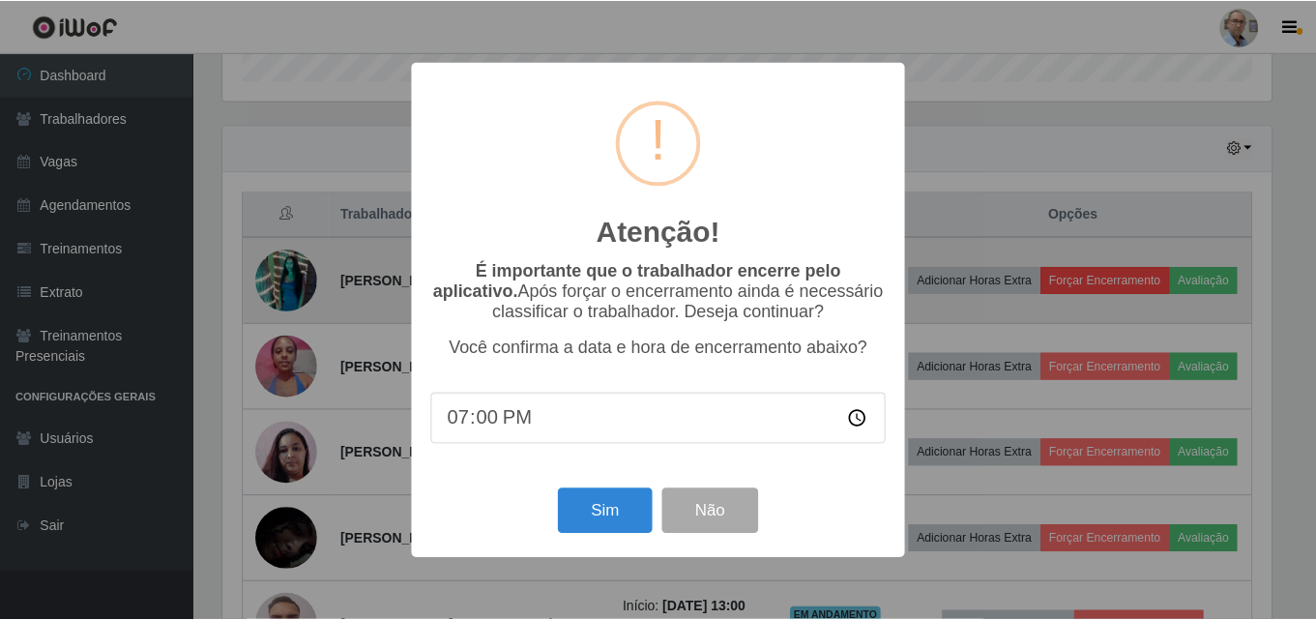
scroll to position [401, 1053]
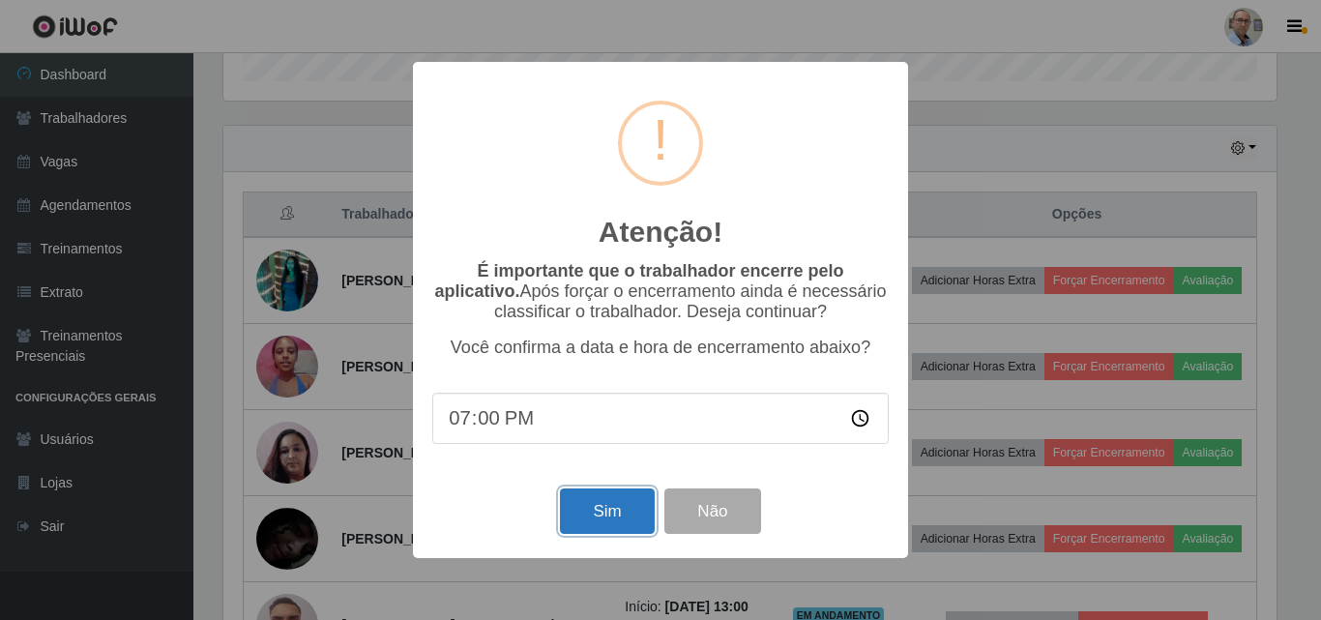
click at [592, 510] on button "Sim" at bounding box center [607, 510] width 94 height 45
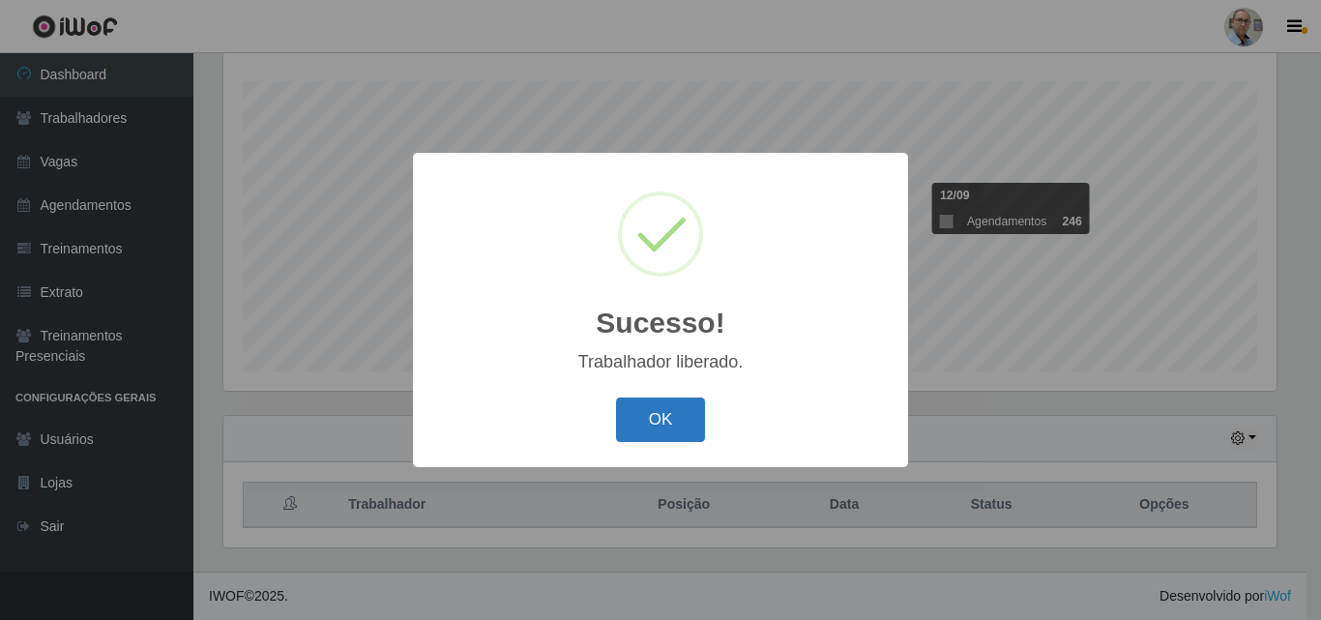
click at [644, 430] on button "OK" at bounding box center [661, 419] width 90 height 45
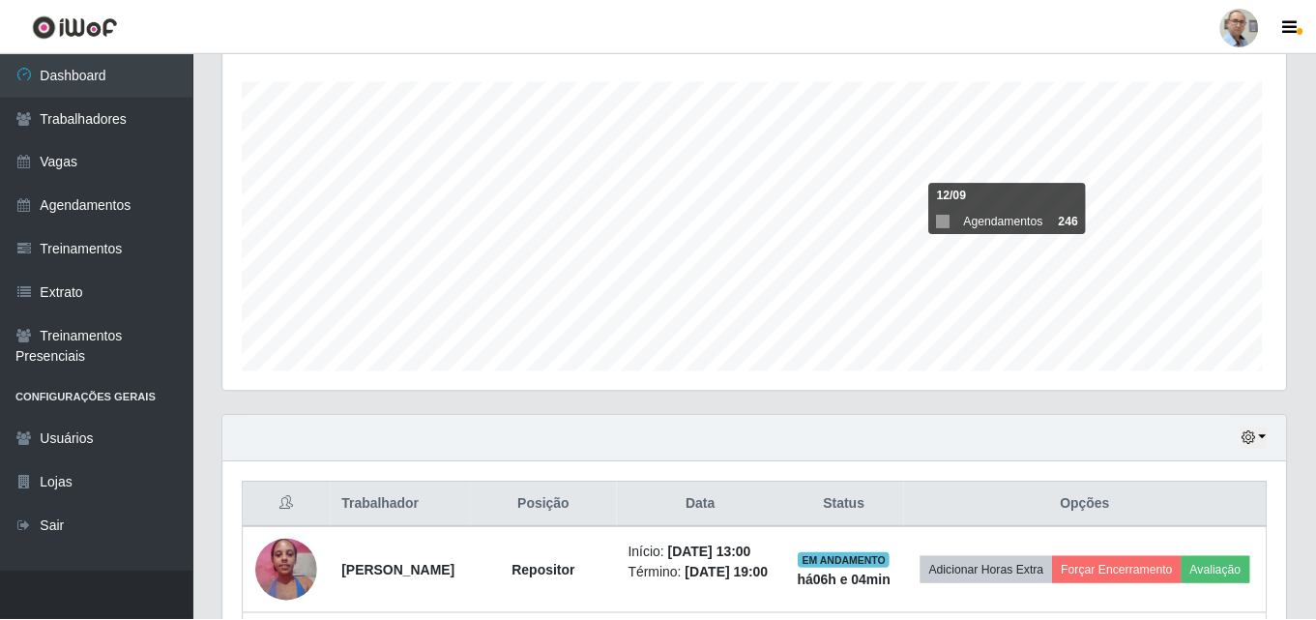
scroll to position [966607, 965946]
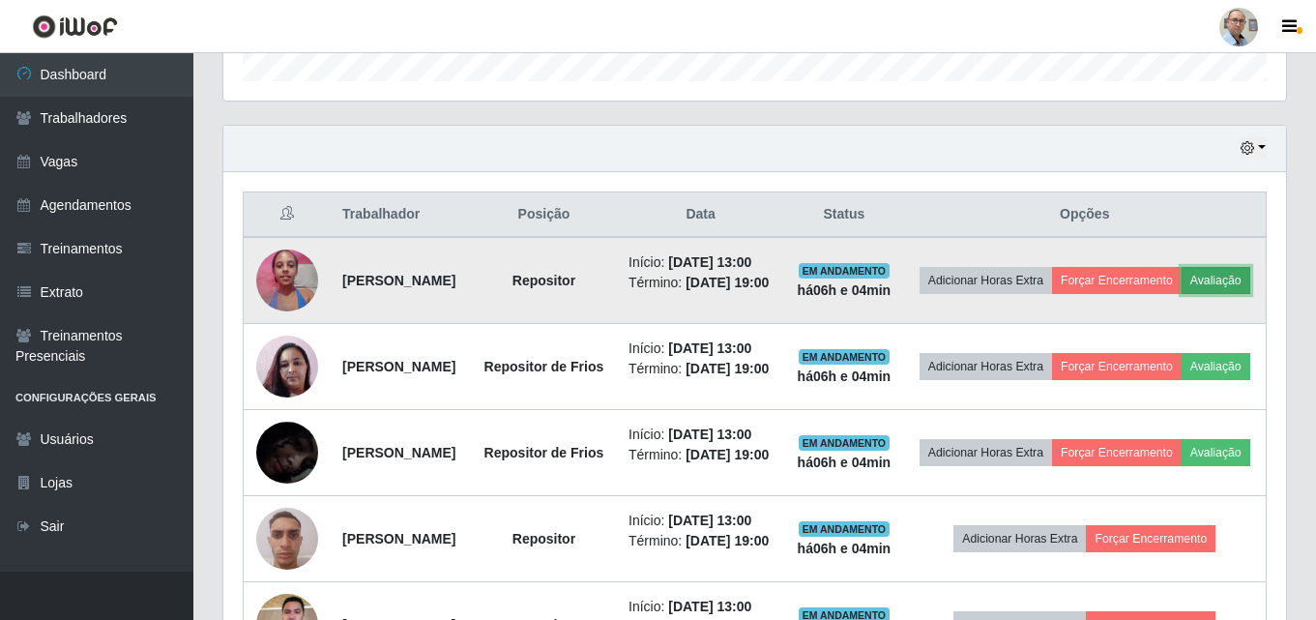
click at [1182, 294] on button "Avaliação" at bounding box center [1216, 280] width 69 height 27
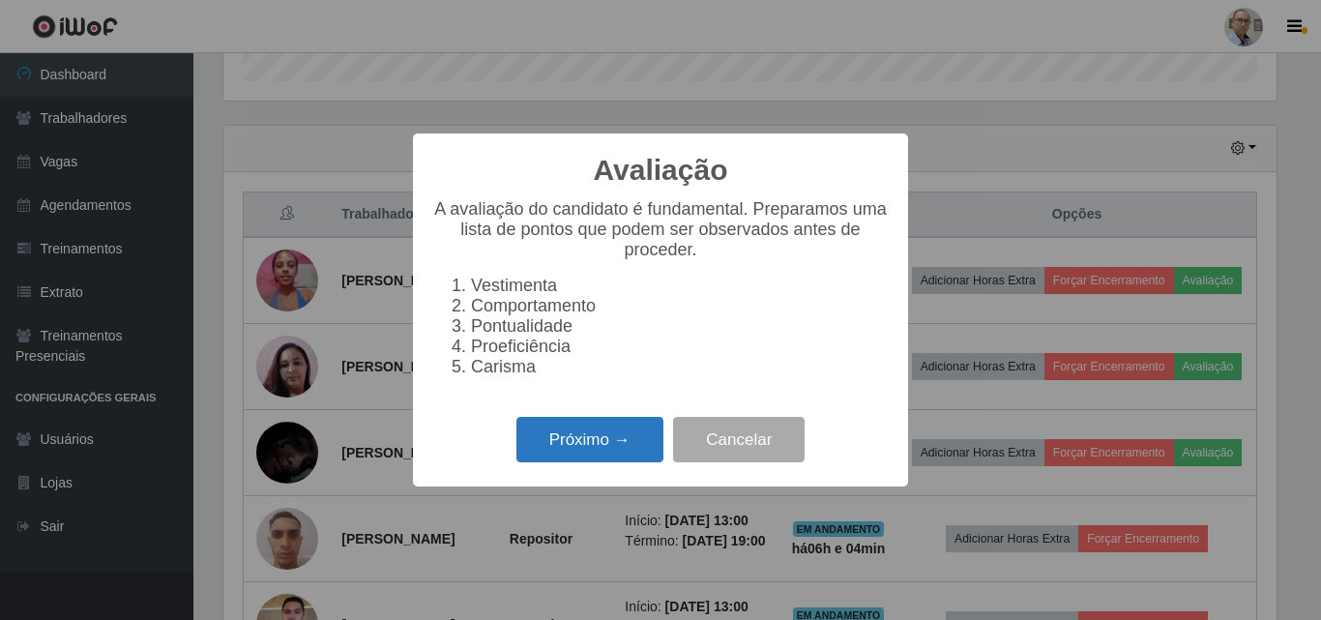
click at [605, 451] on button "Próximo →" at bounding box center [589, 439] width 147 height 45
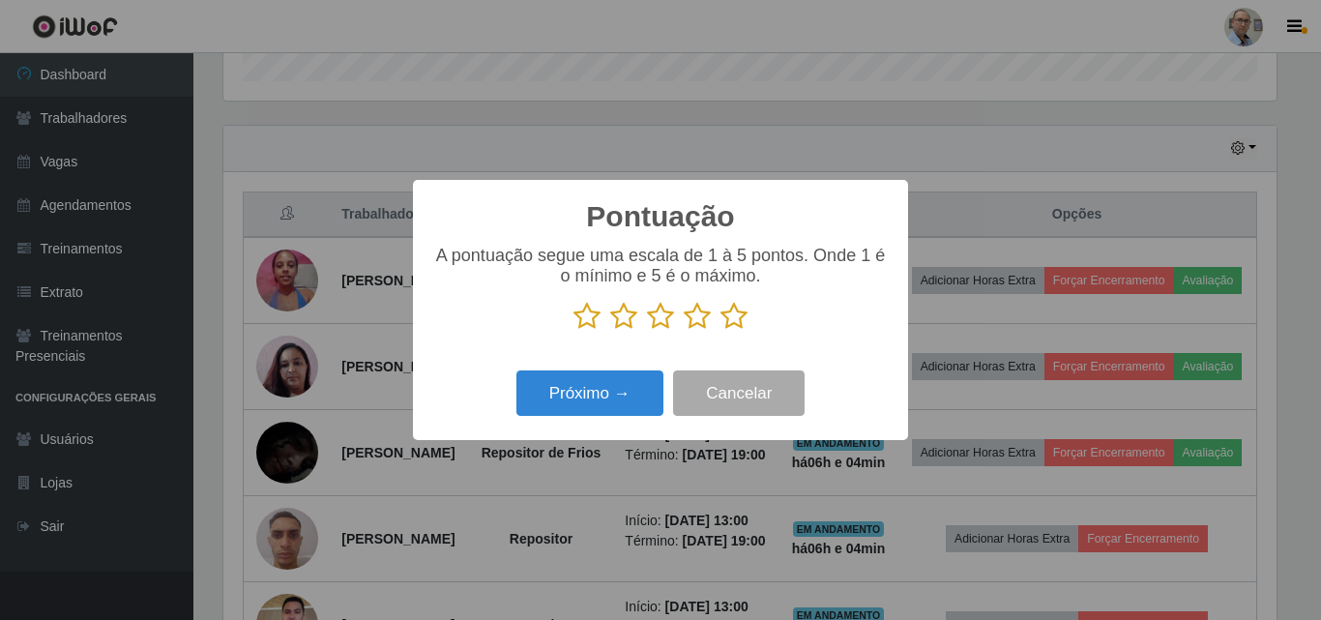
click at [659, 319] on icon at bounding box center [660, 316] width 27 height 29
click at [647, 331] on input "radio" at bounding box center [647, 331] width 0 height 0
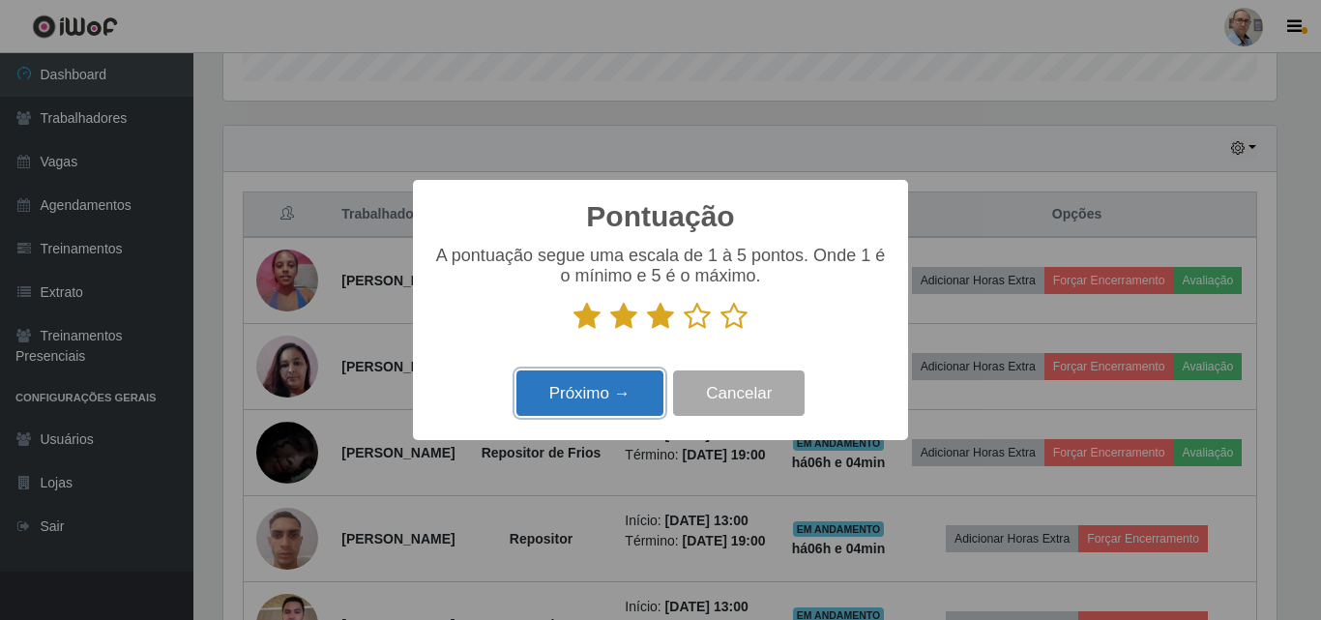
click at [558, 408] on button "Próximo →" at bounding box center [589, 392] width 147 height 45
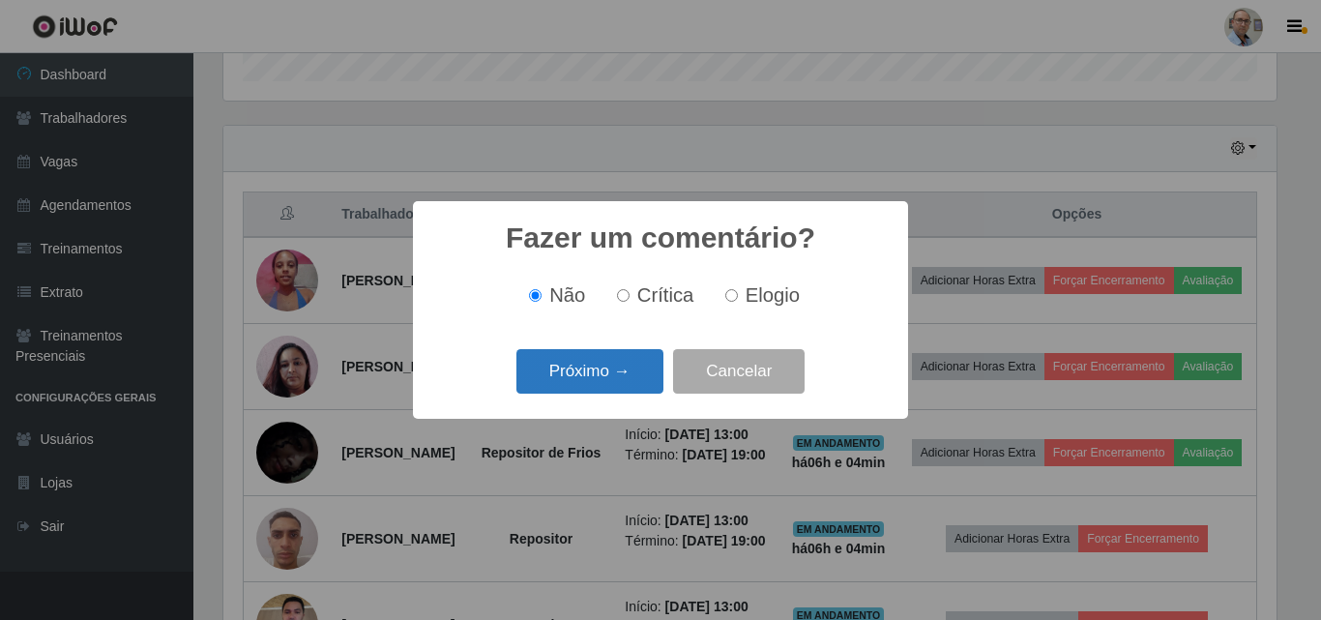
click at [586, 359] on button "Próximo →" at bounding box center [589, 371] width 147 height 45
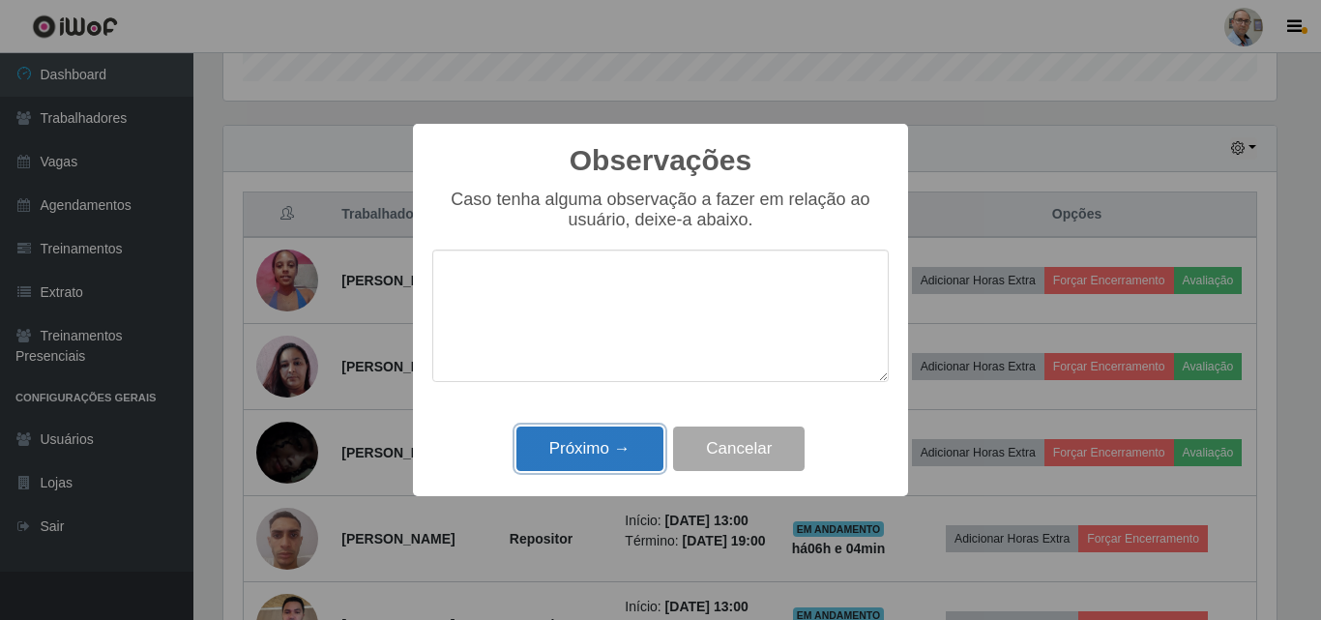
click at [565, 459] on button "Próximo →" at bounding box center [589, 448] width 147 height 45
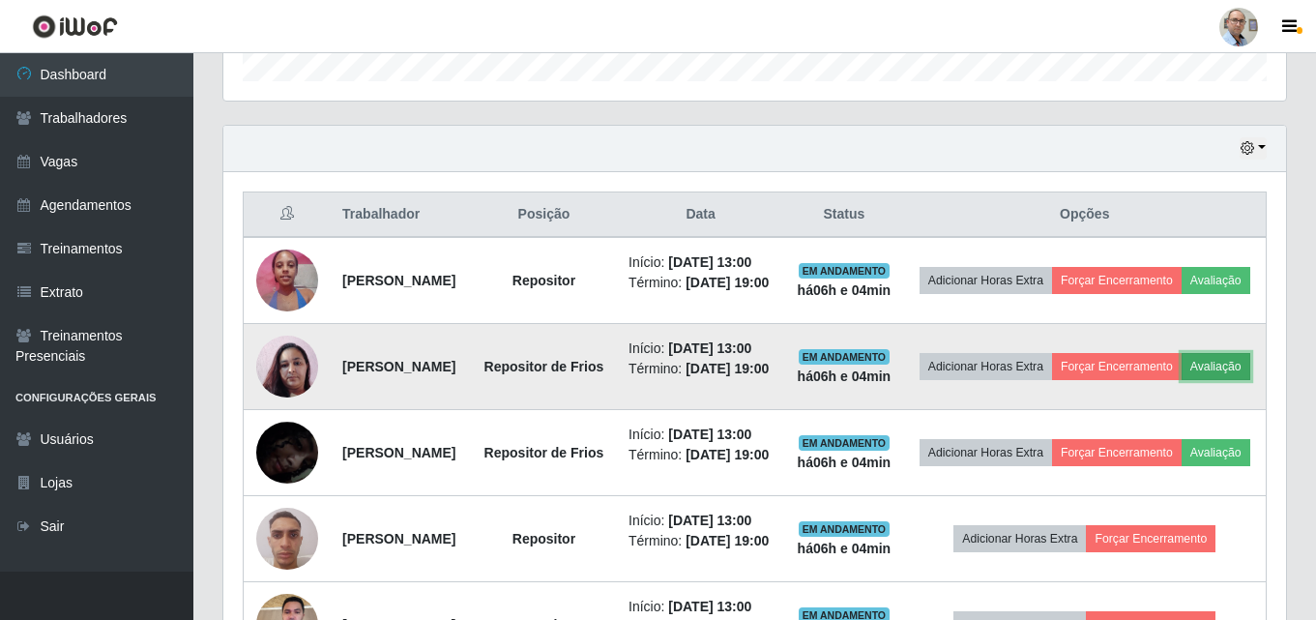
click at [1182, 380] on button "Avaliação" at bounding box center [1216, 366] width 69 height 27
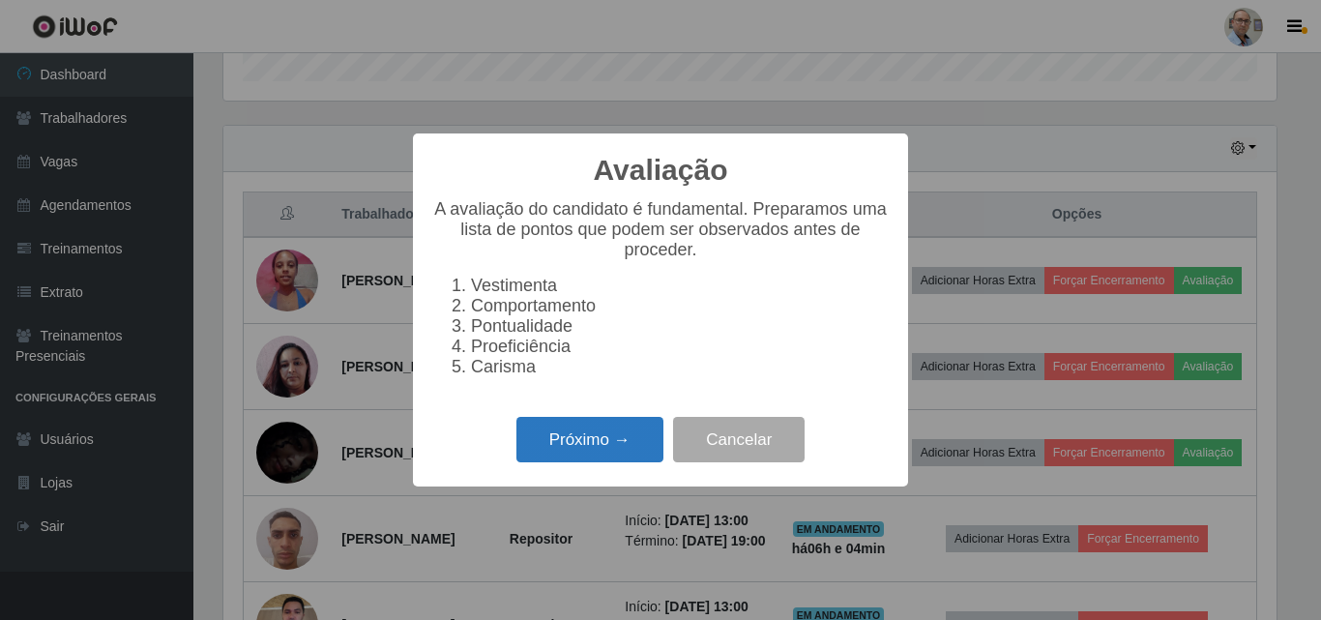
click at [590, 452] on button "Próximo →" at bounding box center [589, 439] width 147 height 45
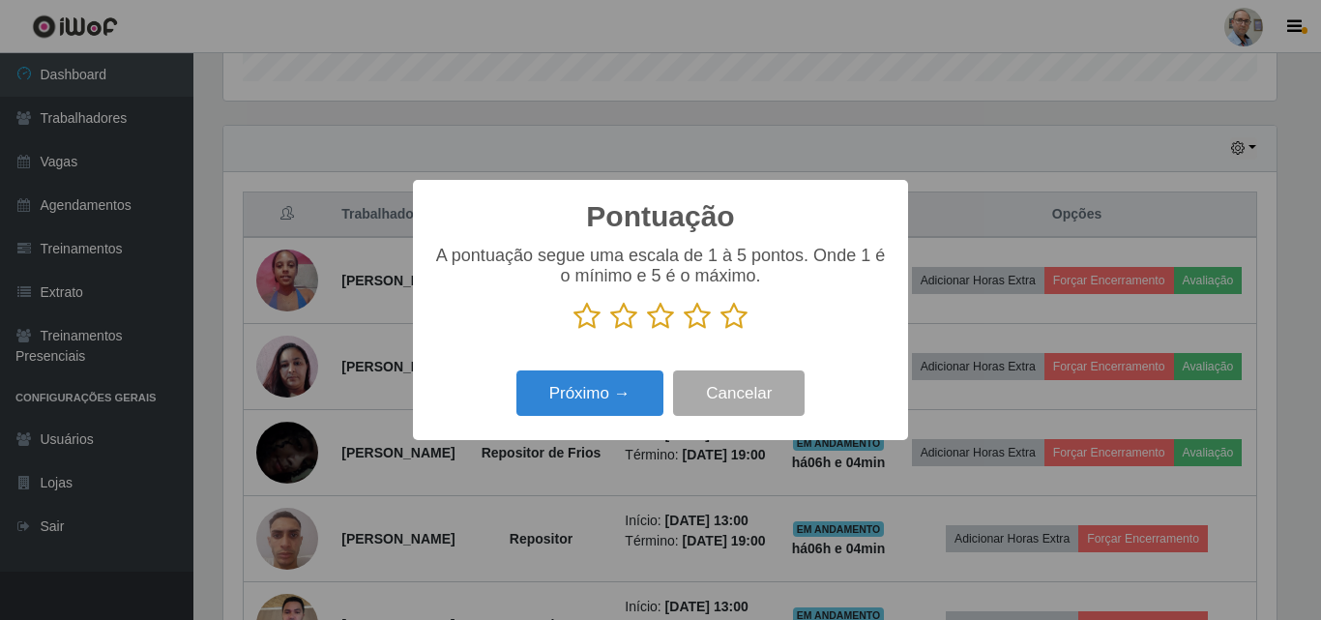
click at [733, 316] on icon at bounding box center [733, 316] width 27 height 29
click at [720, 331] on input "radio" at bounding box center [720, 331] width 0 height 0
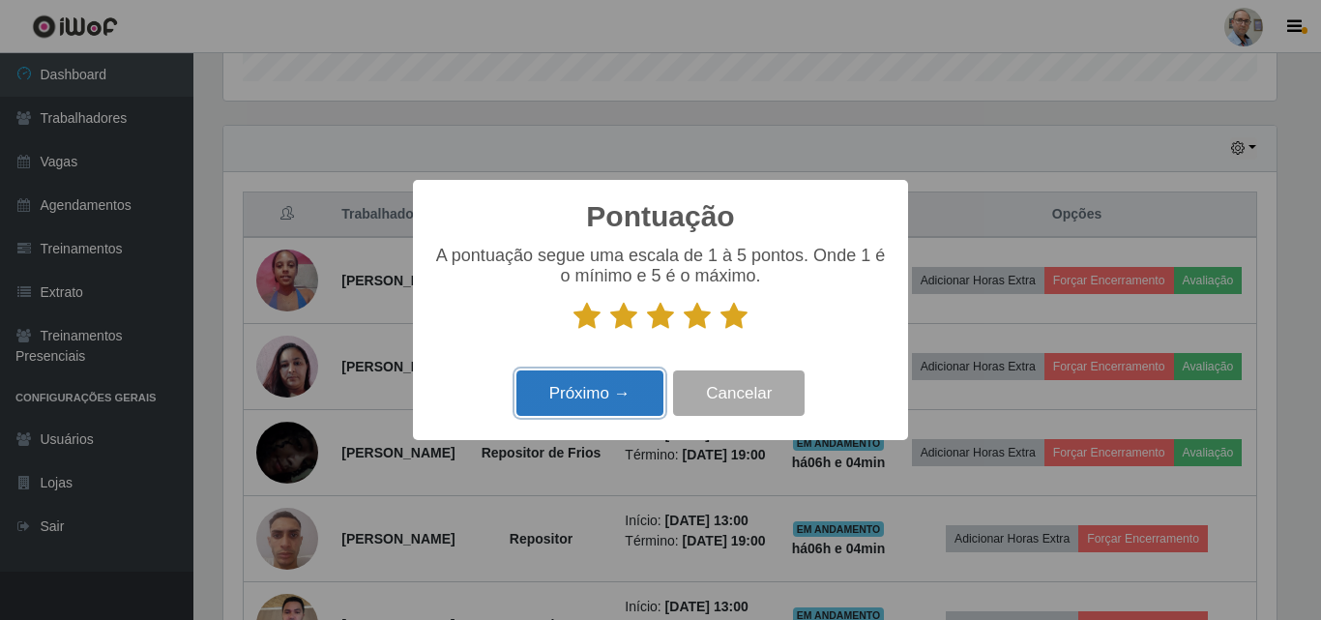
click at [584, 381] on button "Próximo →" at bounding box center [589, 392] width 147 height 45
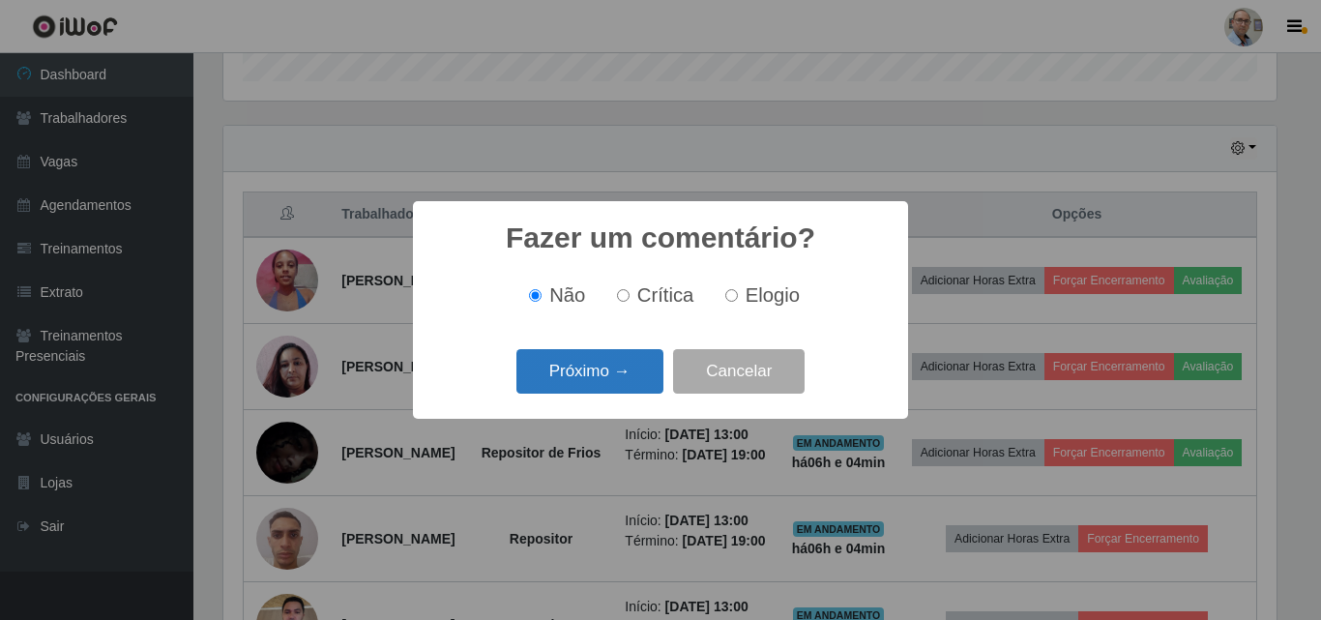
click at [578, 373] on button "Próximo →" at bounding box center [589, 371] width 147 height 45
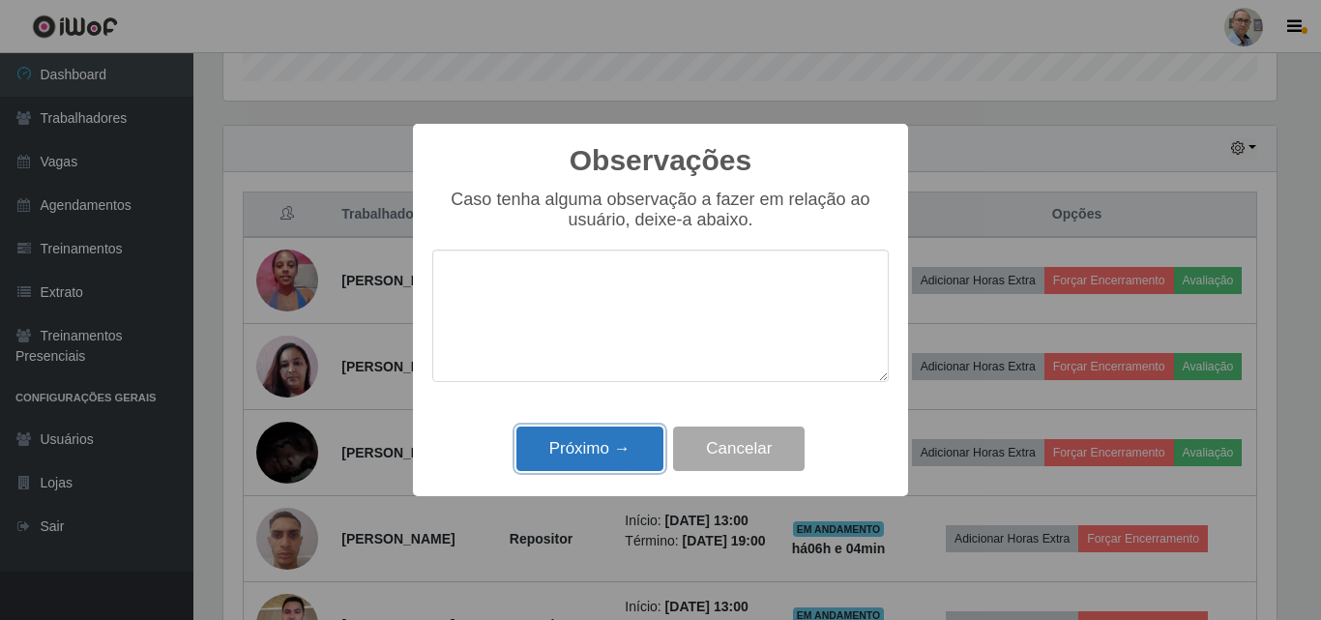
click at [595, 465] on button "Próximo →" at bounding box center [589, 448] width 147 height 45
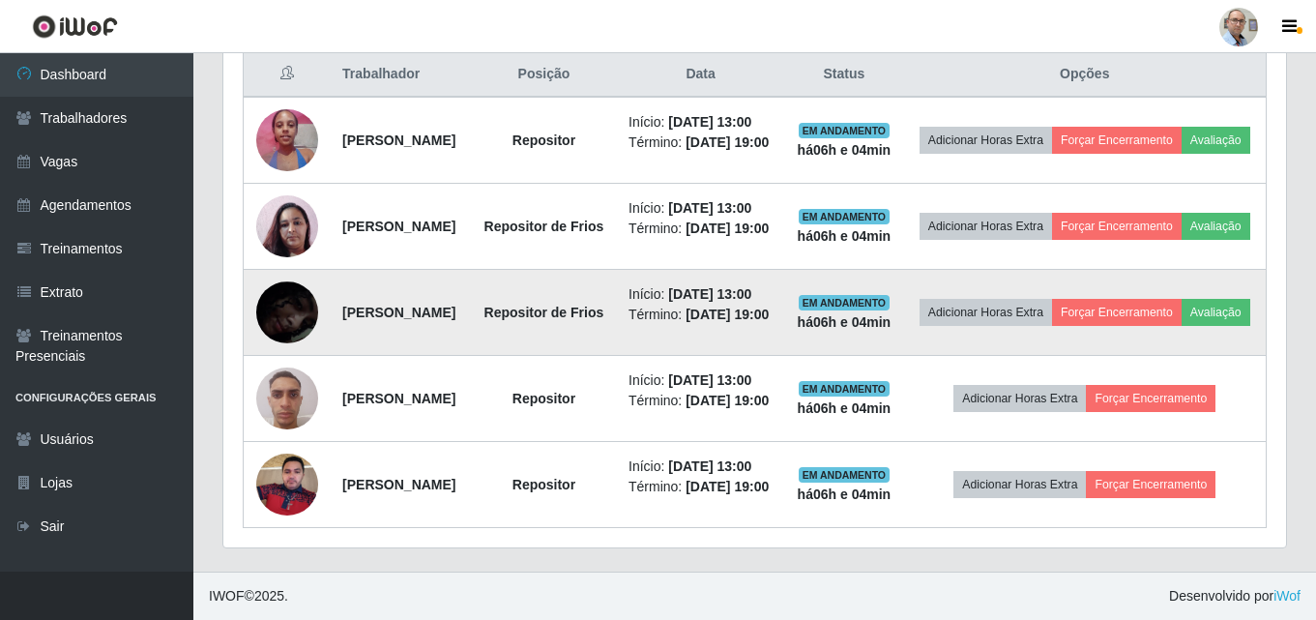
click at [273, 353] on img at bounding box center [287, 313] width 62 height 134
click at [1182, 326] on button "Avaliação" at bounding box center [1216, 312] width 69 height 27
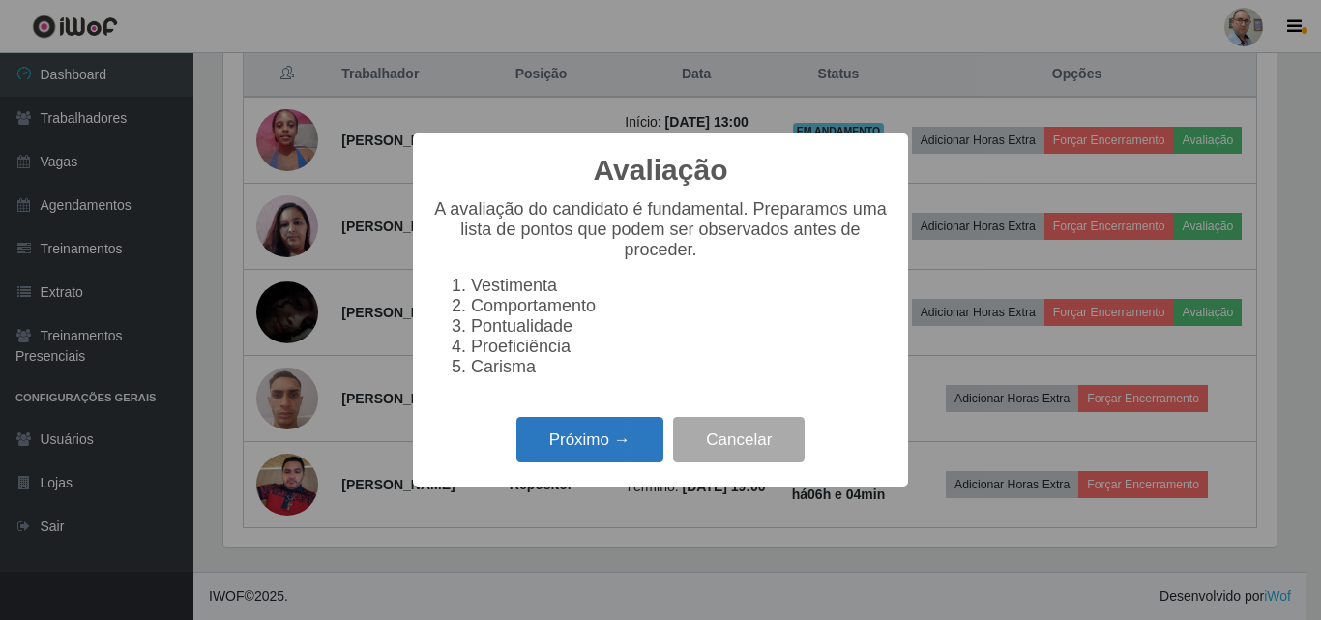
click at [593, 447] on button "Próximo →" at bounding box center [589, 439] width 147 height 45
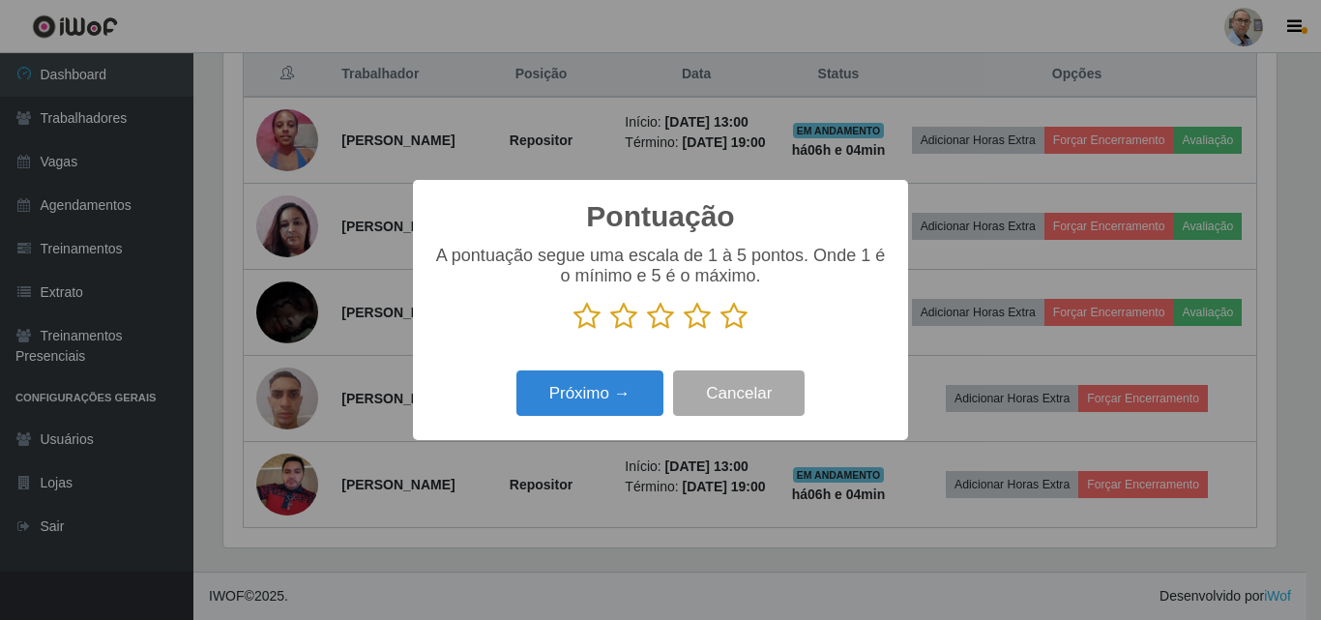
click at [663, 325] on icon at bounding box center [660, 316] width 27 height 29
click at [647, 331] on input "radio" at bounding box center [647, 331] width 0 height 0
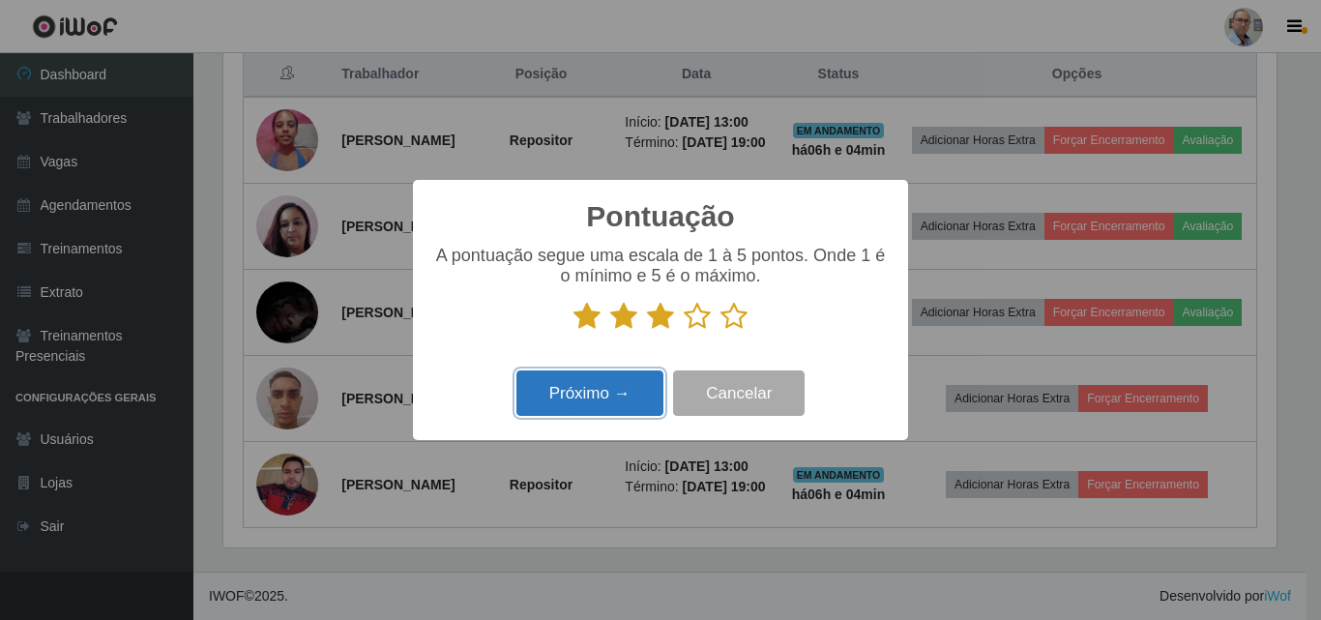
click at [582, 394] on button "Próximo →" at bounding box center [589, 392] width 147 height 45
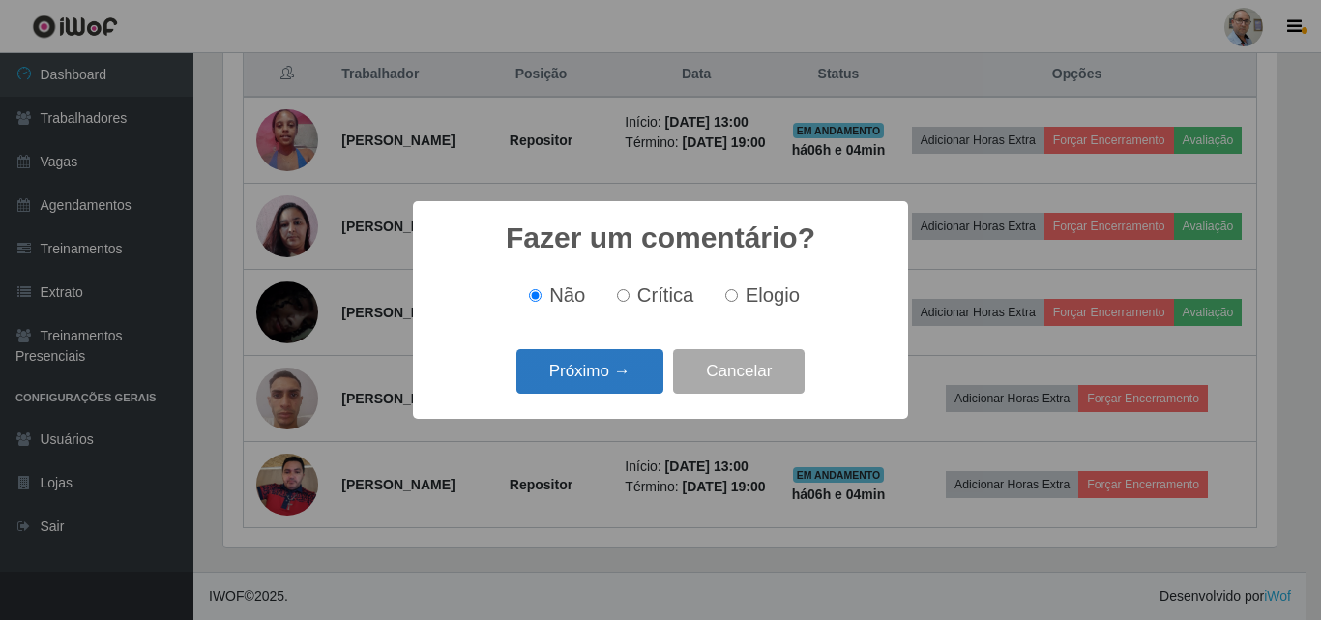
click at [606, 375] on button "Próximo →" at bounding box center [589, 371] width 147 height 45
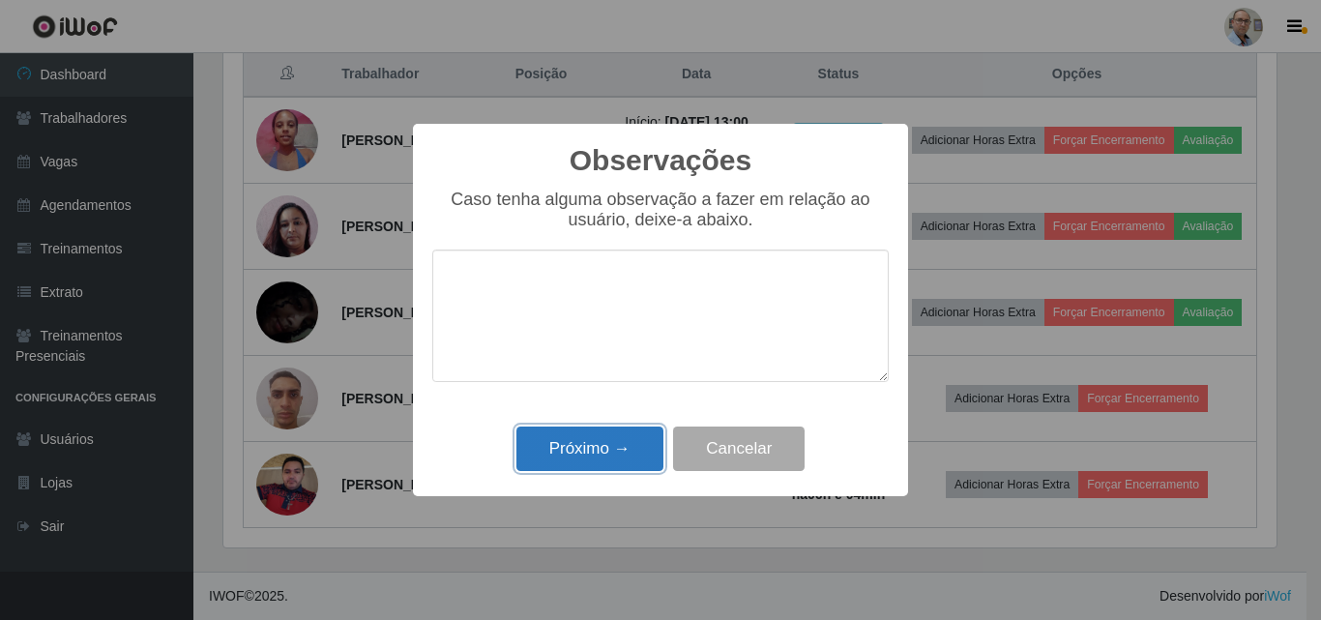
click at [590, 447] on button "Próximo →" at bounding box center [589, 448] width 147 height 45
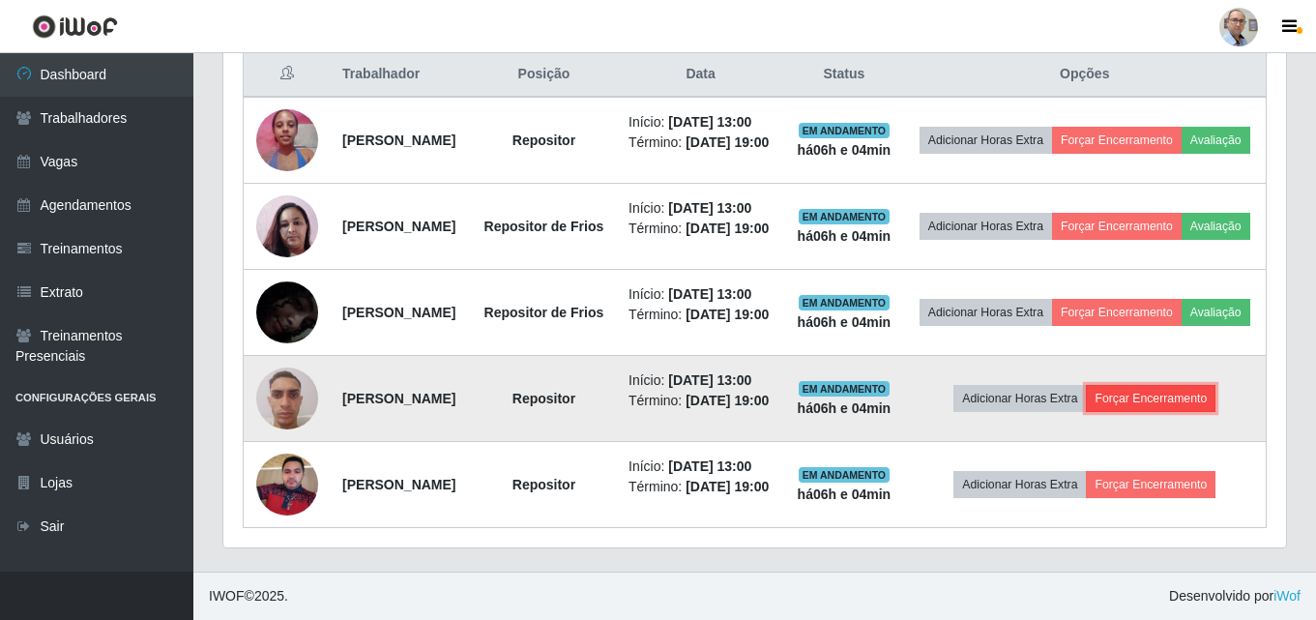
click at [1195, 385] on button "Forçar Encerramento" at bounding box center [1151, 398] width 130 height 27
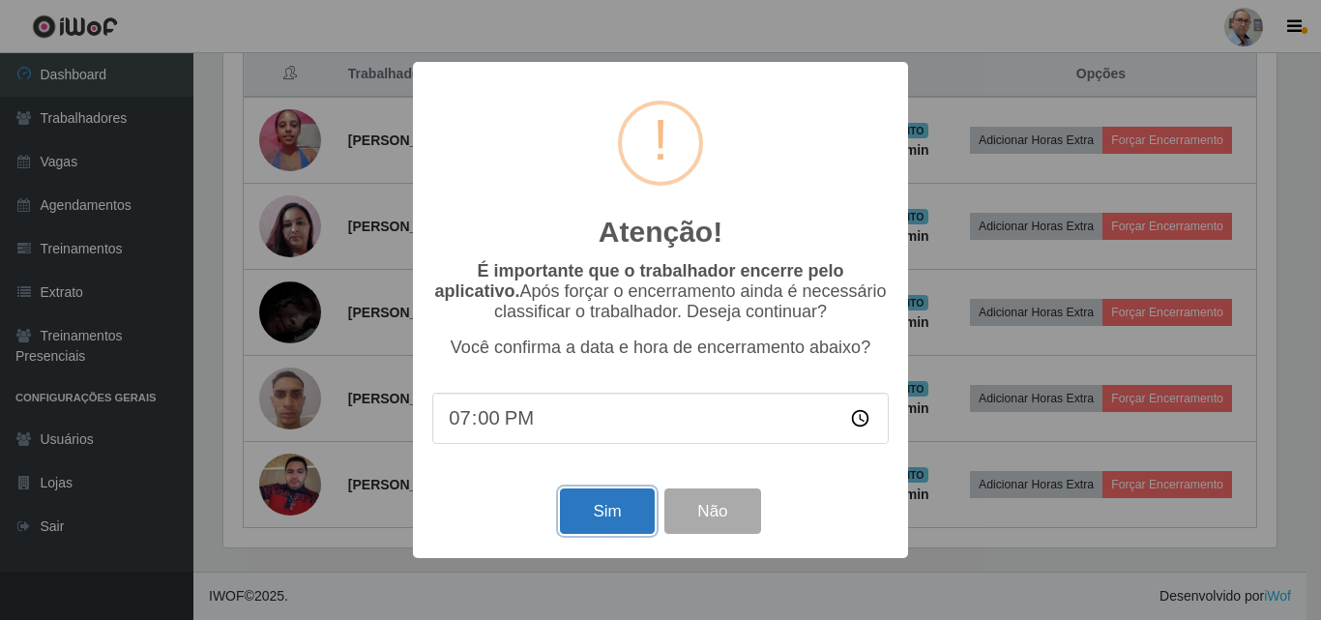
click at [605, 523] on button "Sim" at bounding box center [607, 510] width 94 height 45
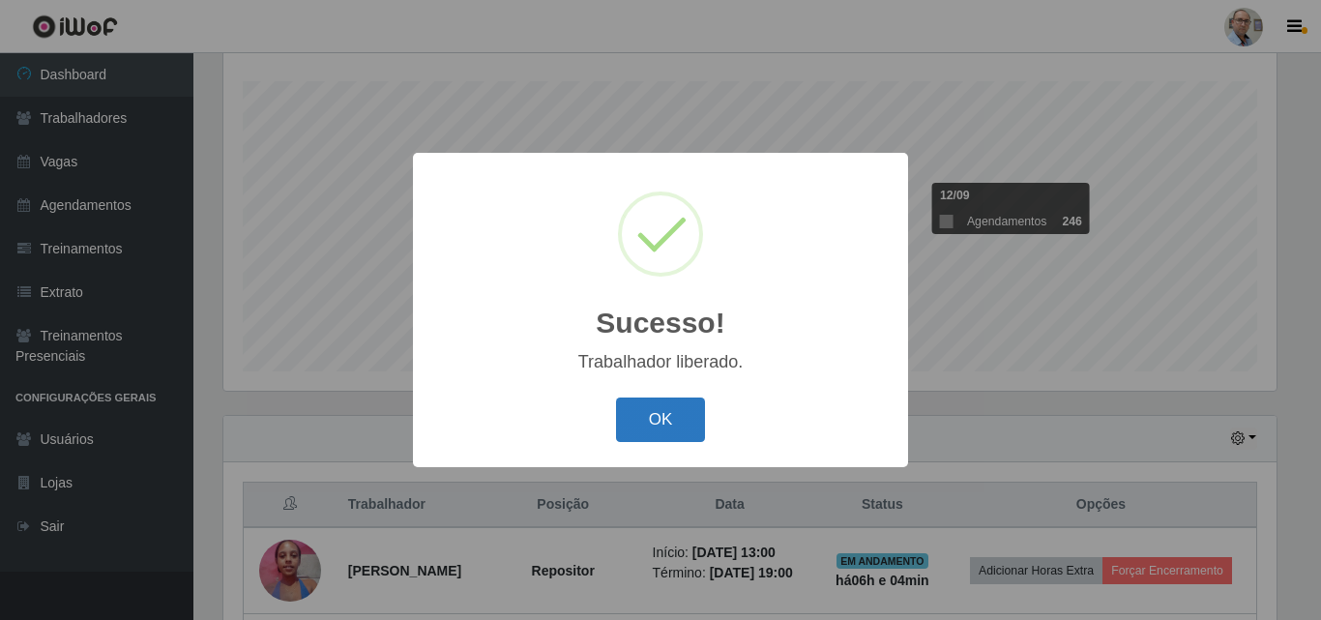
click at [689, 424] on button "OK" at bounding box center [661, 419] width 90 height 45
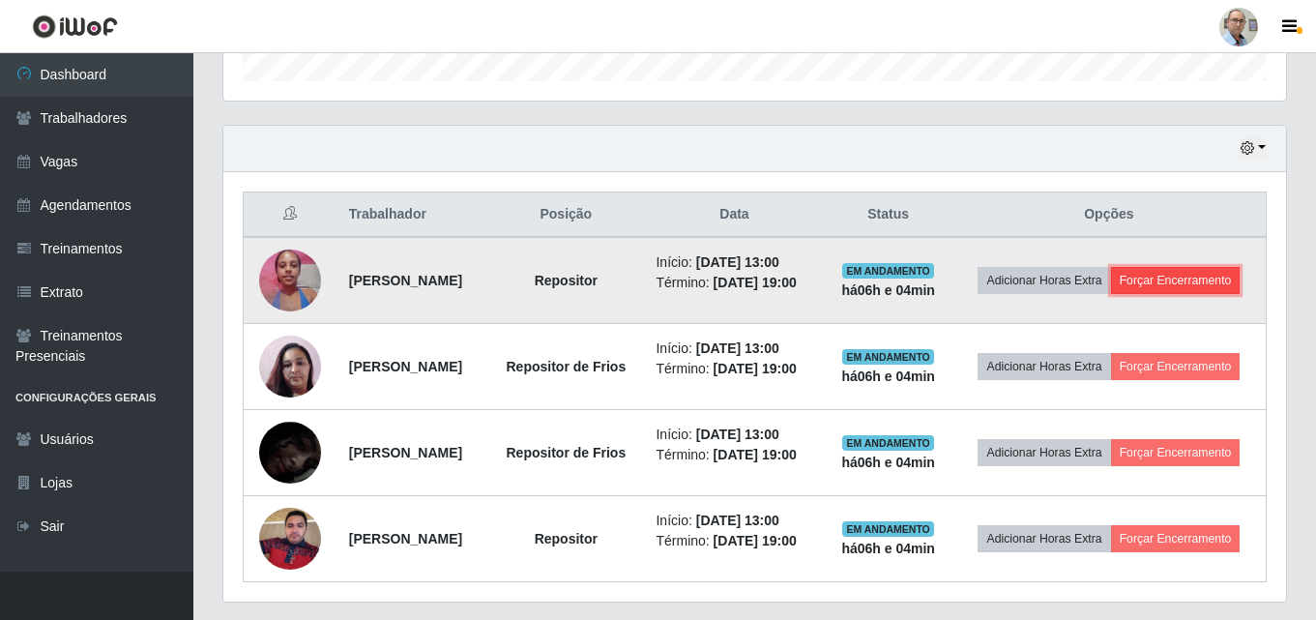
click at [1120, 294] on button "Forçar Encerramento" at bounding box center [1176, 280] width 130 height 27
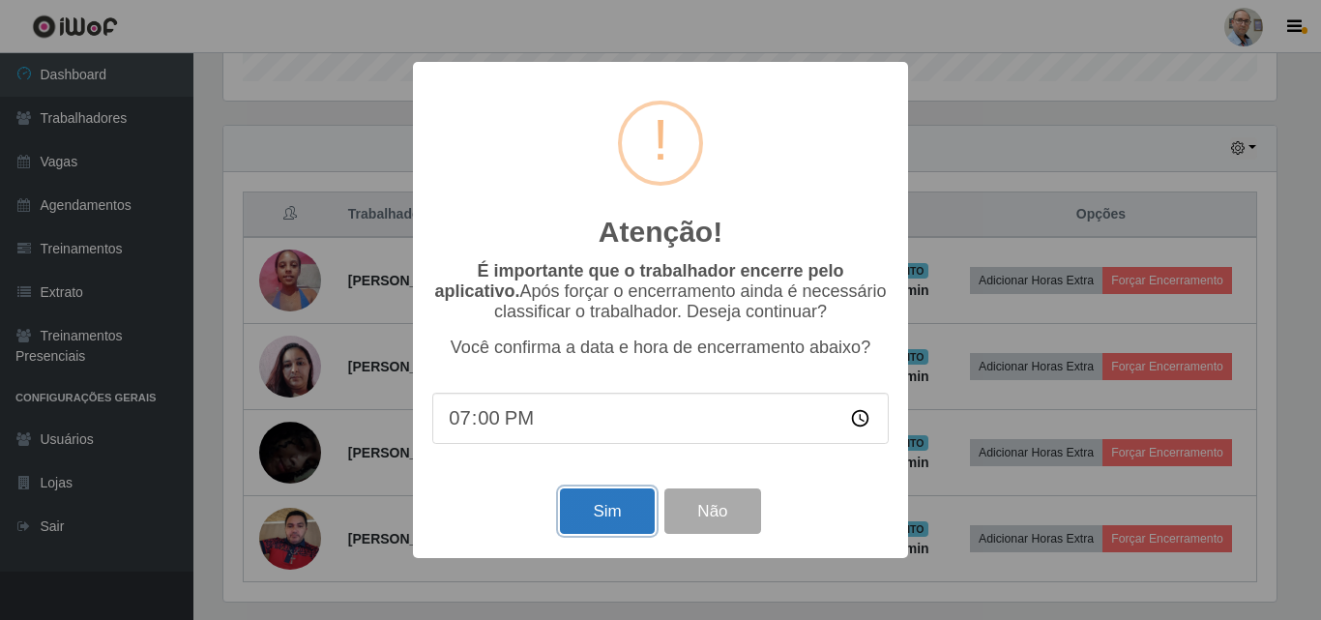
click at [601, 500] on button "Sim" at bounding box center [607, 510] width 94 height 45
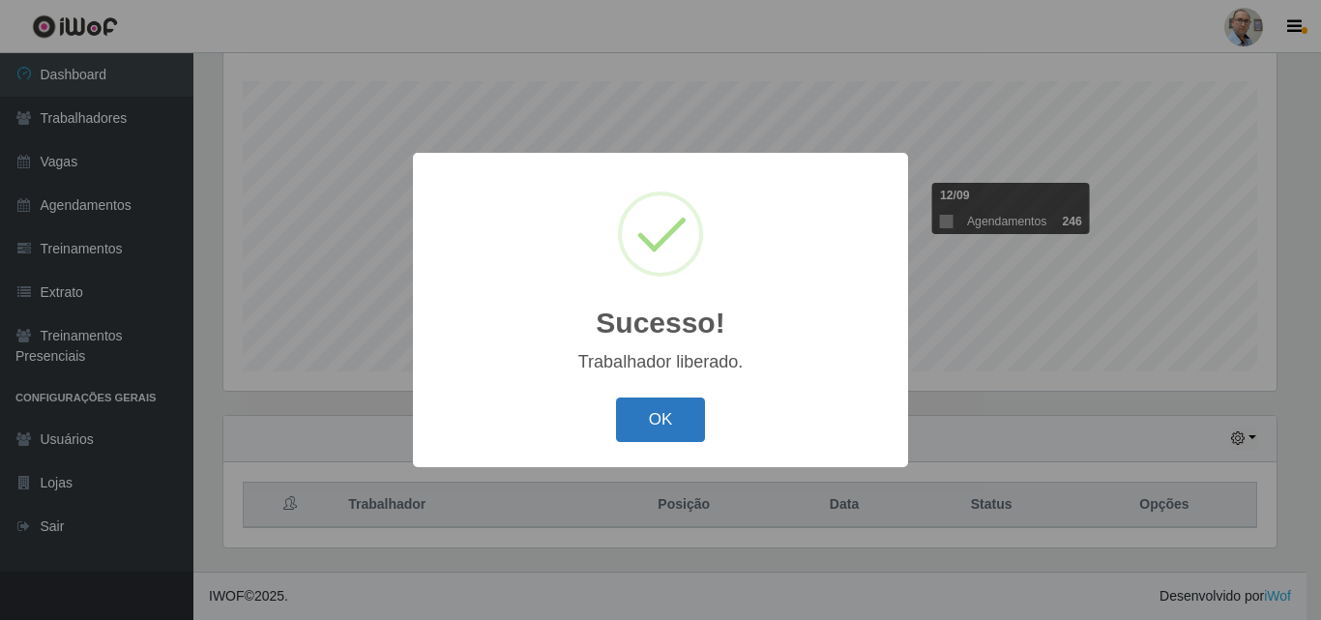
click at [657, 409] on button "OK" at bounding box center [661, 419] width 90 height 45
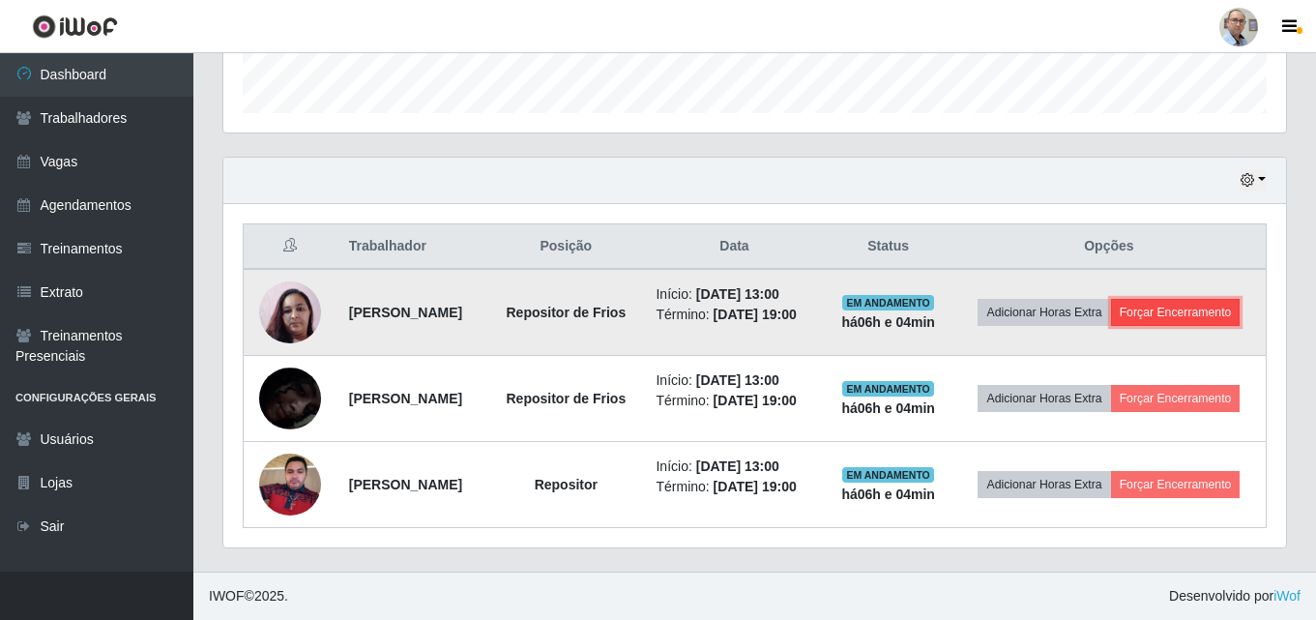
click at [1122, 299] on button "Forçar Encerramento" at bounding box center [1176, 312] width 130 height 27
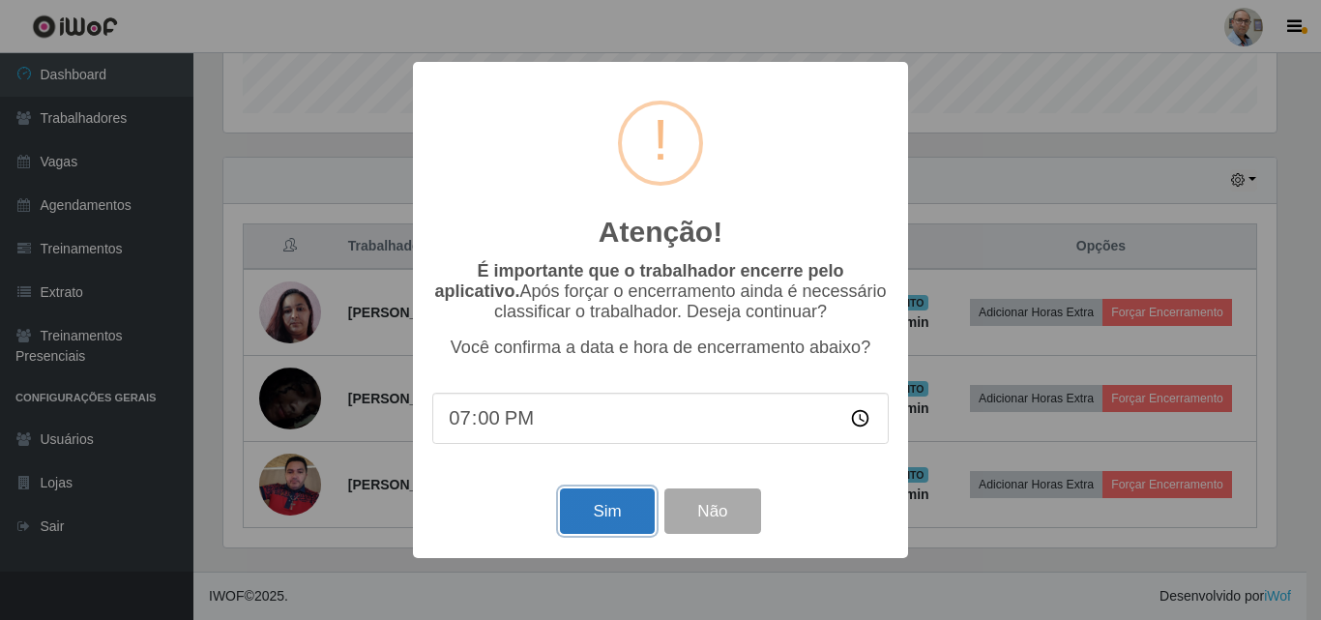
click at [601, 506] on button "Sim" at bounding box center [607, 510] width 94 height 45
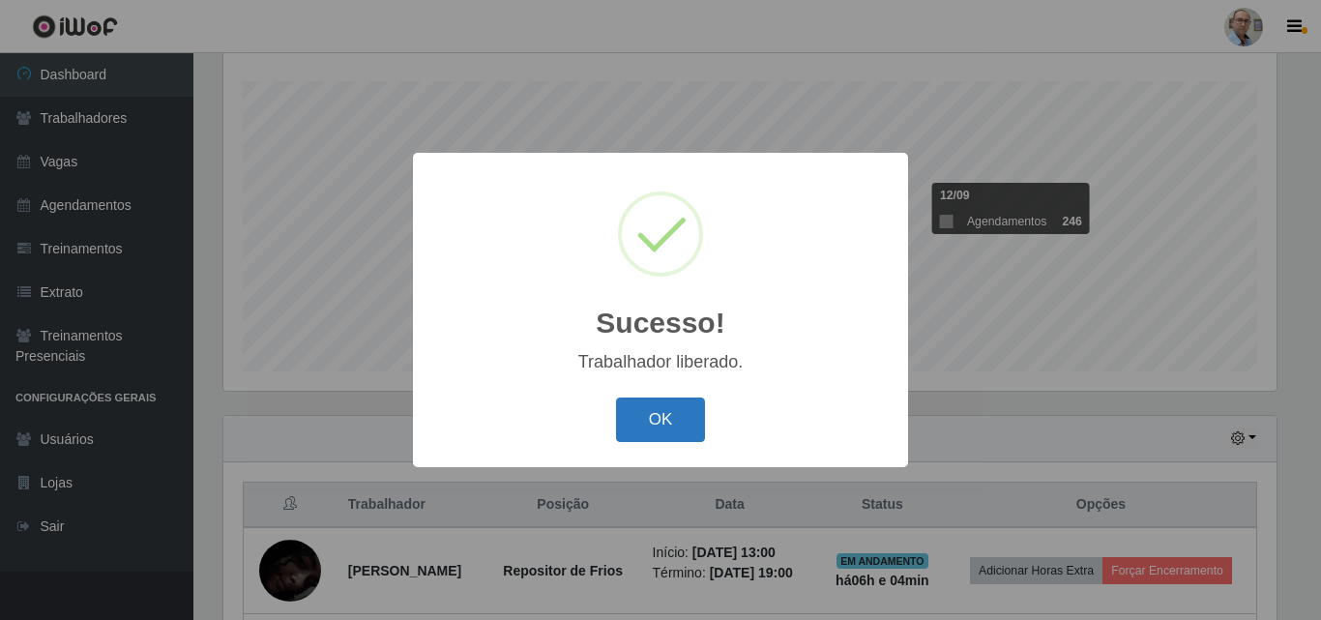
click at [673, 427] on button "OK" at bounding box center [661, 419] width 90 height 45
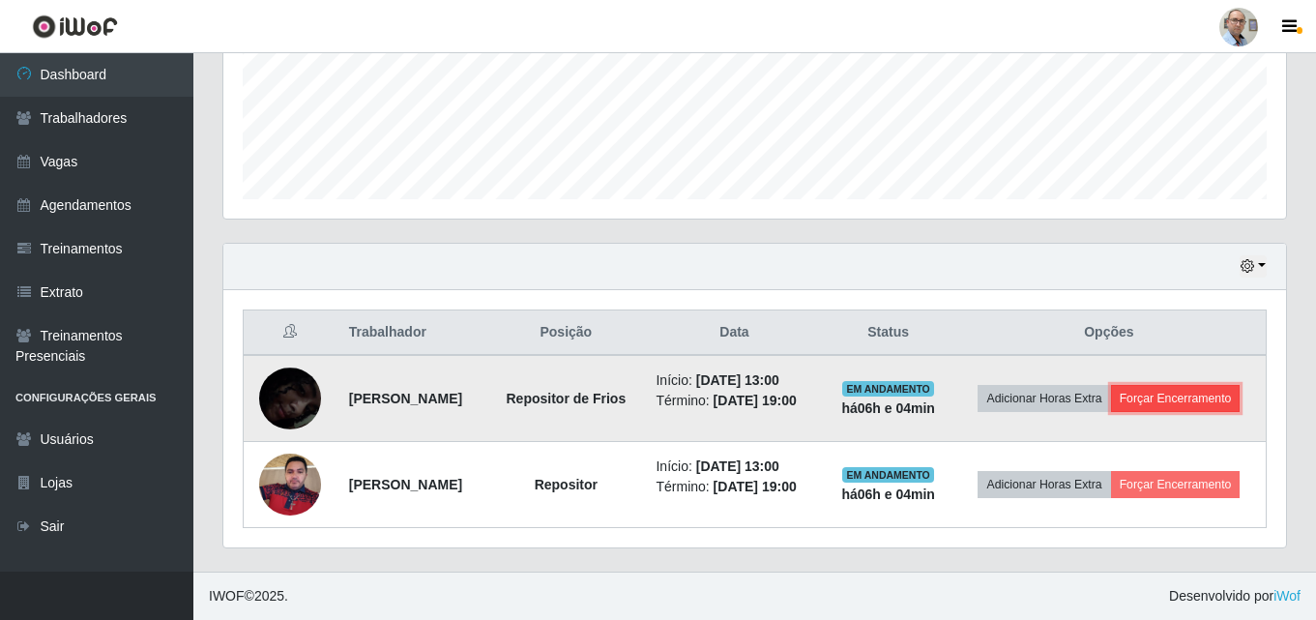
click at [1133, 394] on button "Forçar Encerramento" at bounding box center [1176, 398] width 130 height 27
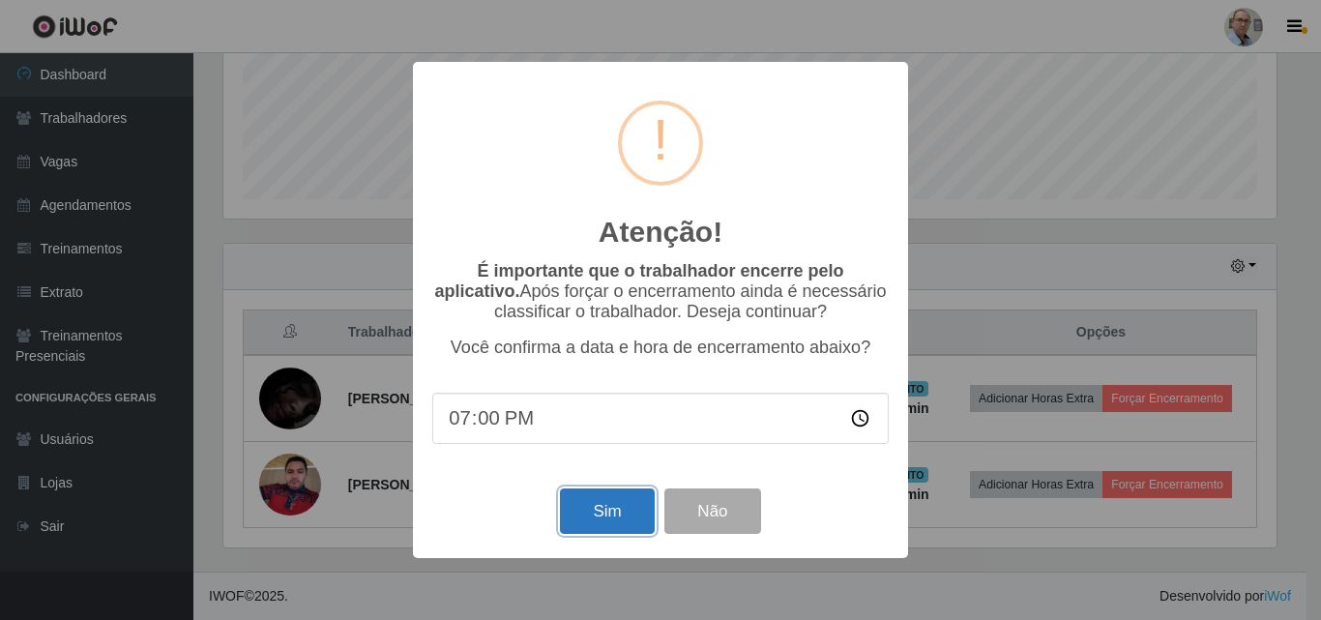
click at [609, 522] on button "Sim" at bounding box center [607, 510] width 94 height 45
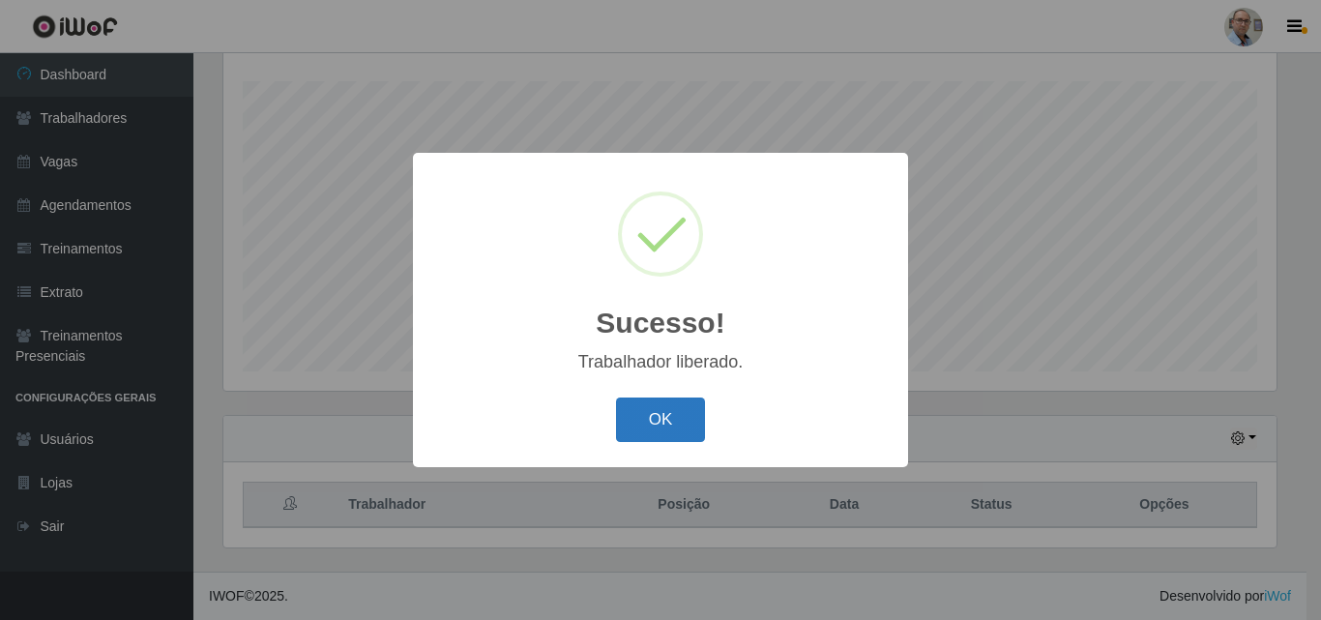
click at [659, 419] on button "OK" at bounding box center [661, 419] width 90 height 45
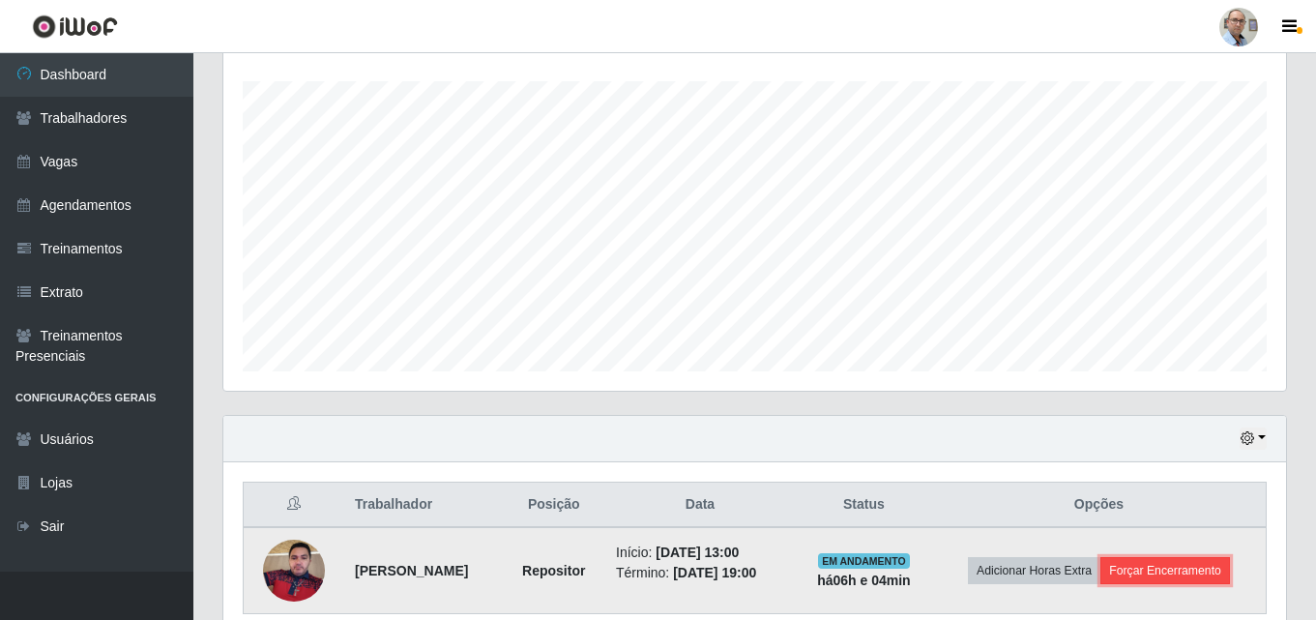
click at [1190, 572] on button "Forçar Encerramento" at bounding box center [1165, 570] width 130 height 27
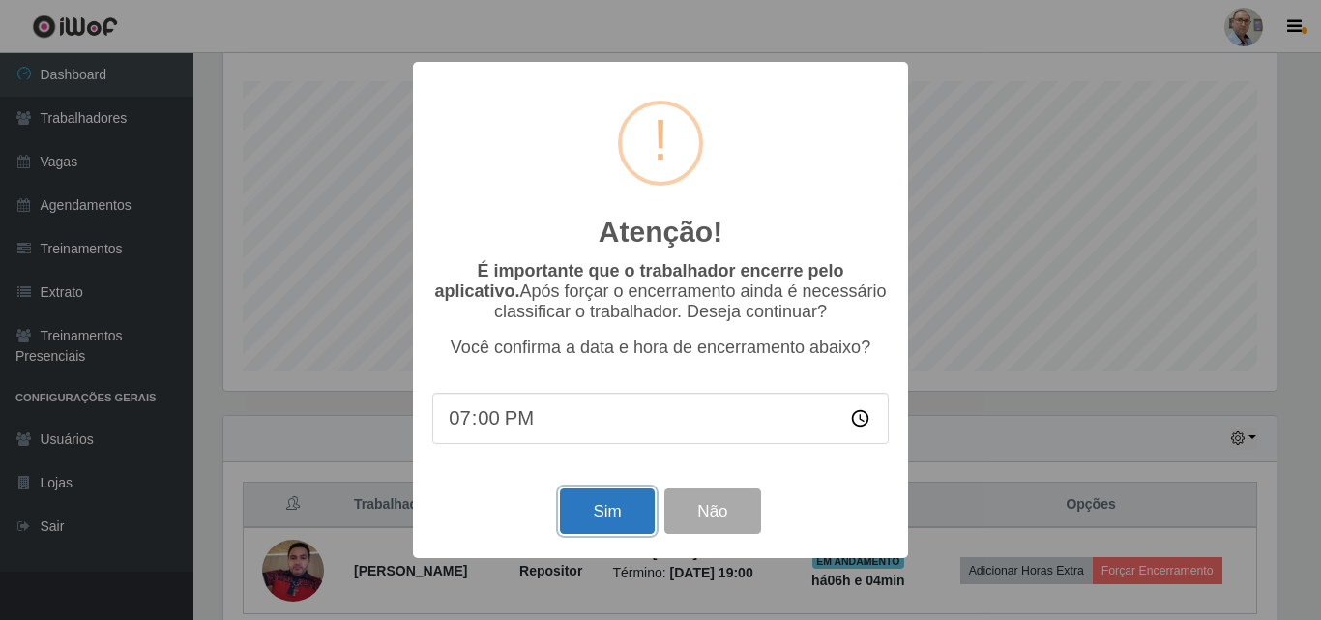
click at [603, 512] on button "Sim" at bounding box center [607, 510] width 94 height 45
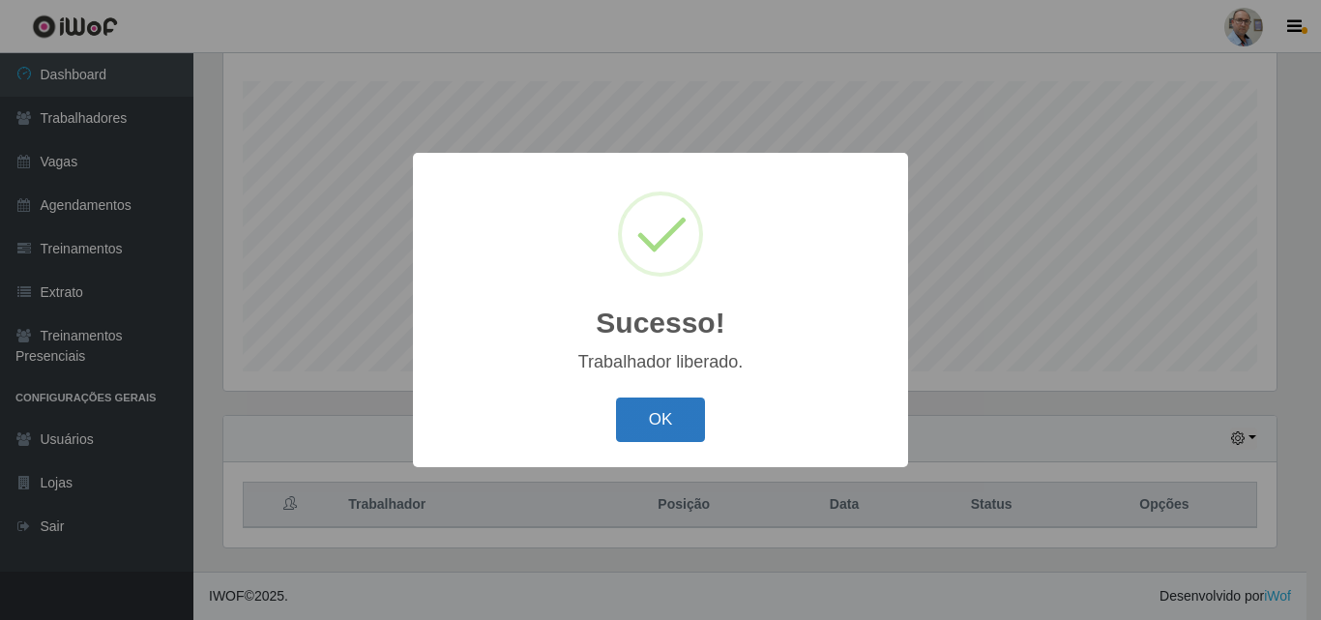
click at [656, 420] on button "OK" at bounding box center [661, 419] width 90 height 45
